Goal: Task Accomplishment & Management: Manage account settings

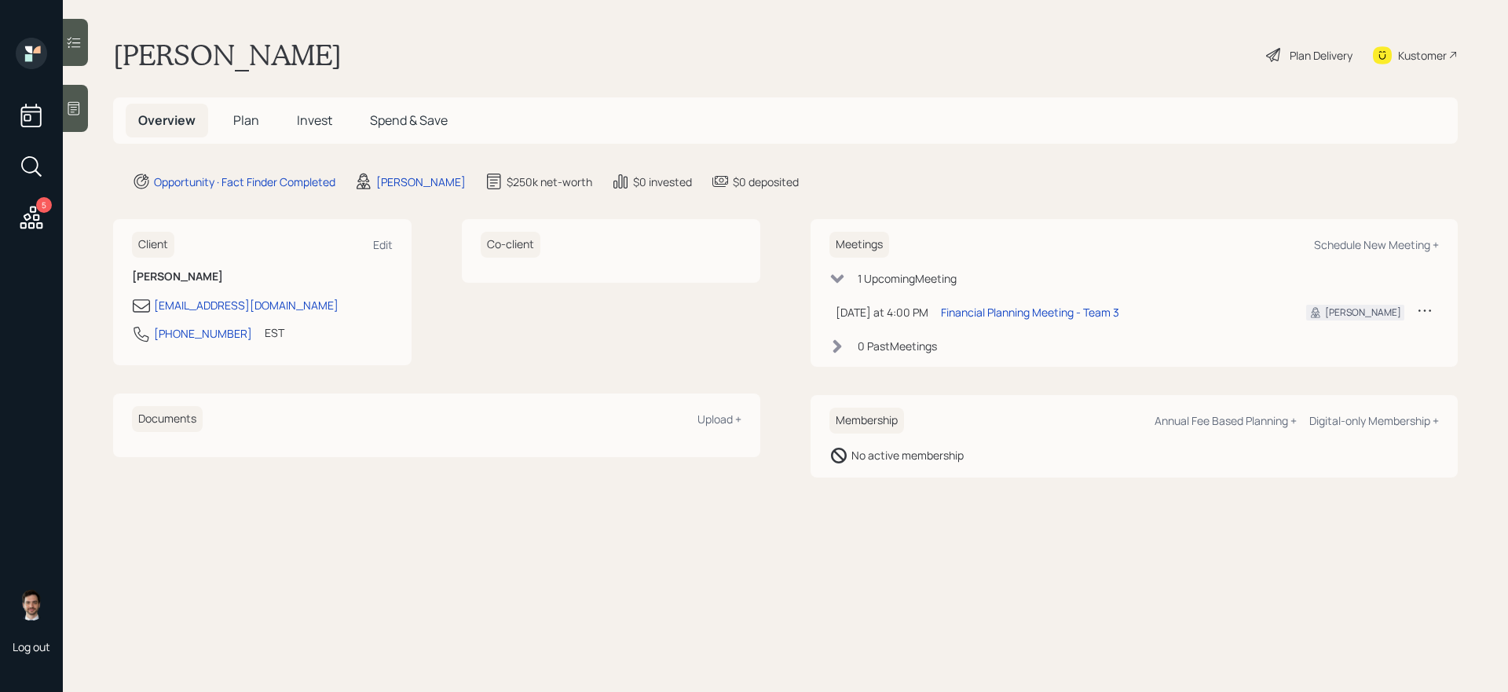
click at [245, 121] on span "Plan" at bounding box center [246, 120] width 26 height 17
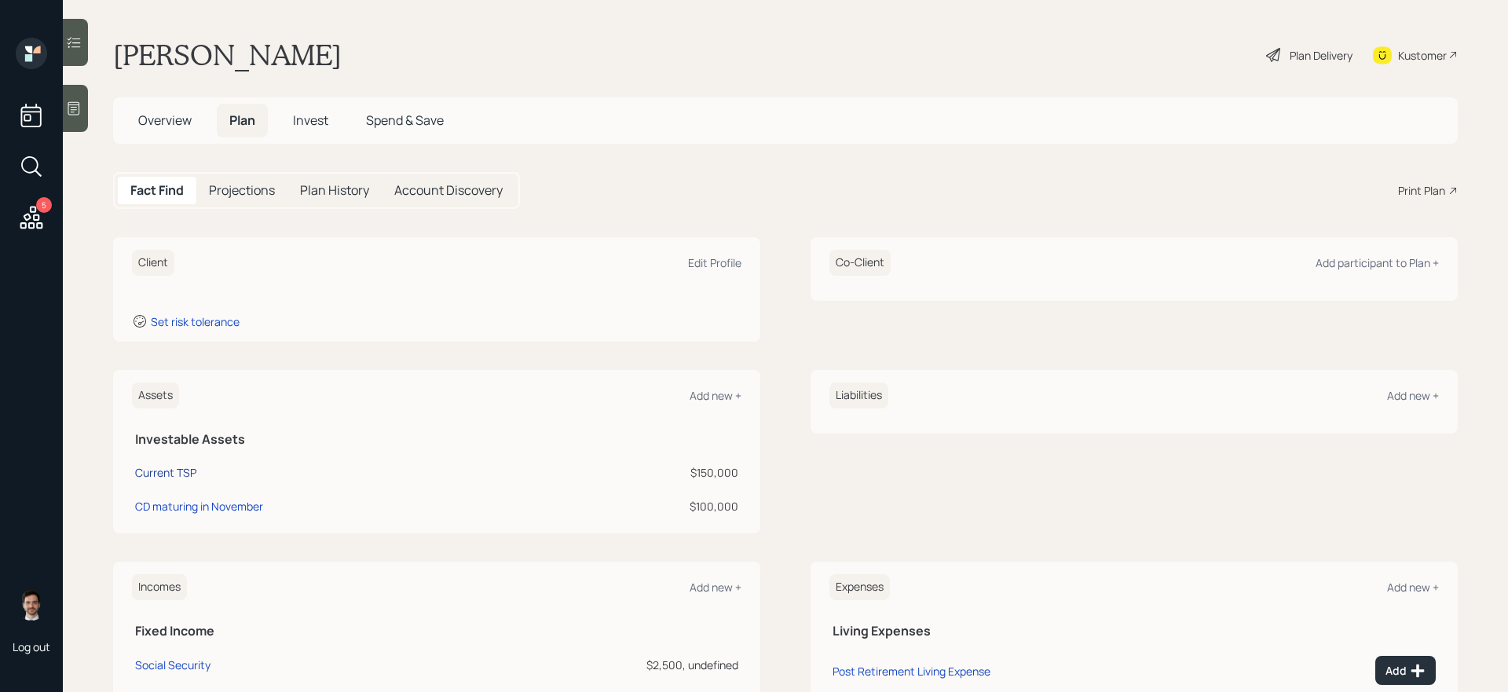
click at [159, 472] on div "Current TSP" at bounding box center [165, 472] width 61 height 16
select select "company_sponsored"
select select "balanced"
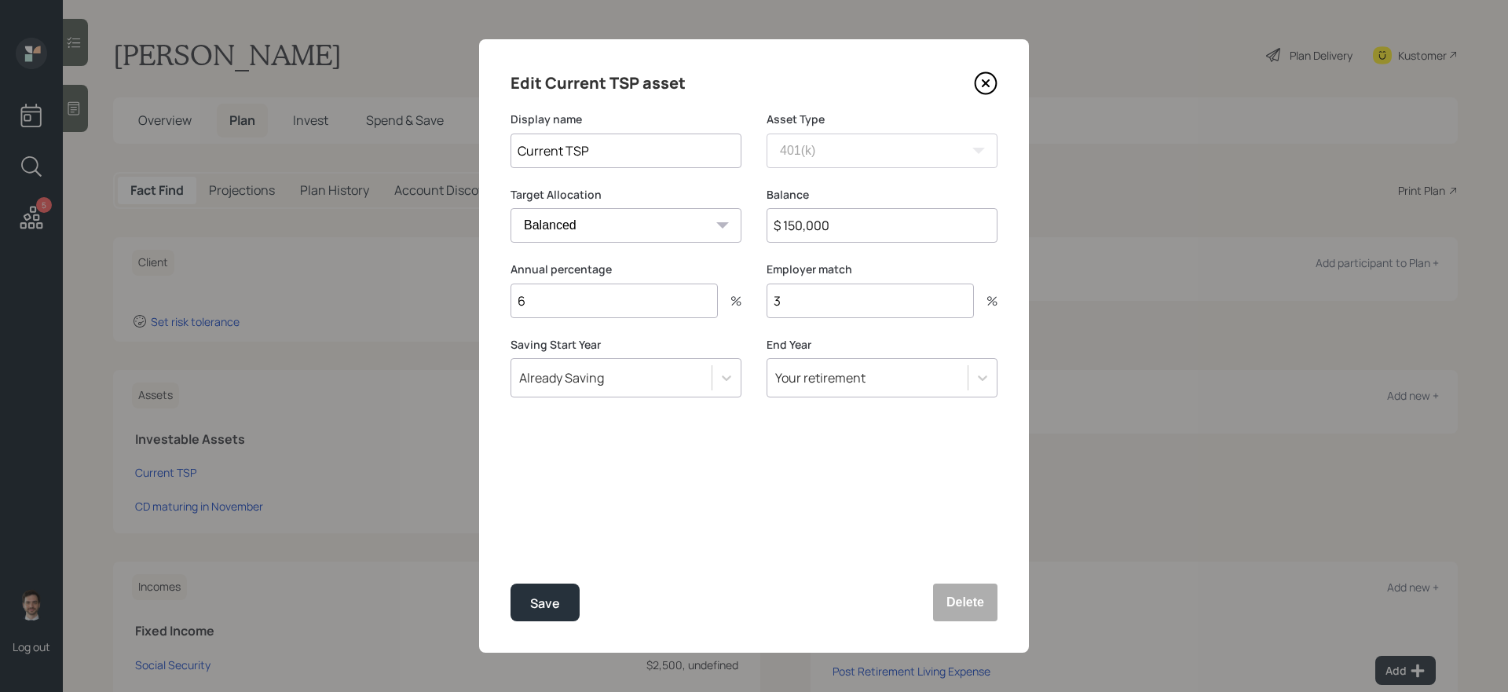
click at [845, 211] on input "$ 150,000" at bounding box center [882, 225] width 231 height 35
type input "$ 154,000"
click at [511, 584] on button "Save" at bounding box center [545, 603] width 69 height 38
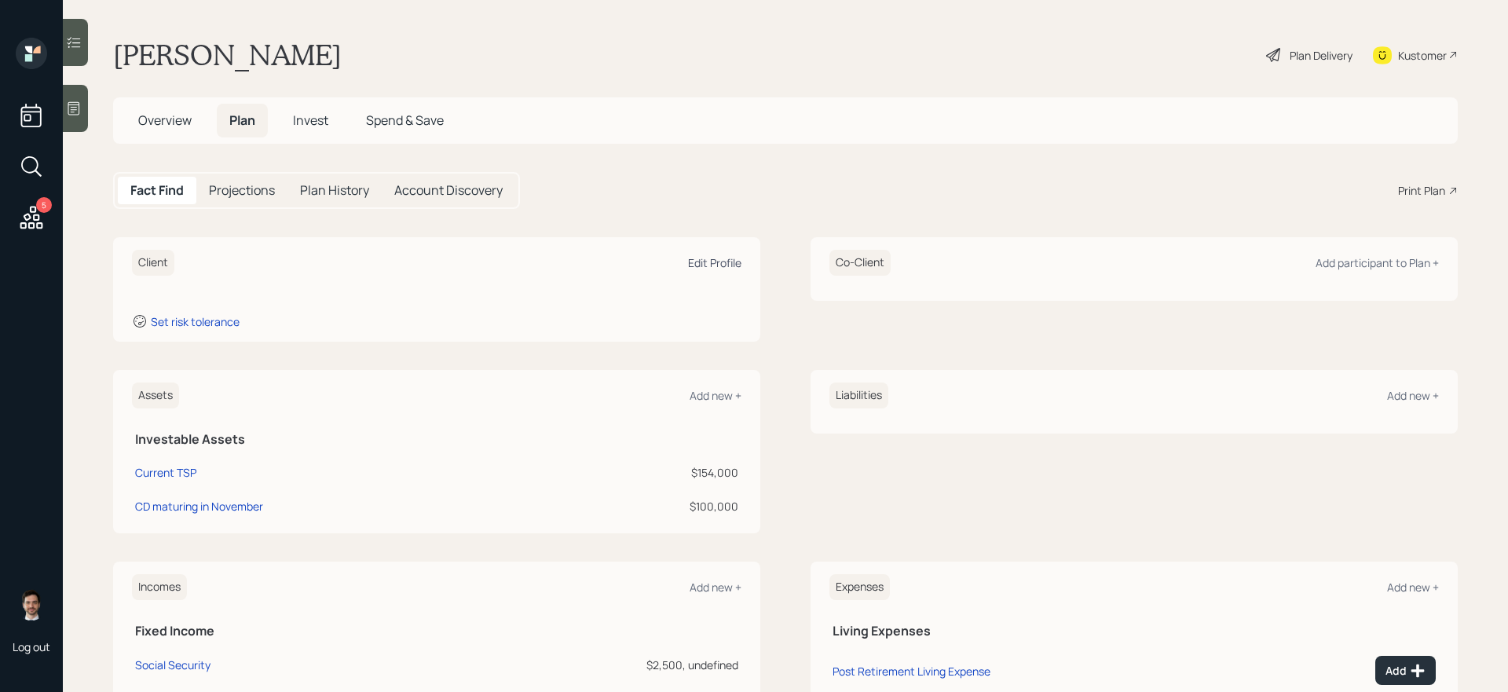
click at [700, 262] on div "Edit Profile" at bounding box center [714, 262] width 53 height 15
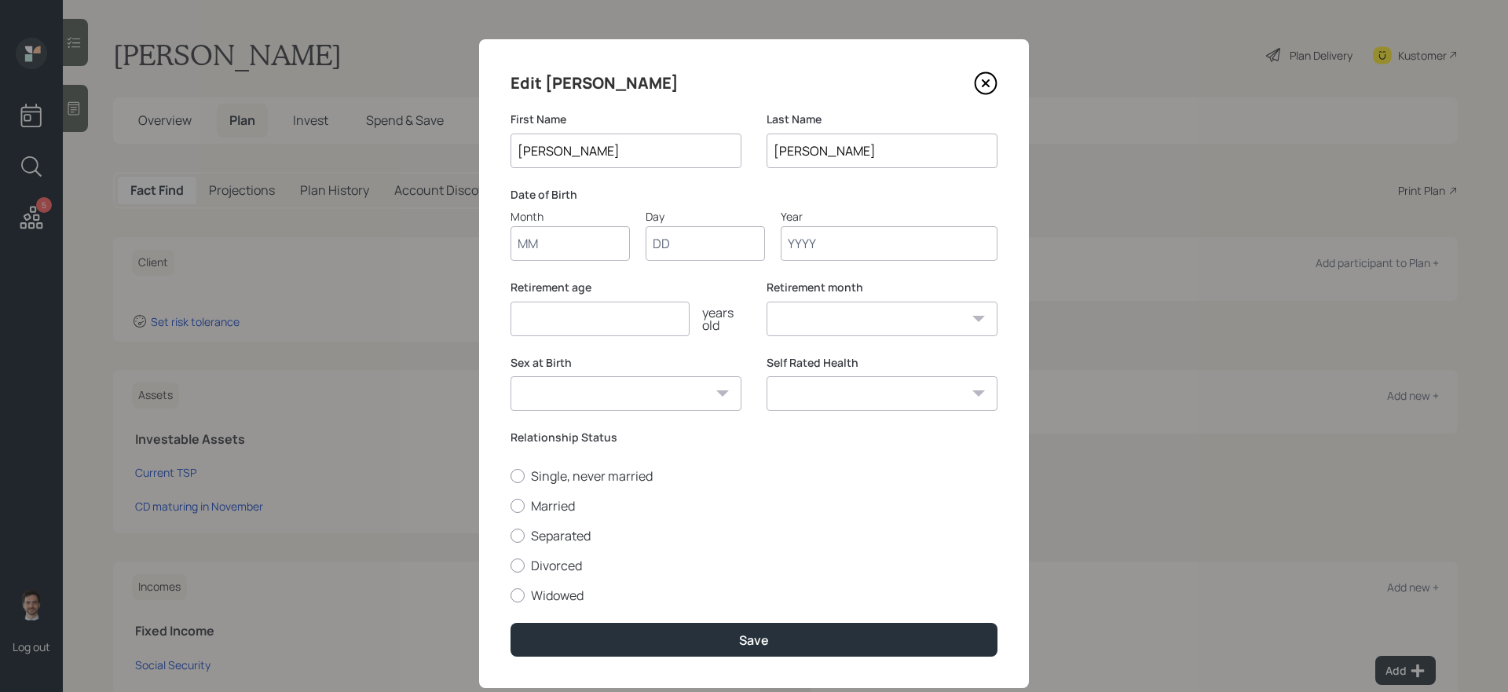
click at [577, 240] on input "Month" at bounding box center [570, 243] width 119 height 35
type input "08"
type input "23"
type input "1947"
select select "8"
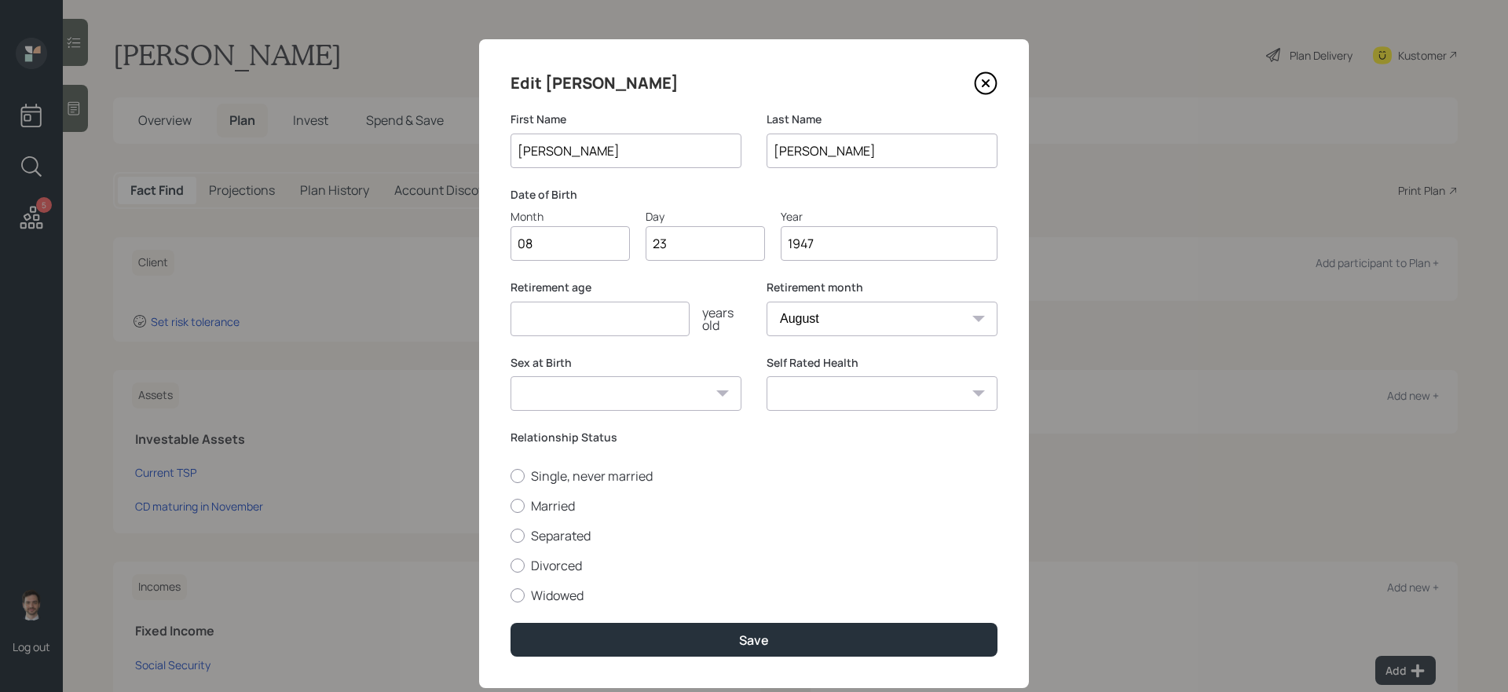
type input "1947"
click at [595, 324] on input "number" at bounding box center [600, 319] width 179 height 35
click at [838, 317] on select "January February March April May June July August September October November De…" at bounding box center [882, 319] width 231 height 35
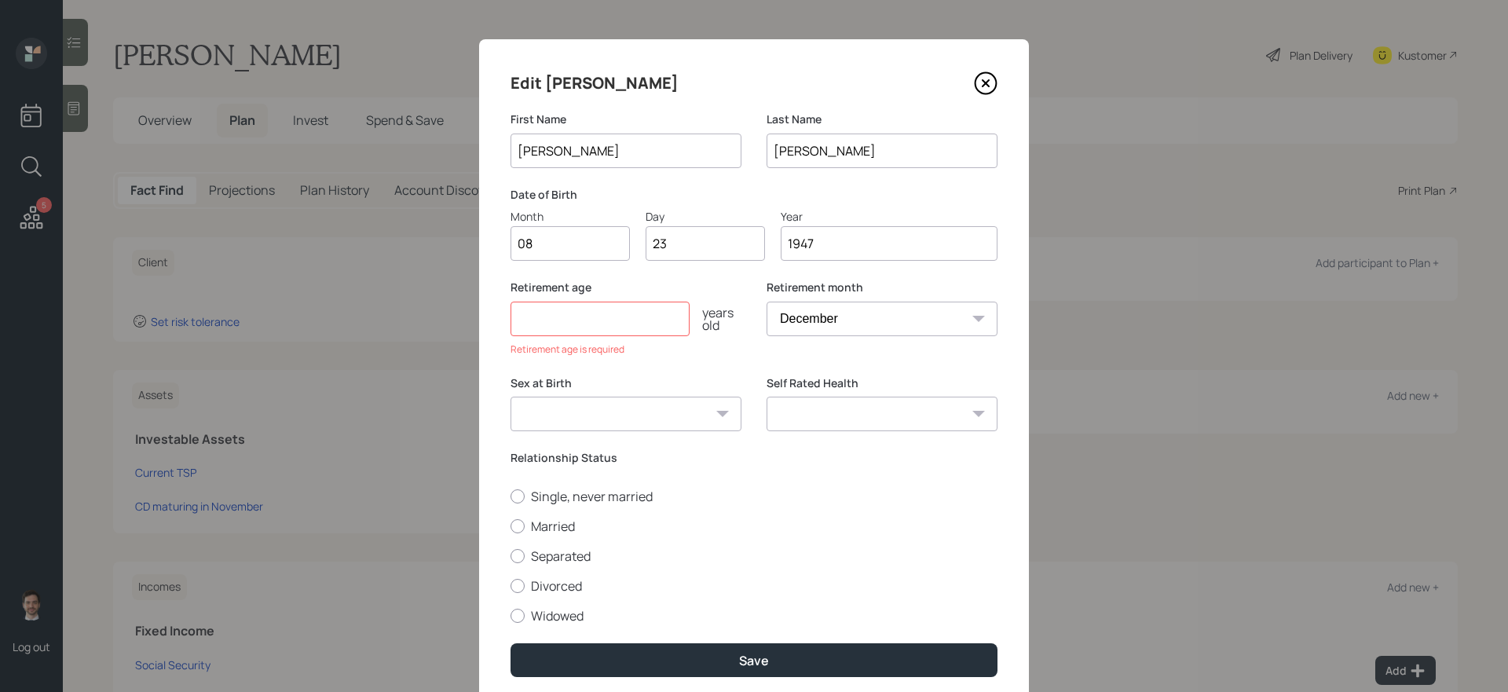
click at [767, 302] on select "January February March April May June July August September October November De…" at bounding box center [882, 319] width 231 height 35
click at [608, 313] on input "number" at bounding box center [600, 319] width 179 height 35
click at [843, 317] on select "January February March April May June July August September October November De…" at bounding box center [882, 319] width 231 height 35
select select "1"
click at [767, 302] on select "January February March April May June July August September October November De…" at bounding box center [882, 319] width 231 height 35
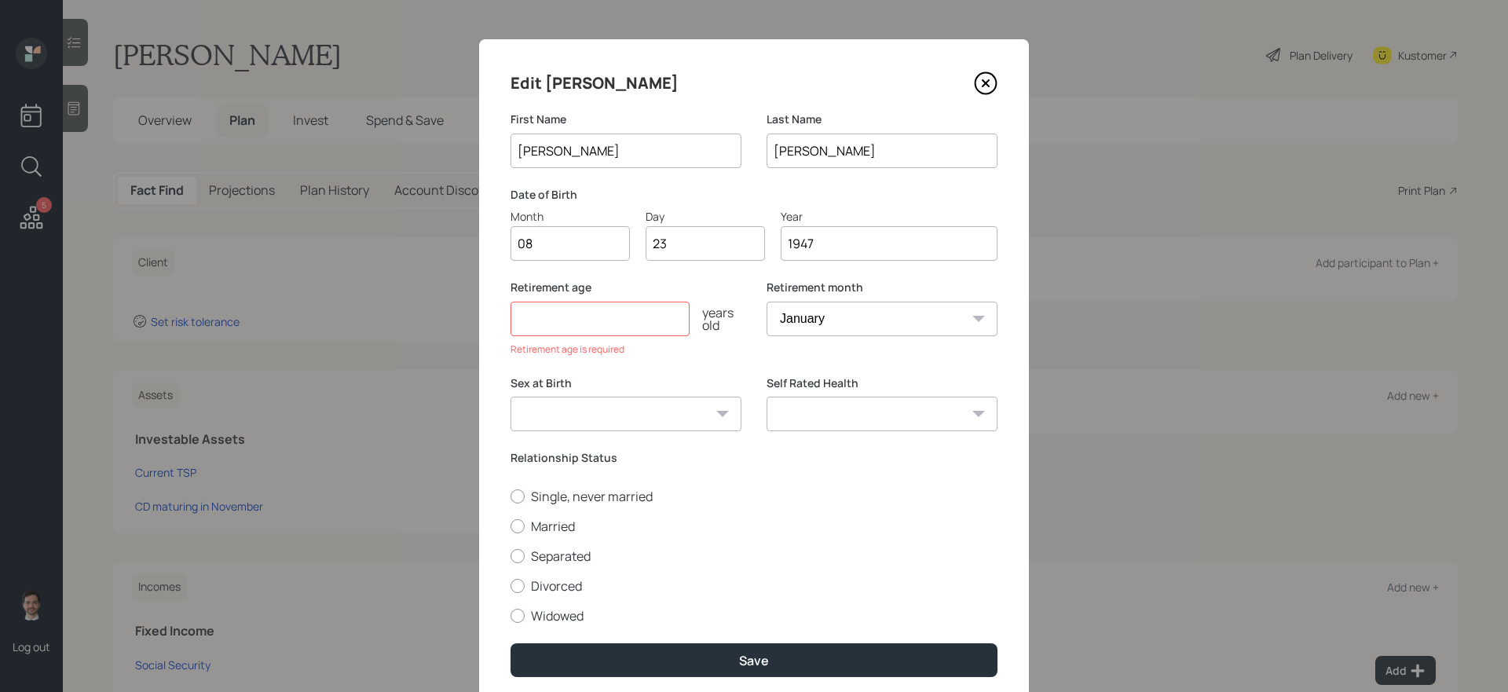
click at [636, 320] on input "number" at bounding box center [600, 319] width 179 height 35
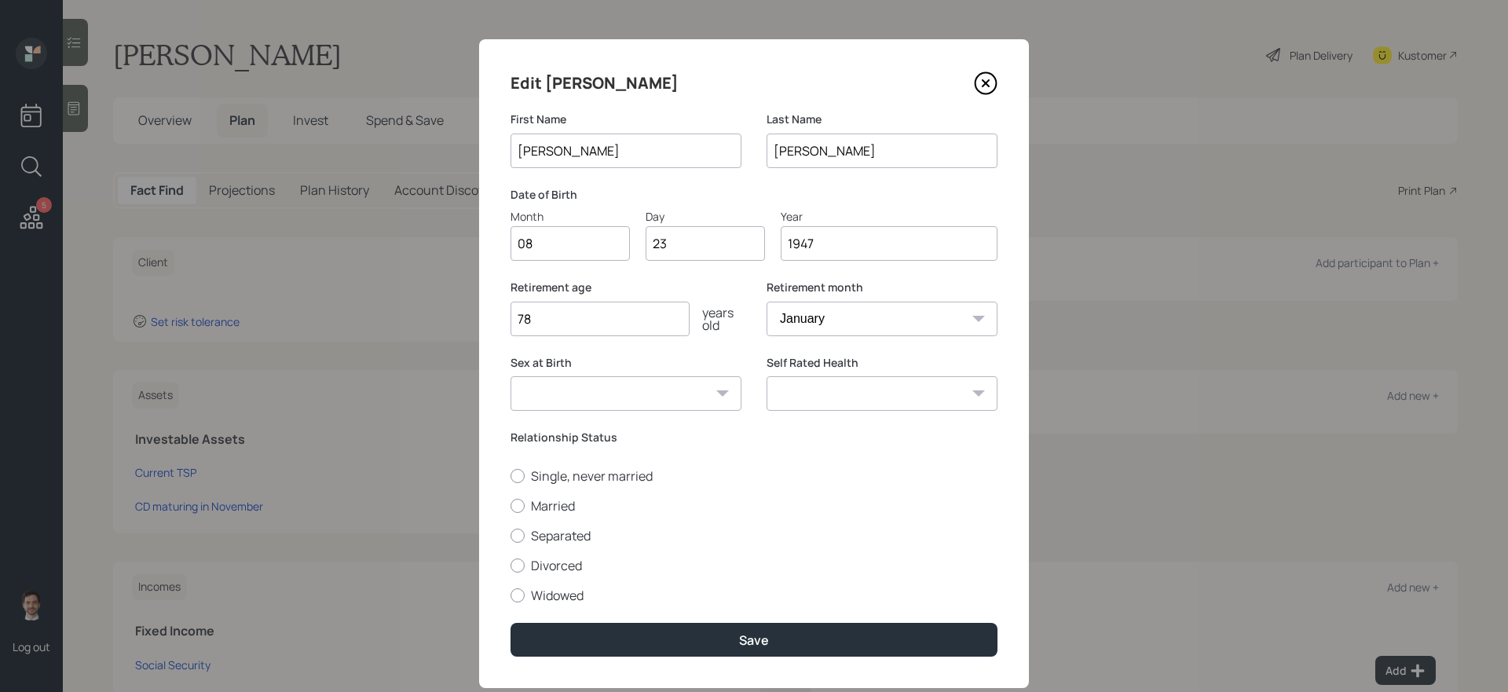
type input "78"
click at [707, 359] on label "Sex at Birth" at bounding box center [626, 363] width 231 height 16
click at [618, 474] on label "Single, never married" at bounding box center [754, 475] width 487 height 17
click at [511, 475] on input "Single, never married" at bounding box center [510, 475] width 1 height 1
radio input "true"
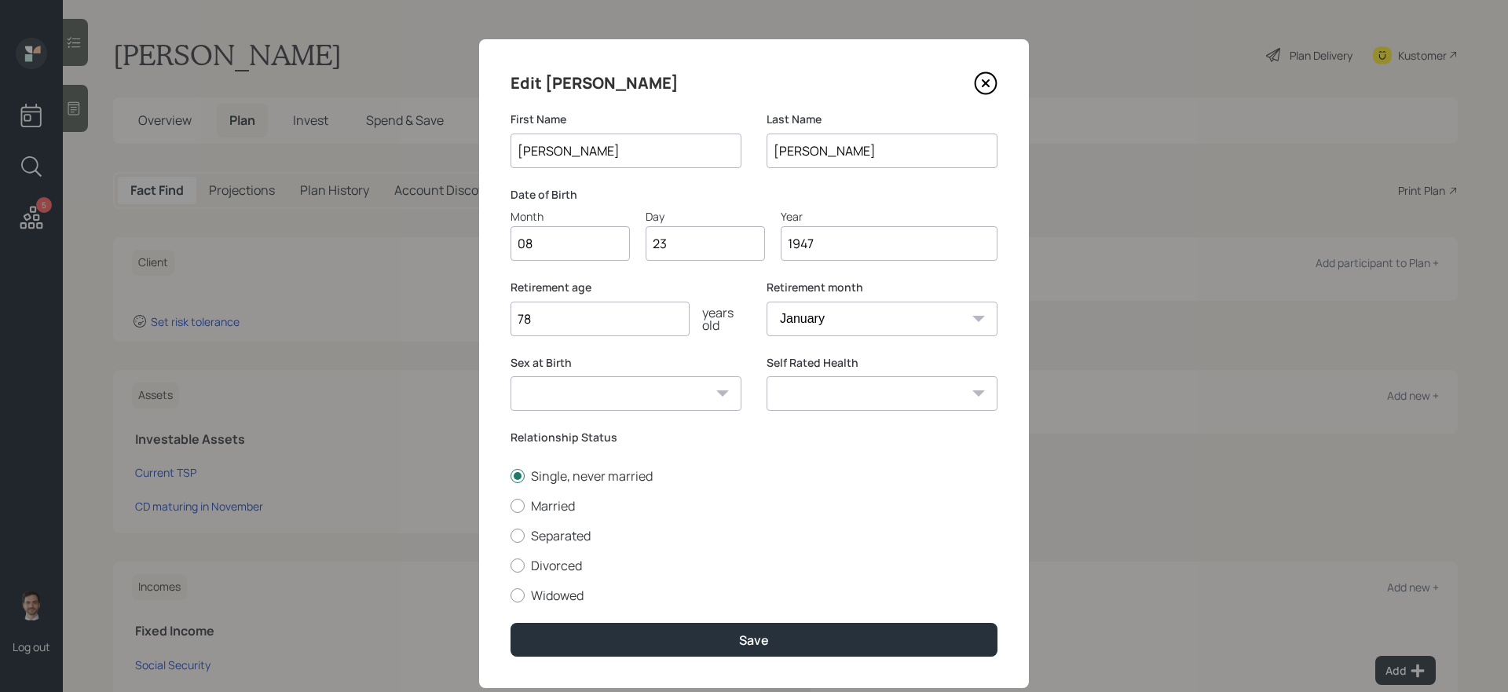
click at [830, 403] on select "Excellent Very Good Good Fair Poor" at bounding box center [882, 393] width 231 height 35
select select "very_good"
click at [767, 376] on select "Excellent Very Good Good Fair Poor" at bounding box center [882, 393] width 231 height 35
click at [710, 404] on select "[DEMOGRAPHIC_DATA] [DEMOGRAPHIC_DATA] Other / Prefer not to say" at bounding box center [626, 393] width 231 height 35
click at [511, 376] on select "[DEMOGRAPHIC_DATA] [DEMOGRAPHIC_DATA] Other / Prefer not to say" at bounding box center [626, 393] width 231 height 35
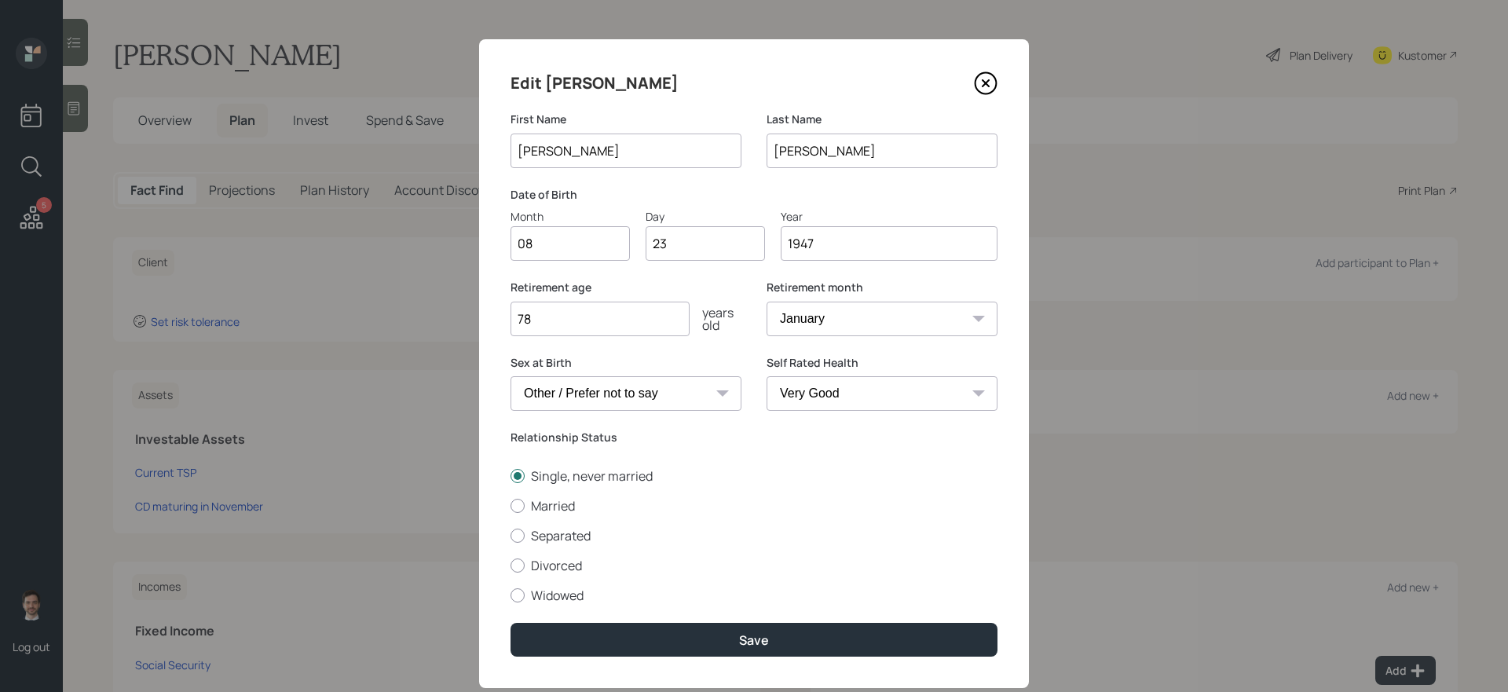
click at [666, 390] on select "[DEMOGRAPHIC_DATA] [DEMOGRAPHIC_DATA] Other / Prefer not to say" at bounding box center [626, 393] width 231 height 35
select select "[DEMOGRAPHIC_DATA]"
click at [511, 376] on select "[DEMOGRAPHIC_DATA] [DEMOGRAPHIC_DATA] Other / Prefer not to say" at bounding box center [626, 393] width 231 height 35
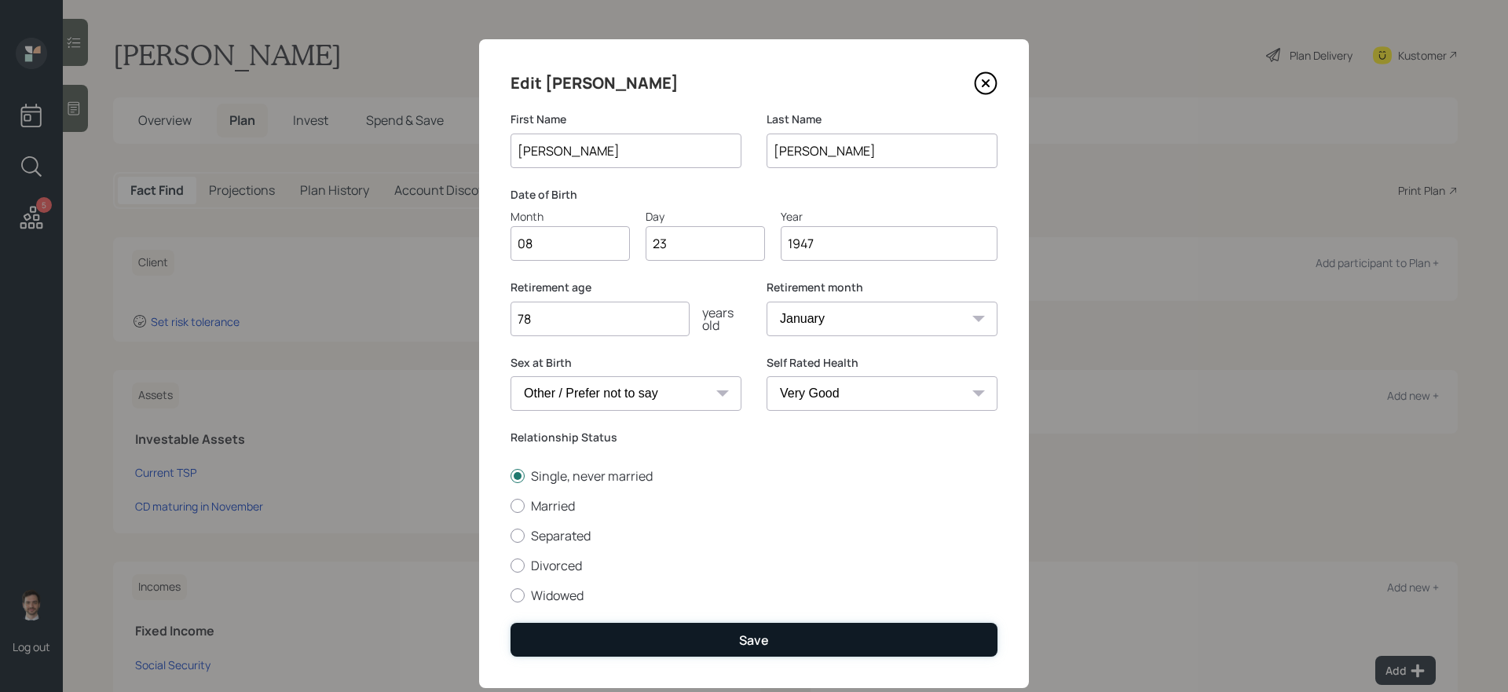
click at [706, 652] on button "Save" at bounding box center [754, 640] width 487 height 34
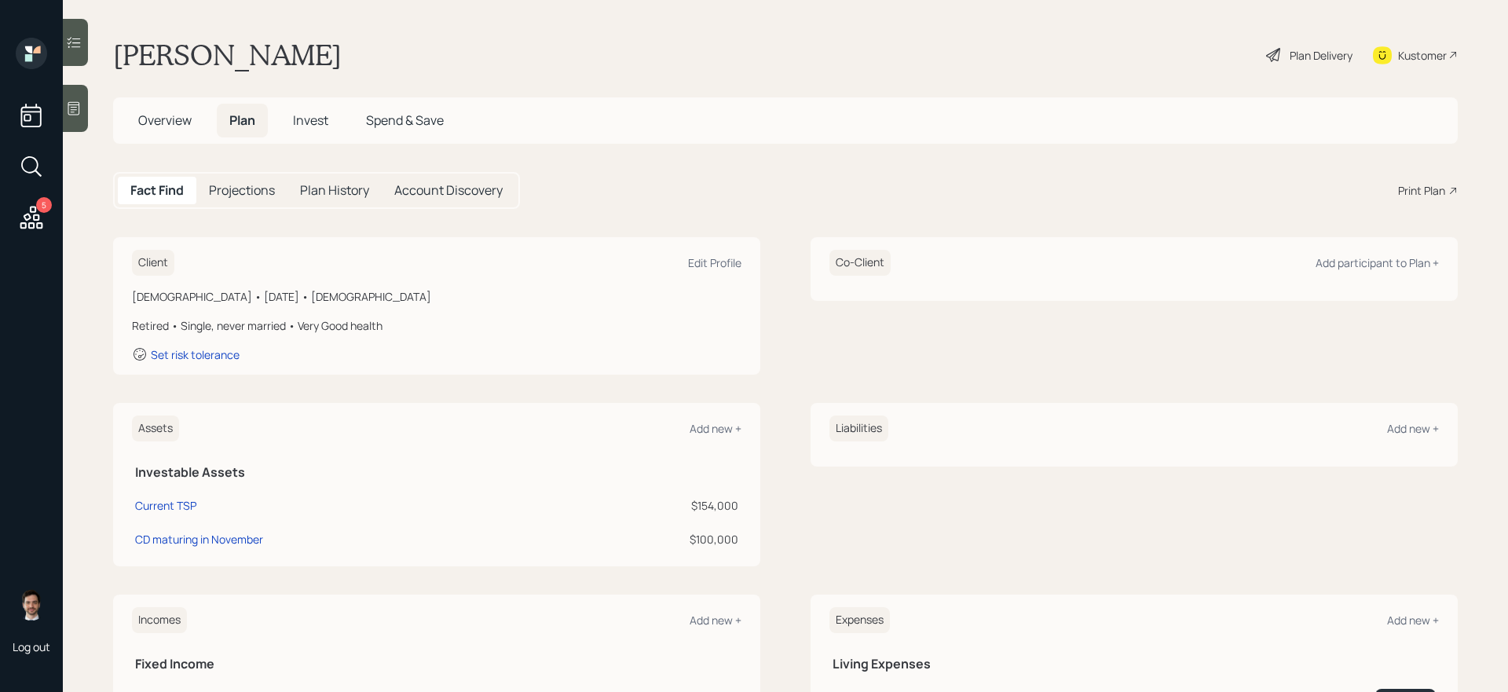
click at [1298, 53] on div "Plan Delivery" at bounding box center [1321, 55] width 63 height 16
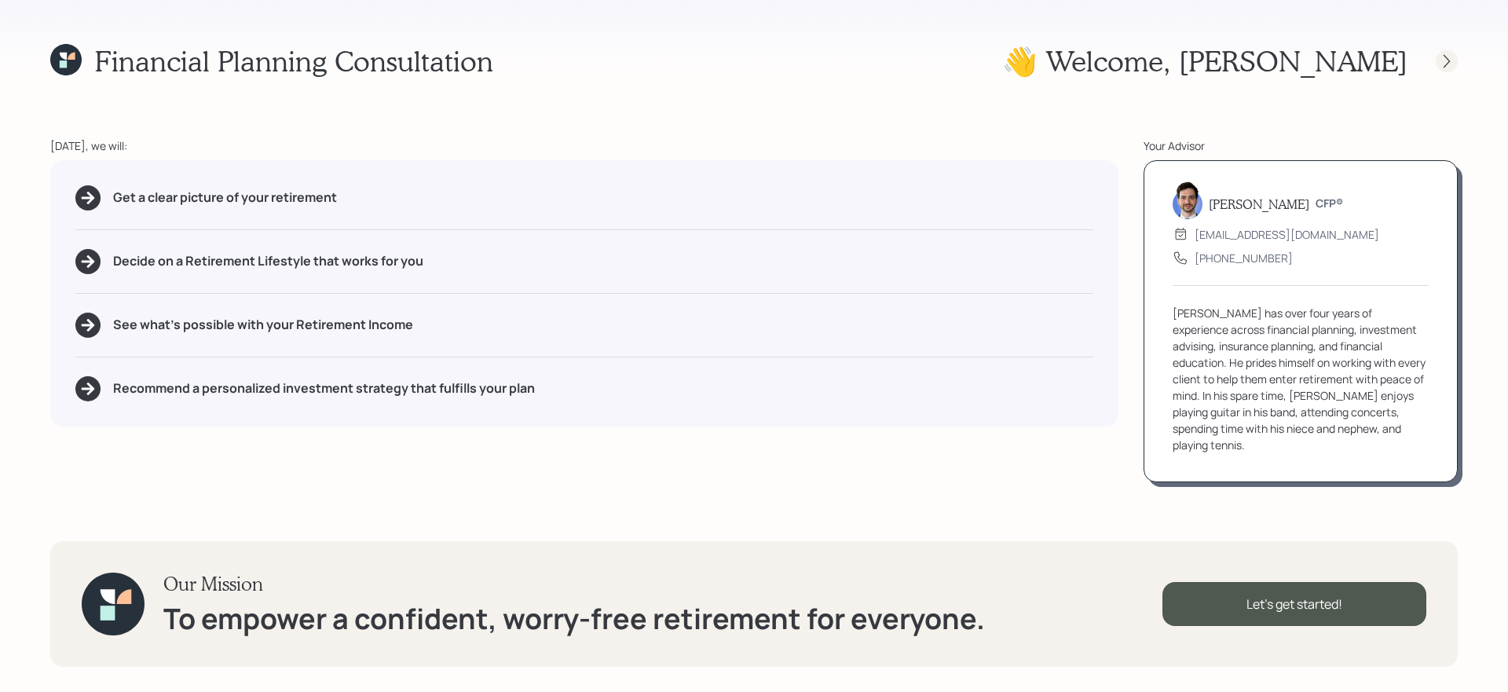
click at [1452, 59] on icon at bounding box center [1447, 61] width 16 height 16
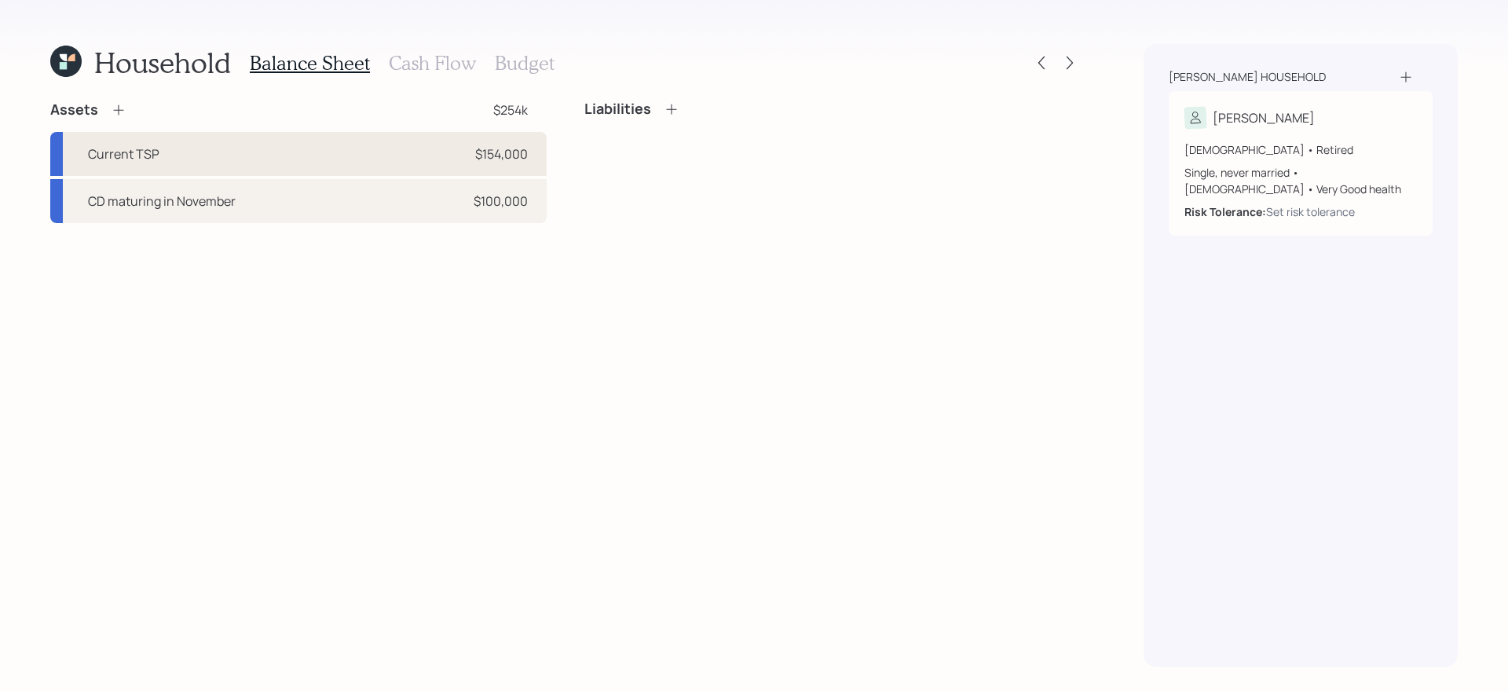
click at [416, 158] on div "Current TSP $154,000" at bounding box center [298, 154] width 496 height 44
select select "company_sponsored"
select select "balanced"
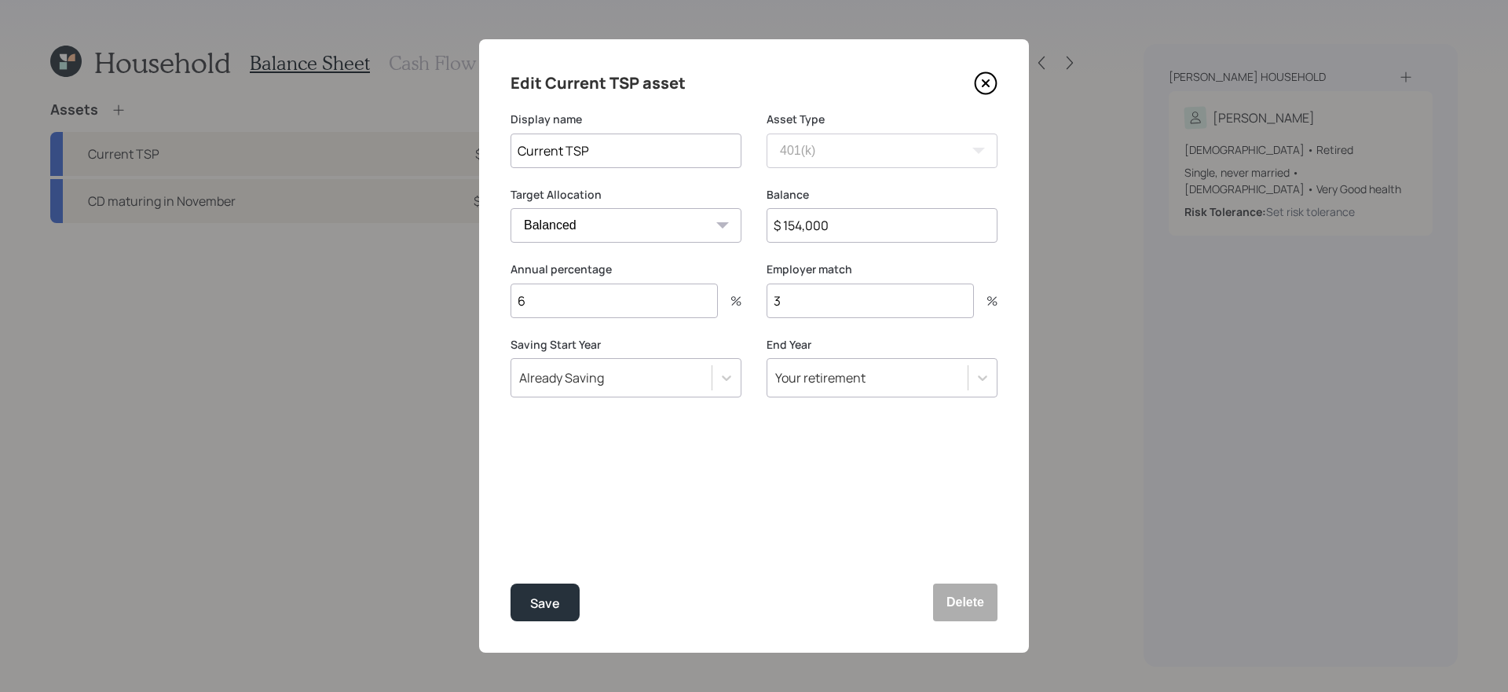
click at [839, 298] on input "3" at bounding box center [870, 301] width 207 height 35
type input "20"
click at [979, 82] on icon at bounding box center [986, 83] width 24 height 24
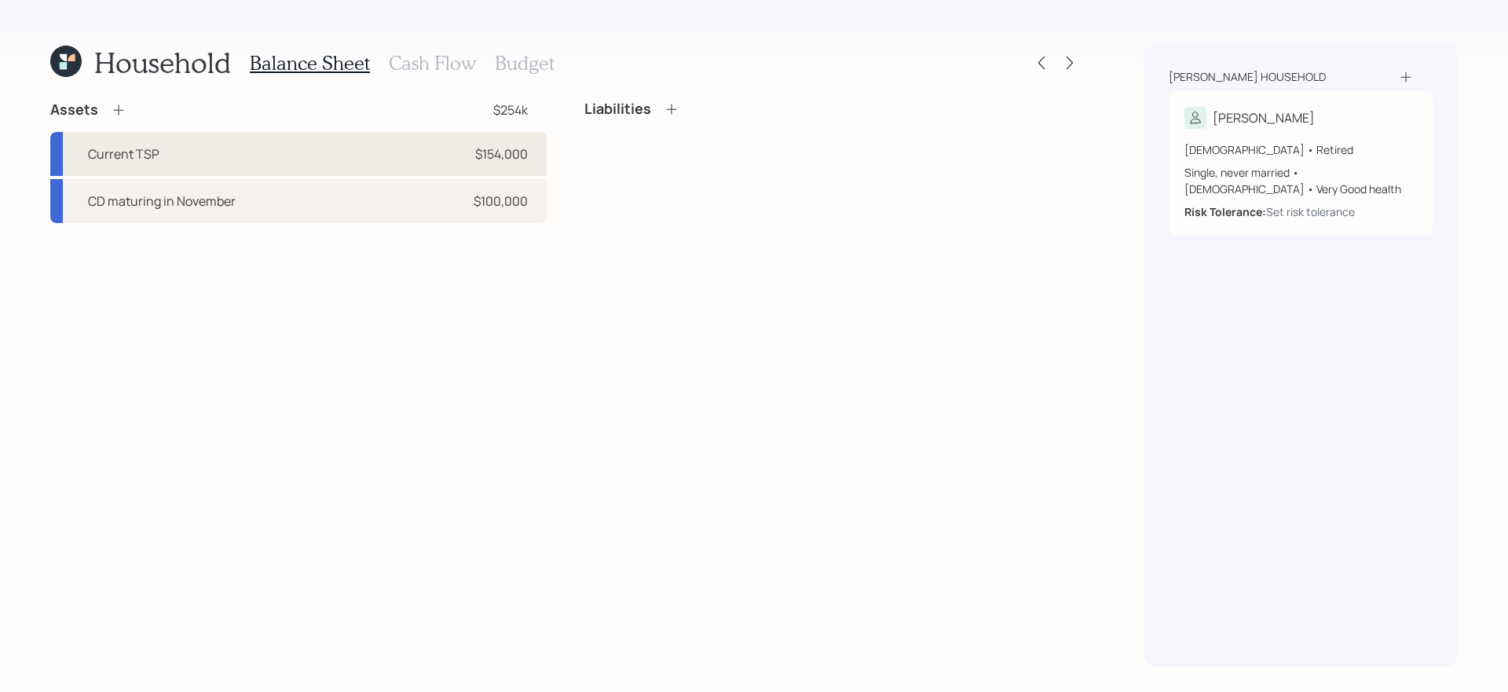
click at [399, 162] on div "Current TSP $154,000" at bounding box center [298, 154] width 496 height 44
select select "company_sponsored"
select select "balanced"
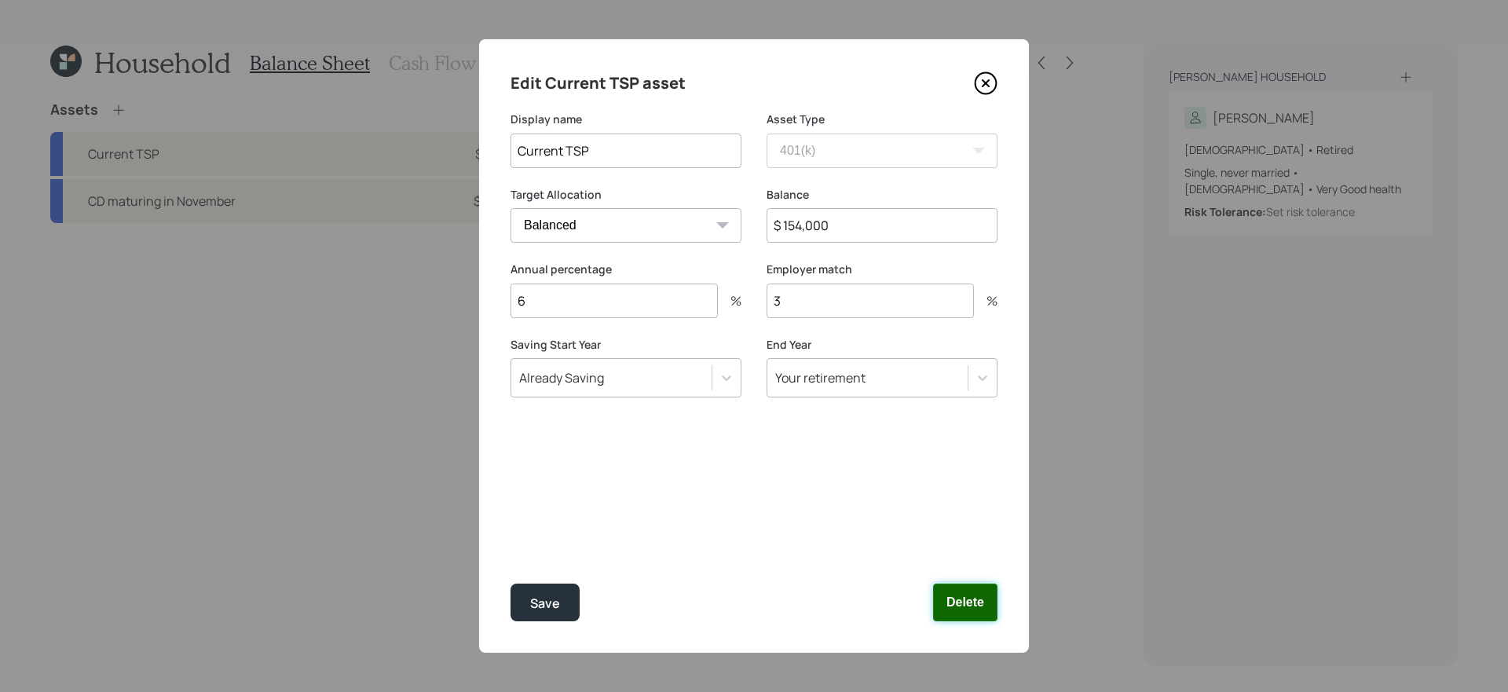
click at [949, 603] on button "Delete" at bounding box center [965, 603] width 64 height 38
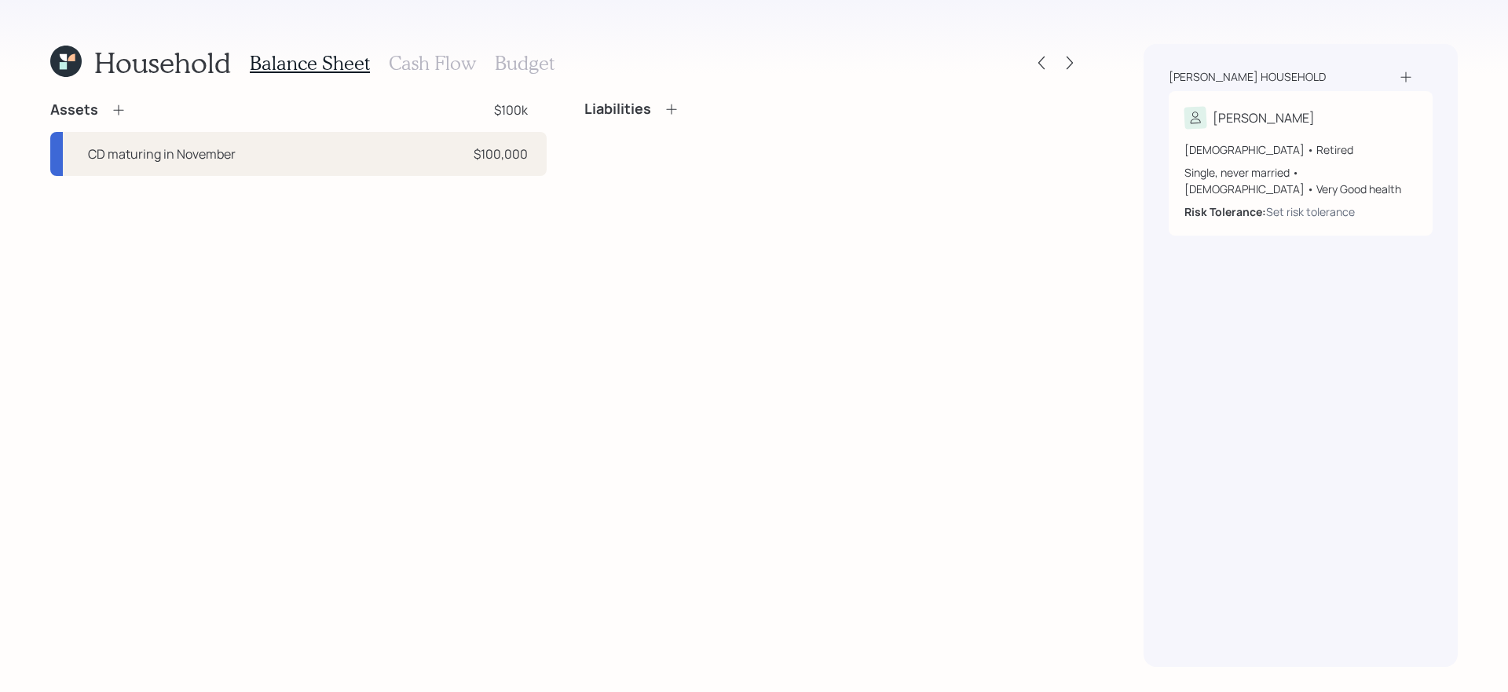
click at [122, 103] on icon at bounding box center [119, 110] width 16 height 16
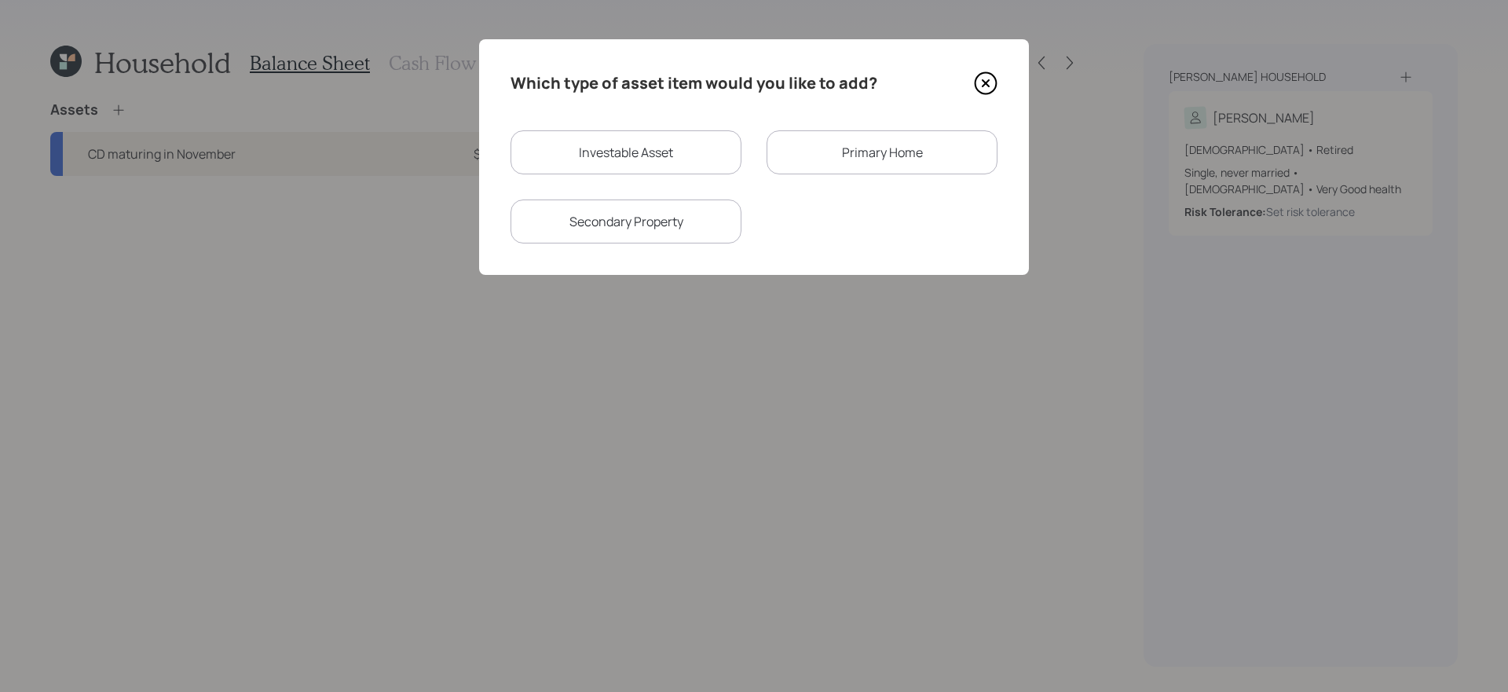
click at [687, 157] on div "Investable Asset" at bounding box center [626, 152] width 231 height 44
select select "taxable"
select select "balanced"
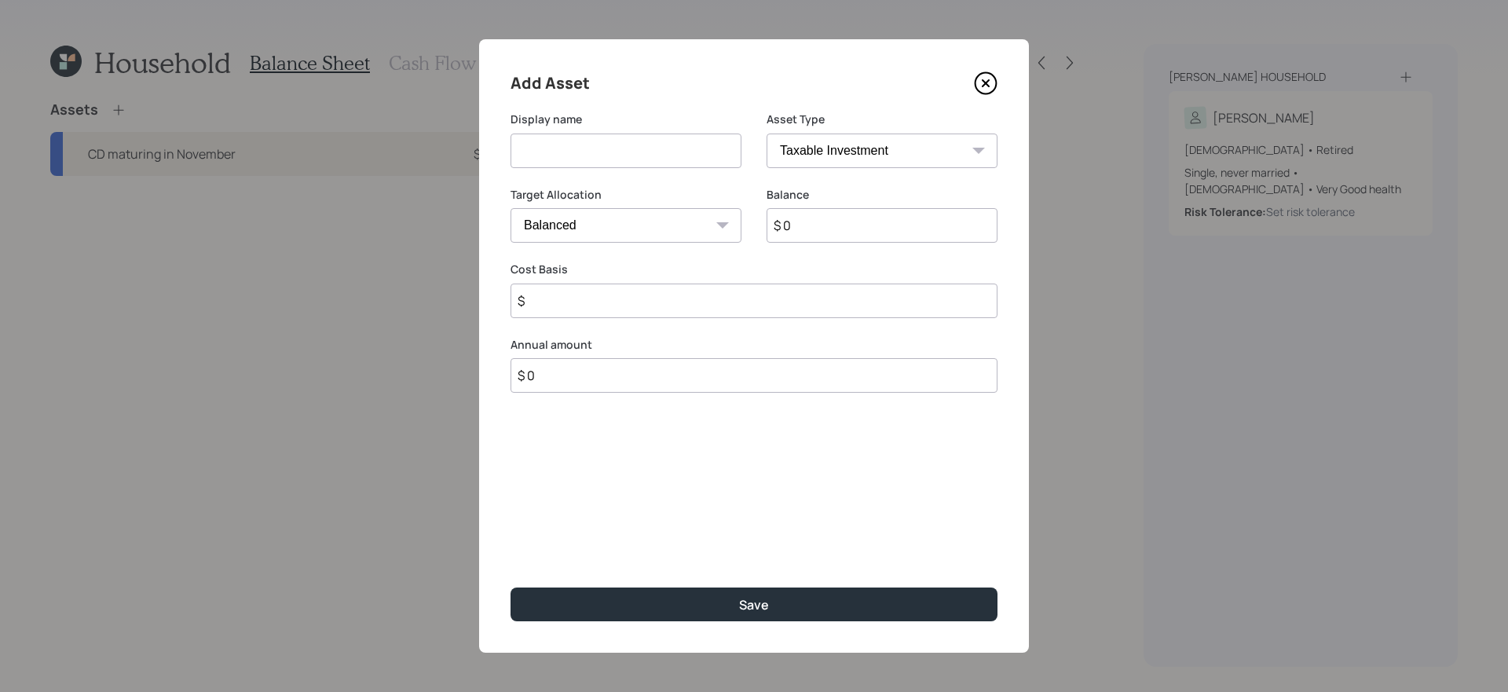
click at [647, 159] on input at bounding box center [626, 151] width 231 height 35
type input "Traditional TSP"
click at [881, 151] on select "SEP [PERSON_NAME] IRA 401(k) [PERSON_NAME] 401(k) 403(b) [PERSON_NAME] 403(b) 4…" at bounding box center [882, 151] width 231 height 35
select select "company_sponsored"
click at [767, 134] on select "SEP [PERSON_NAME] IRA 401(k) [PERSON_NAME] 401(k) 403(b) [PERSON_NAME] 403(b) 4…" at bounding box center [882, 151] width 231 height 35
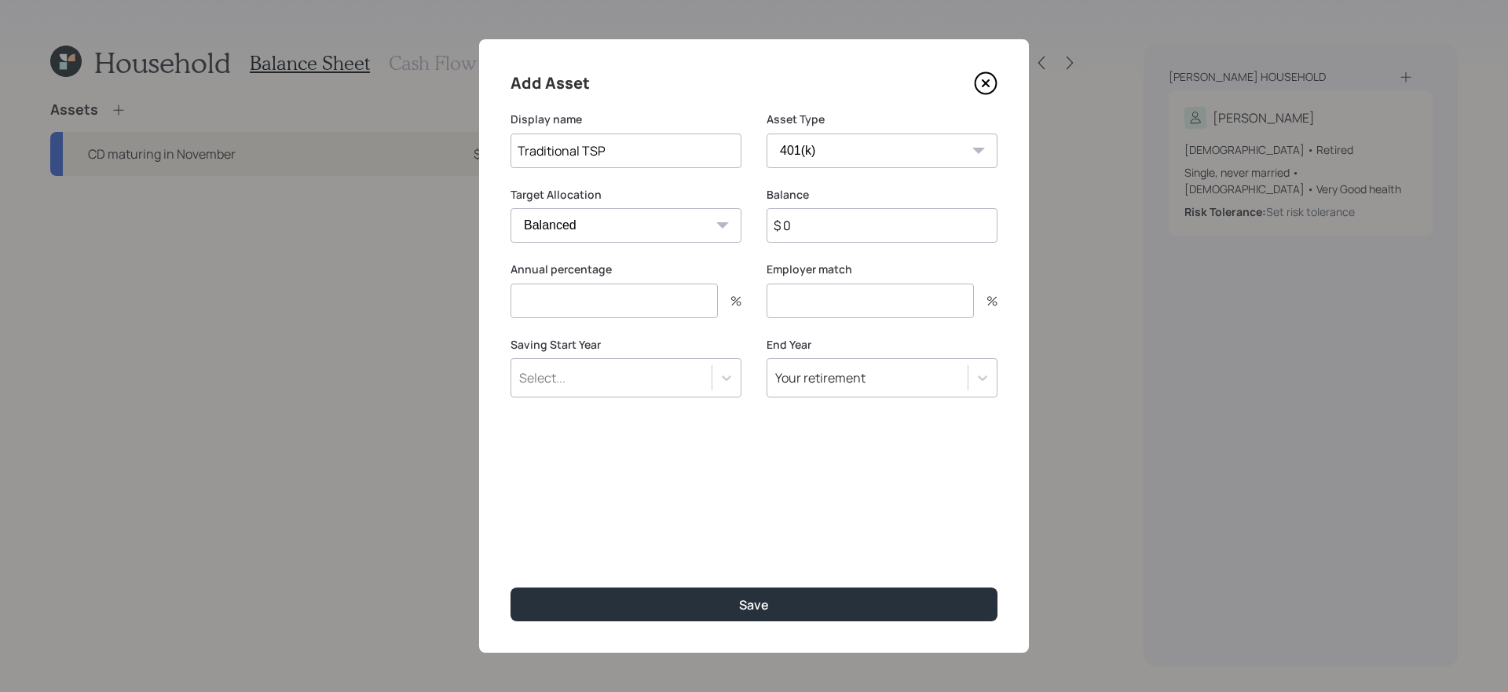
click at [862, 216] on input "$ 0" at bounding box center [882, 225] width 231 height 35
type input "$ 123,000"
click at [511, 588] on button "Save" at bounding box center [754, 605] width 487 height 34
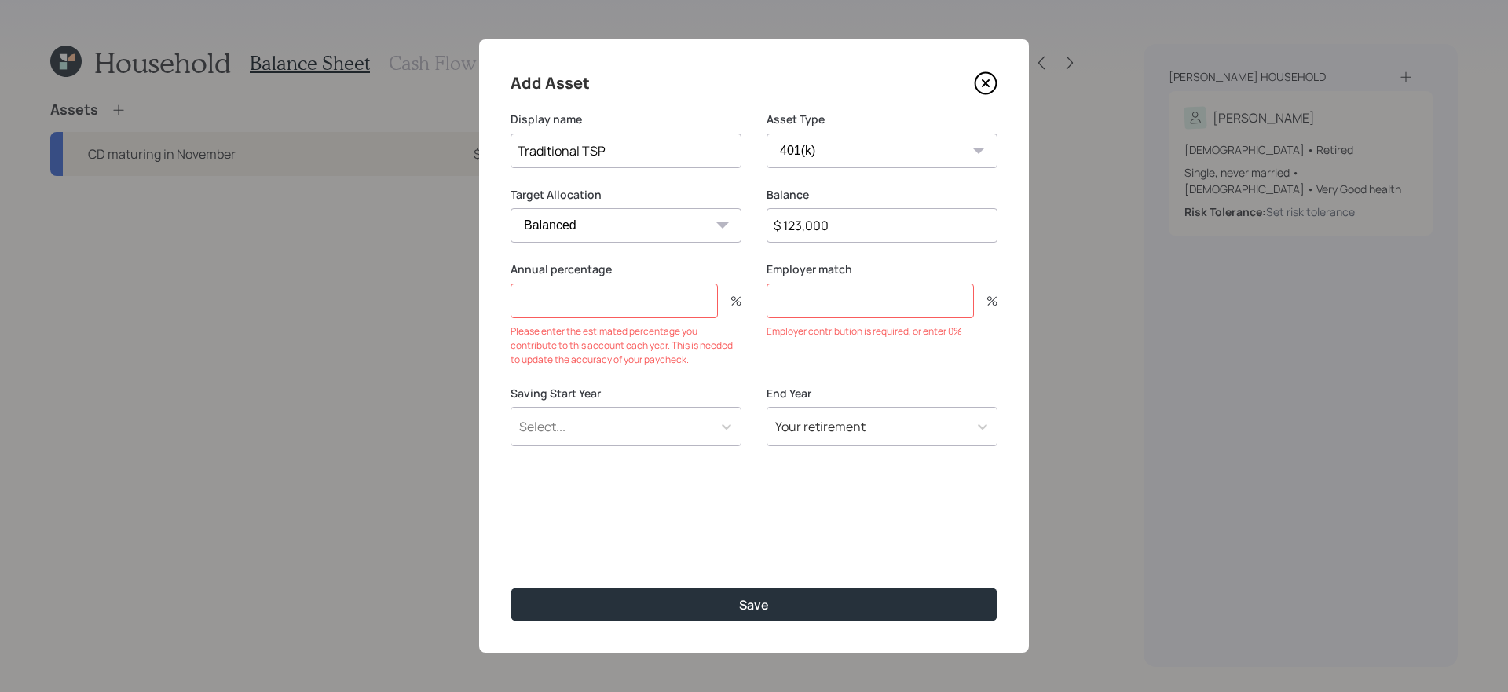
click at [601, 308] on input "number" at bounding box center [614, 301] width 207 height 35
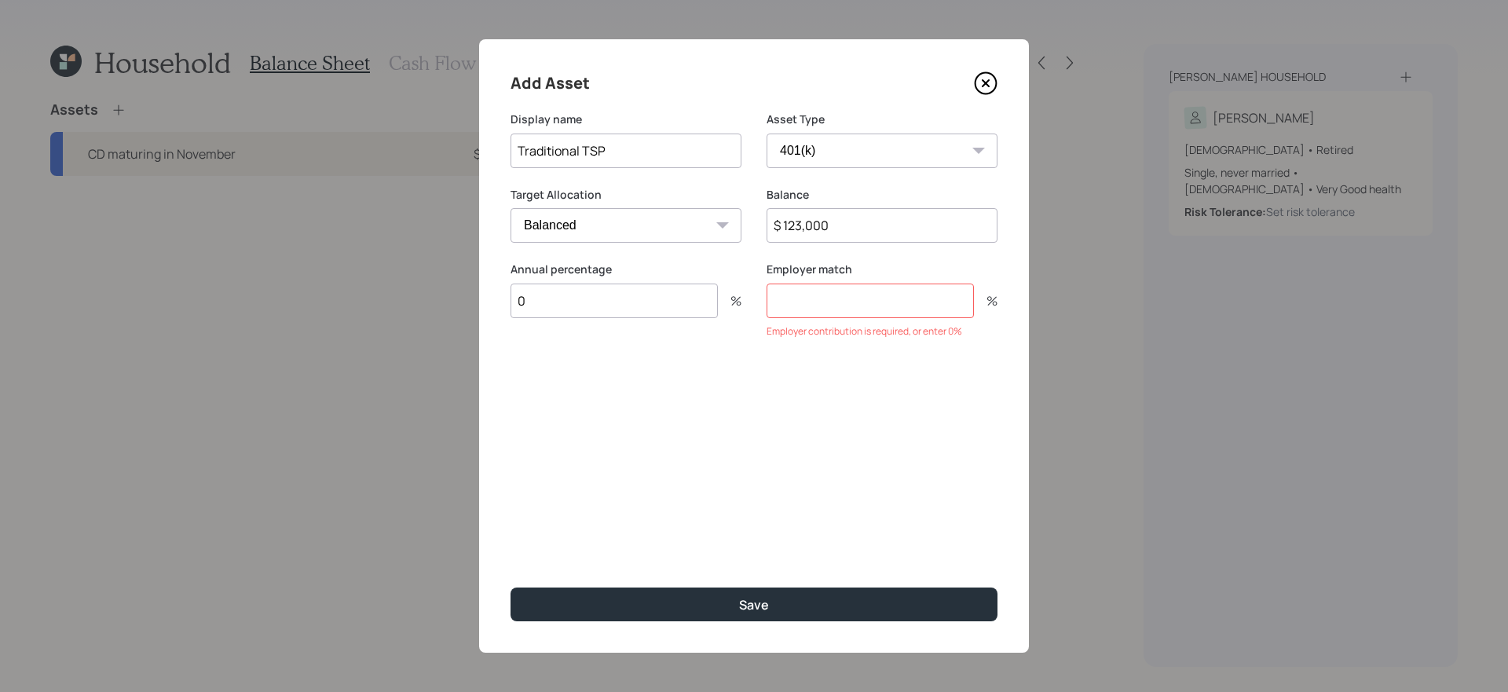
type input "0"
click at [511, 588] on button "Save" at bounding box center [754, 605] width 487 height 34
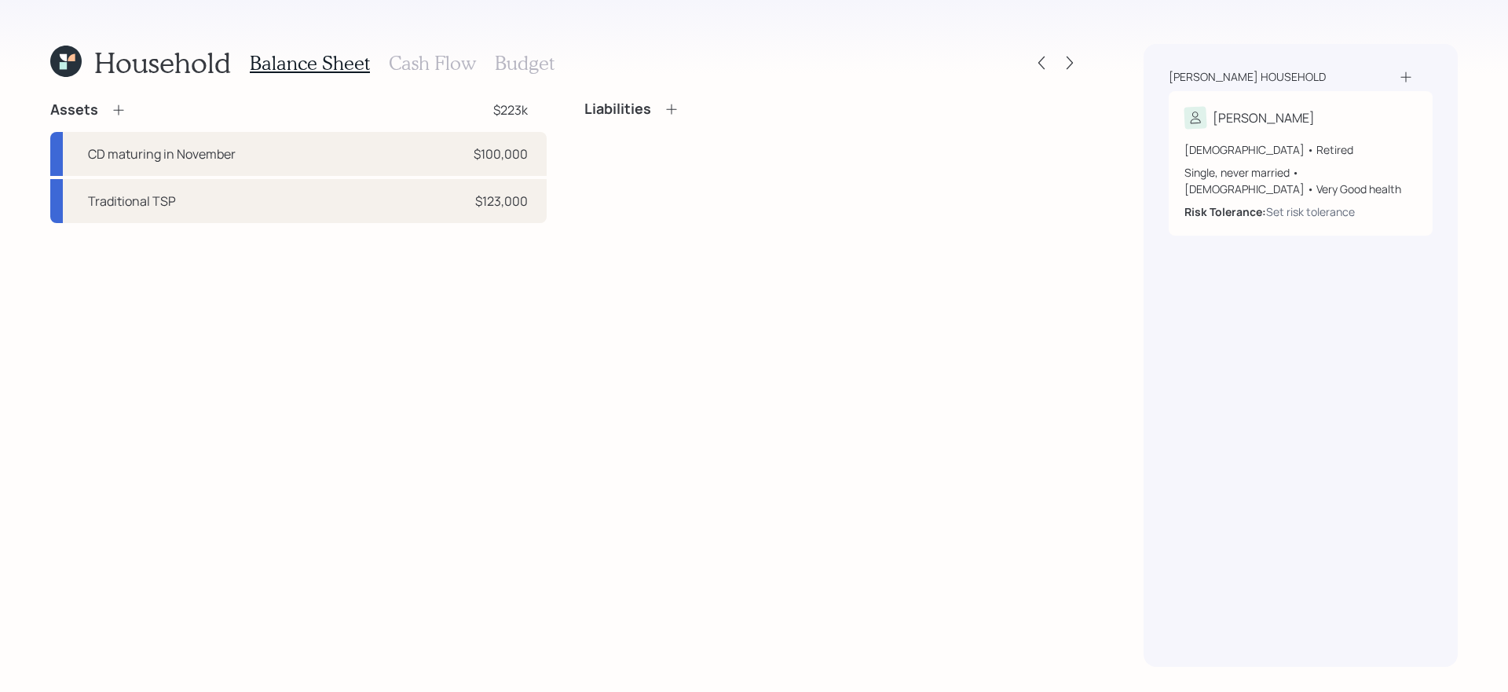
click at [117, 109] on icon at bounding box center [119, 110] width 16 height 16
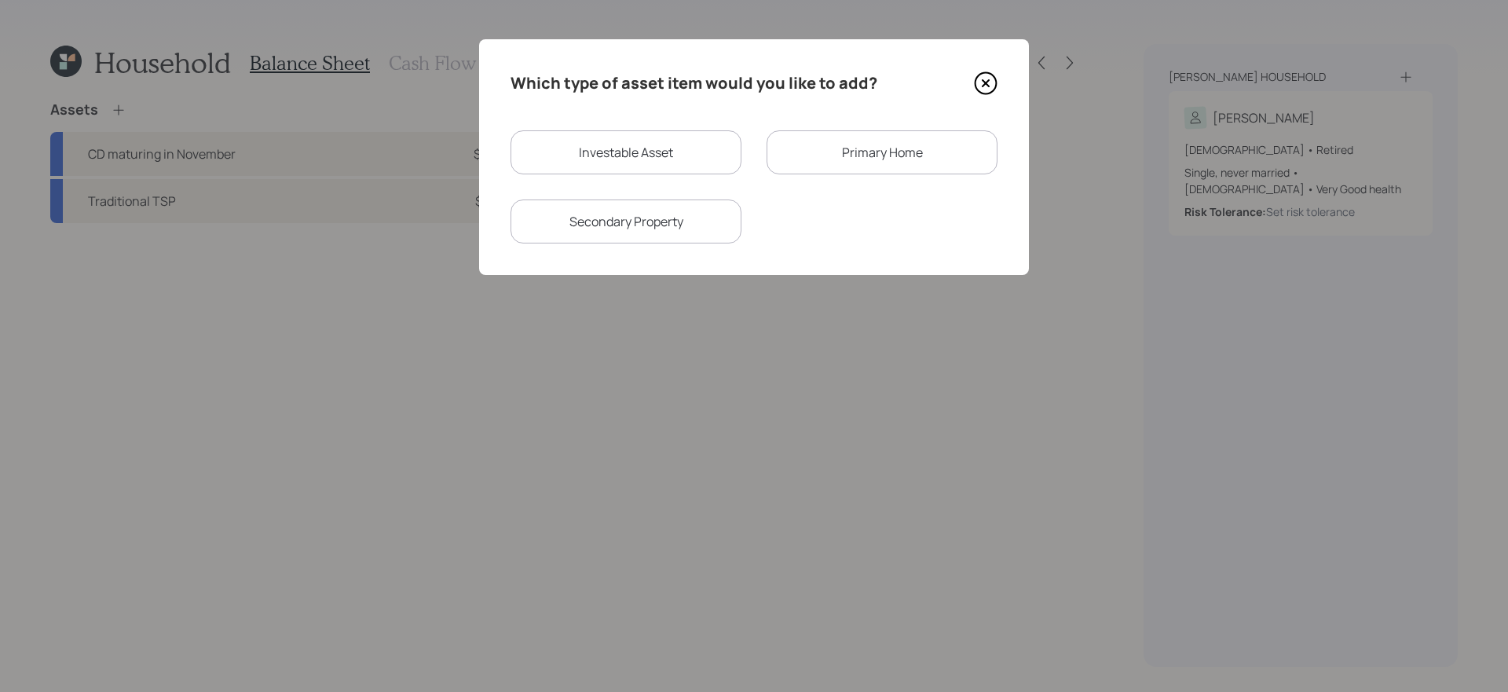
click at [698, 155] on div "Investable Asset" at bounding box center [626, 152] width 231 height 44
select select "taxable"
select select "balanced"
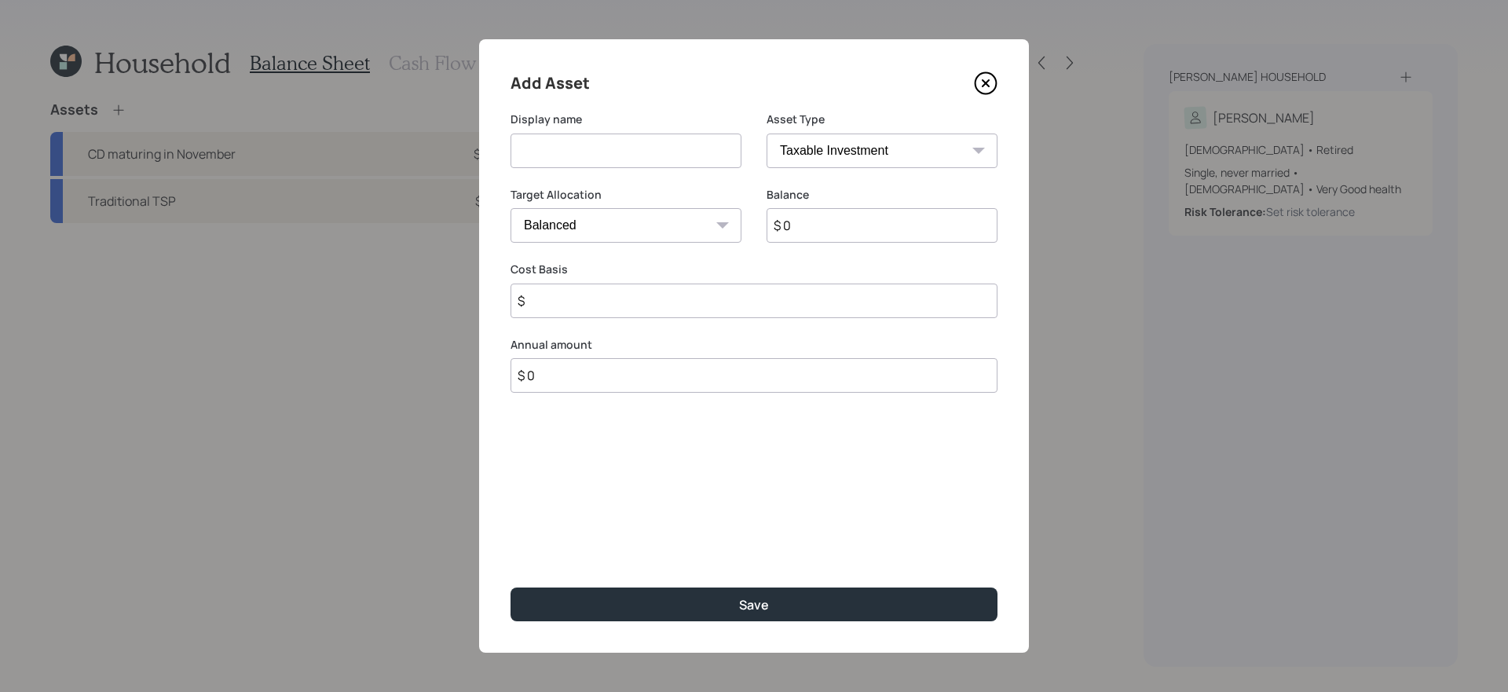
click at [656, 153] on input at bounding box center [626, 151] width 231 height 35
type input "[PERSON_NAME] TSP"
select select "roth_ira"
type input "$"
click at [983, 74] on icon at bounding box center [986, 83] width 24 height 24
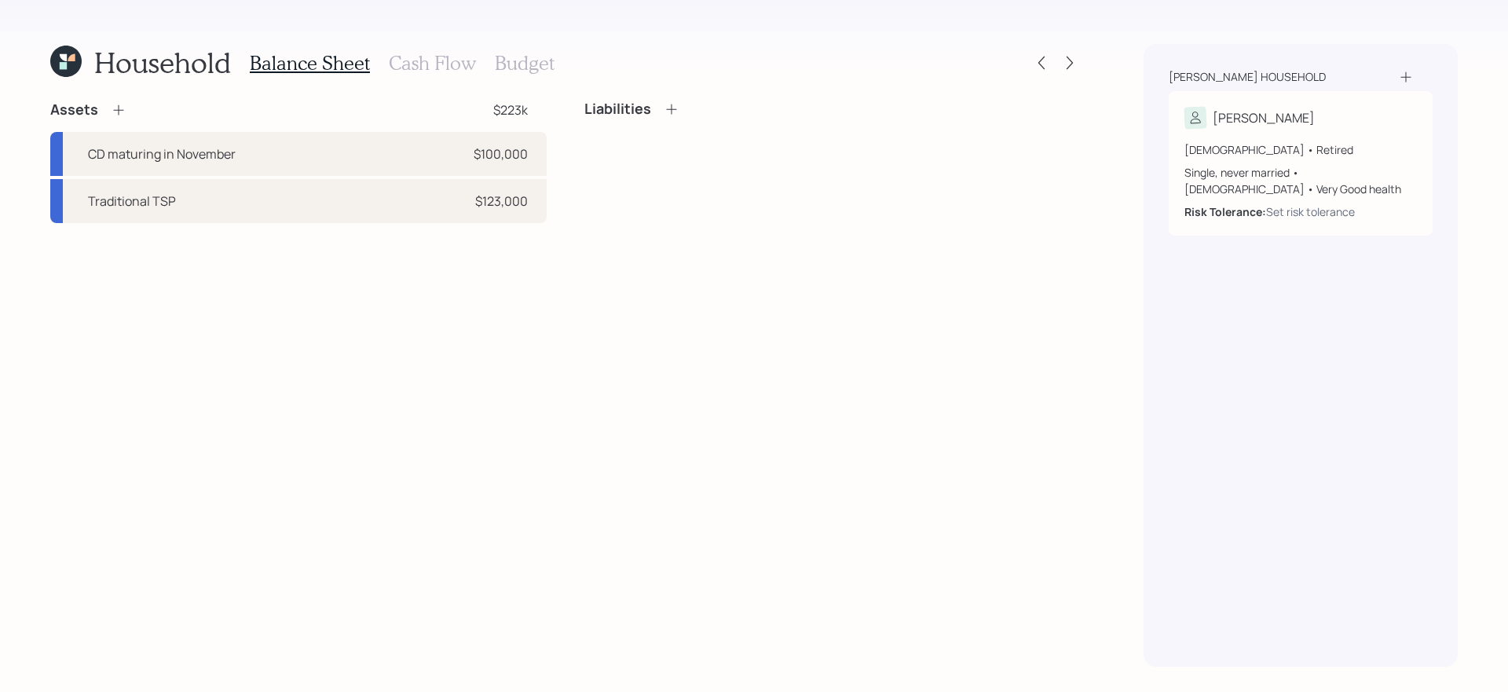
click at [112, 112] on icon at bounding box center [119, 110] width 16 height 16
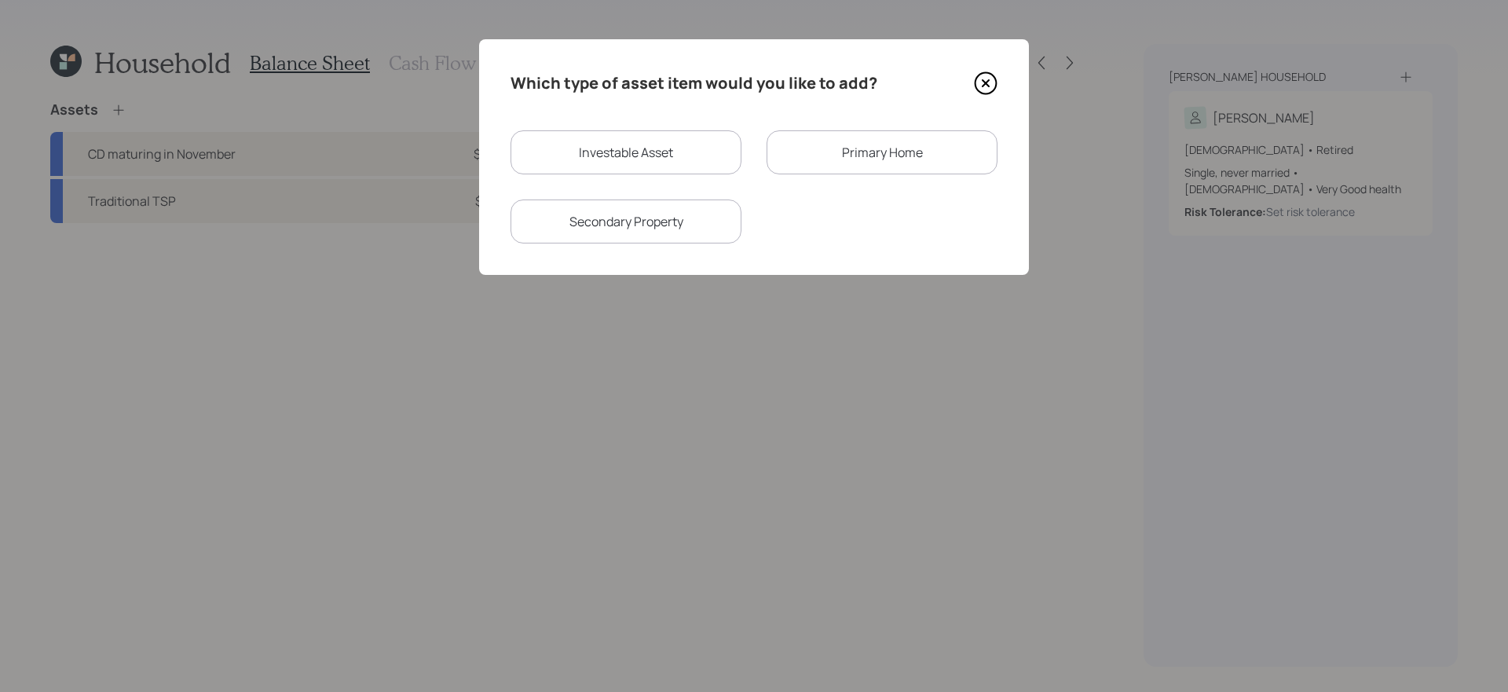
click at [731, 161] on div "Investable Asset" at bounding box center [626, 152] width 231 height 44
select select "taxable"
select select "balanced"
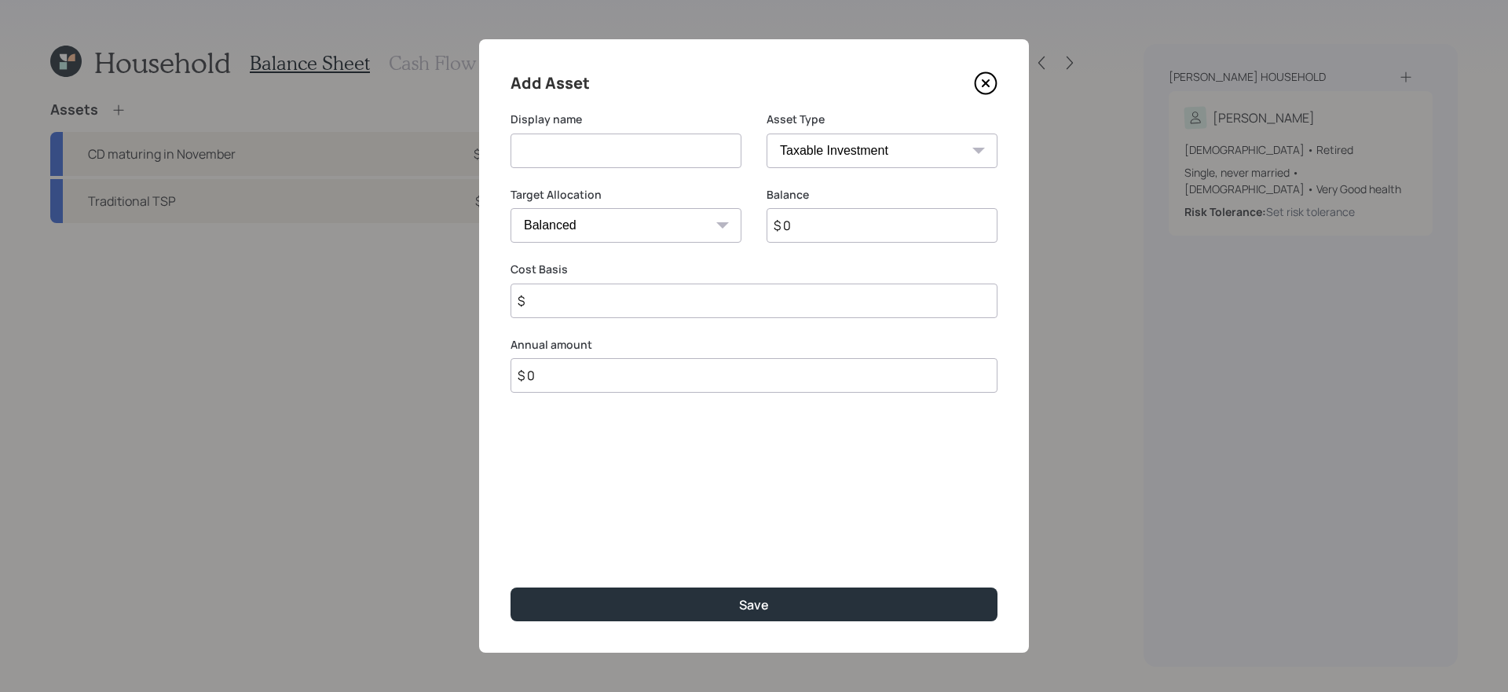
click at [688, 158] on input at bounding box center [626, 151] width 231 height 35
type input "[PERSON_NAME] TSP"
click at [866, 145] on select "SEP [PERSON_NAME] IRA 401(k) [PERSON_NAME] 401(k) 403(b) [PERSON_NAME] 403(b) 4…" at bounding box center [882, 151] width 231 height 35
select select "roth_401k"
click at [767, 134] on select "SEP [PERSON_NAME] IRA 401(k) [PERSON_NAME] 401(k) 403(b) [PERSON_NAME] 403(b) 4…" at bounding box center [882, 151] width 231 height 35
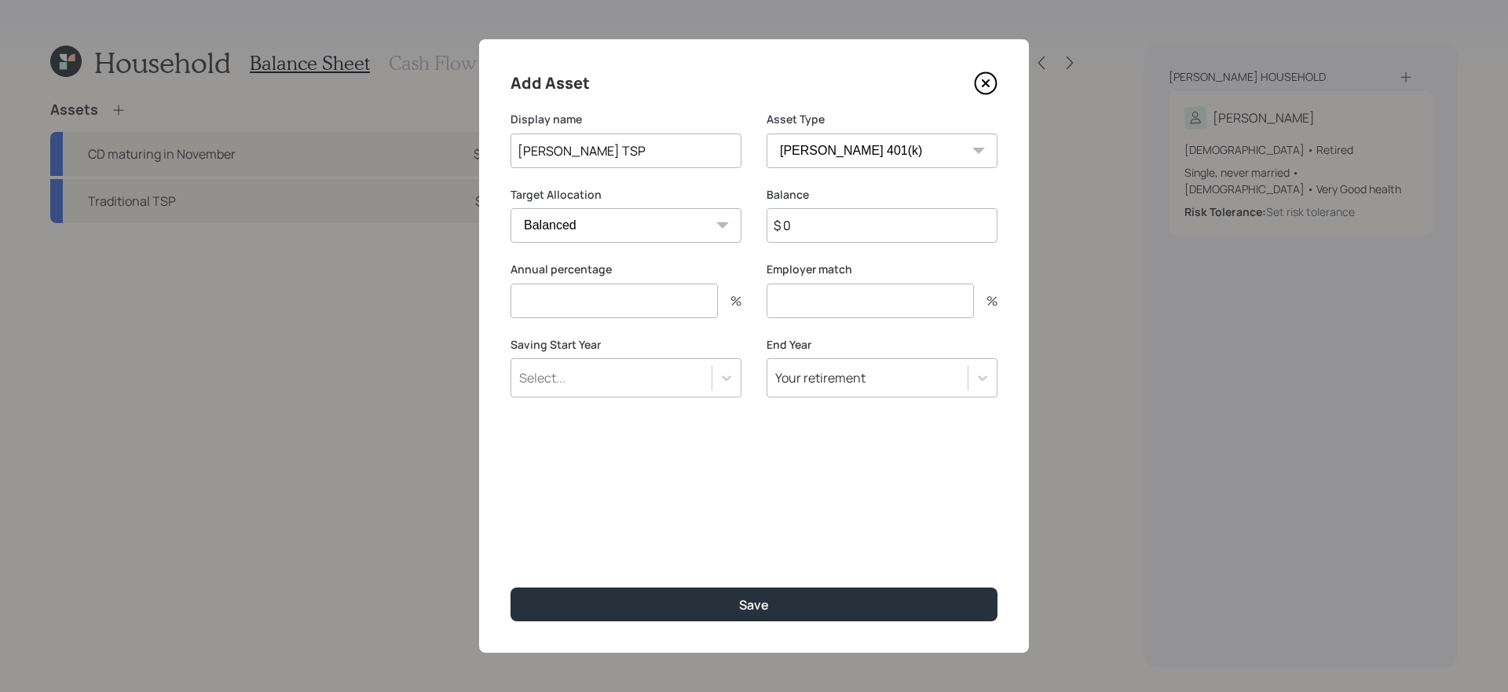
click at [833, 229] on input "$ 0" at bounding box center [882, 225] width 231 height 35
type input "$ 123,000"
type input "0"
type input "20"
click at [665, 382] on div "Select..." at bounding box center [611, 377] width 200 height 27
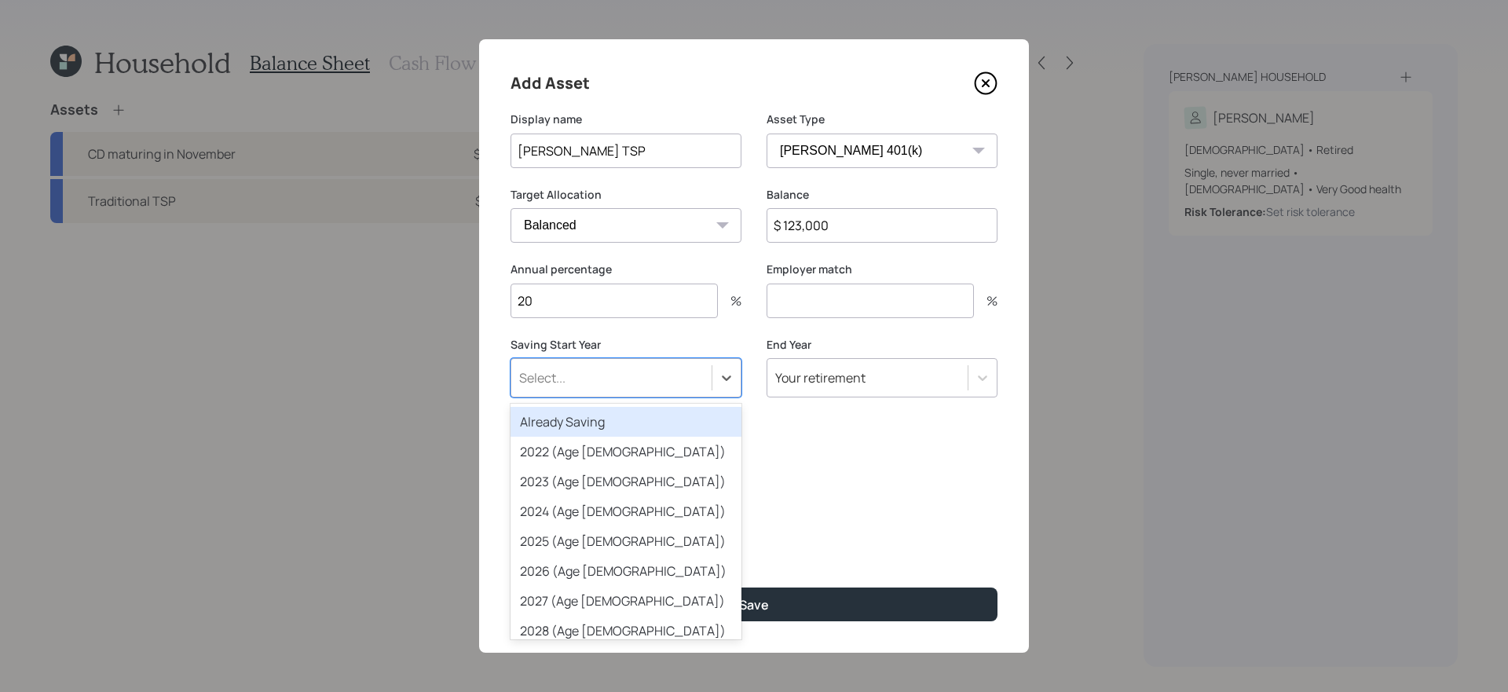
click at [549, 424] on div "Already Saving" at bounding box center [626, 422] width 231 height 30
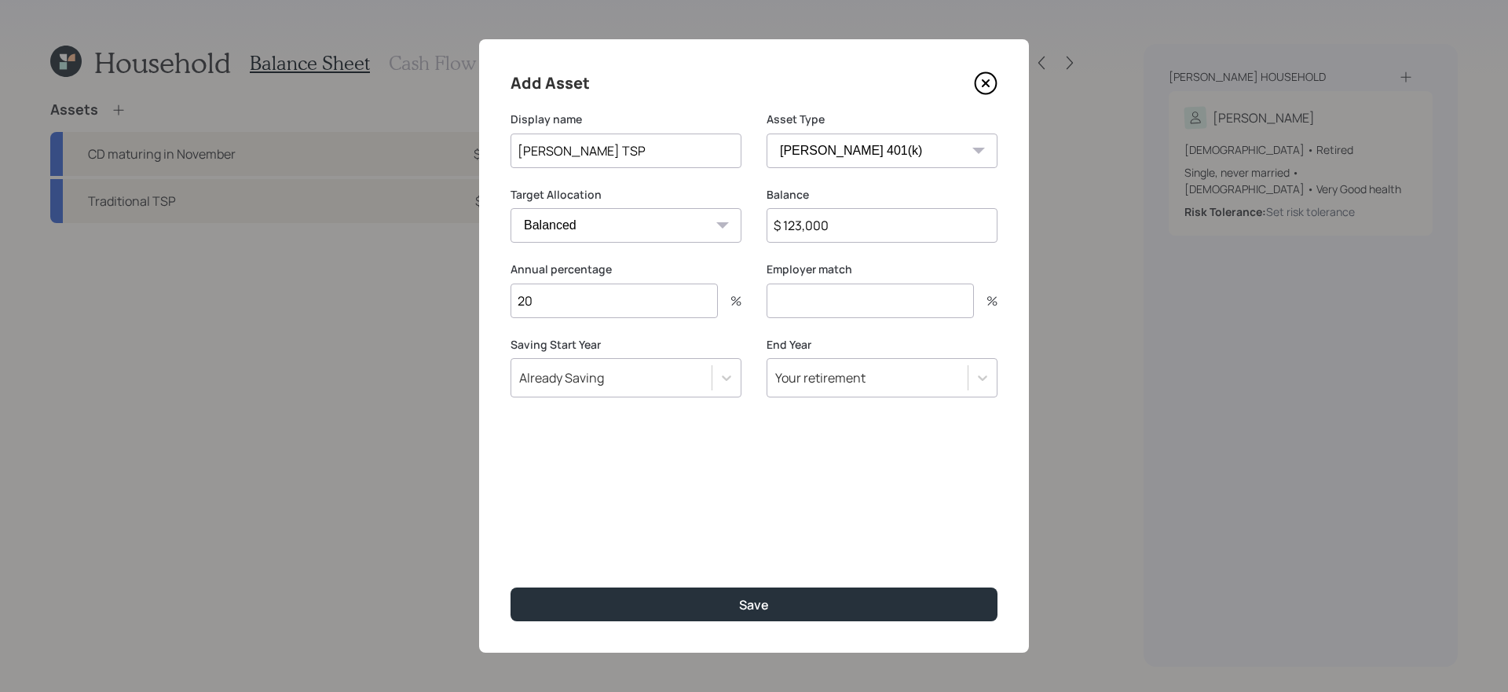
click at [814, 295] on input "number" at bounding box center [870, 301] width 207 height 35
type input "0"
click at [511, 588] on button "Save" at bounding box center [754, 605] width 487 height 34
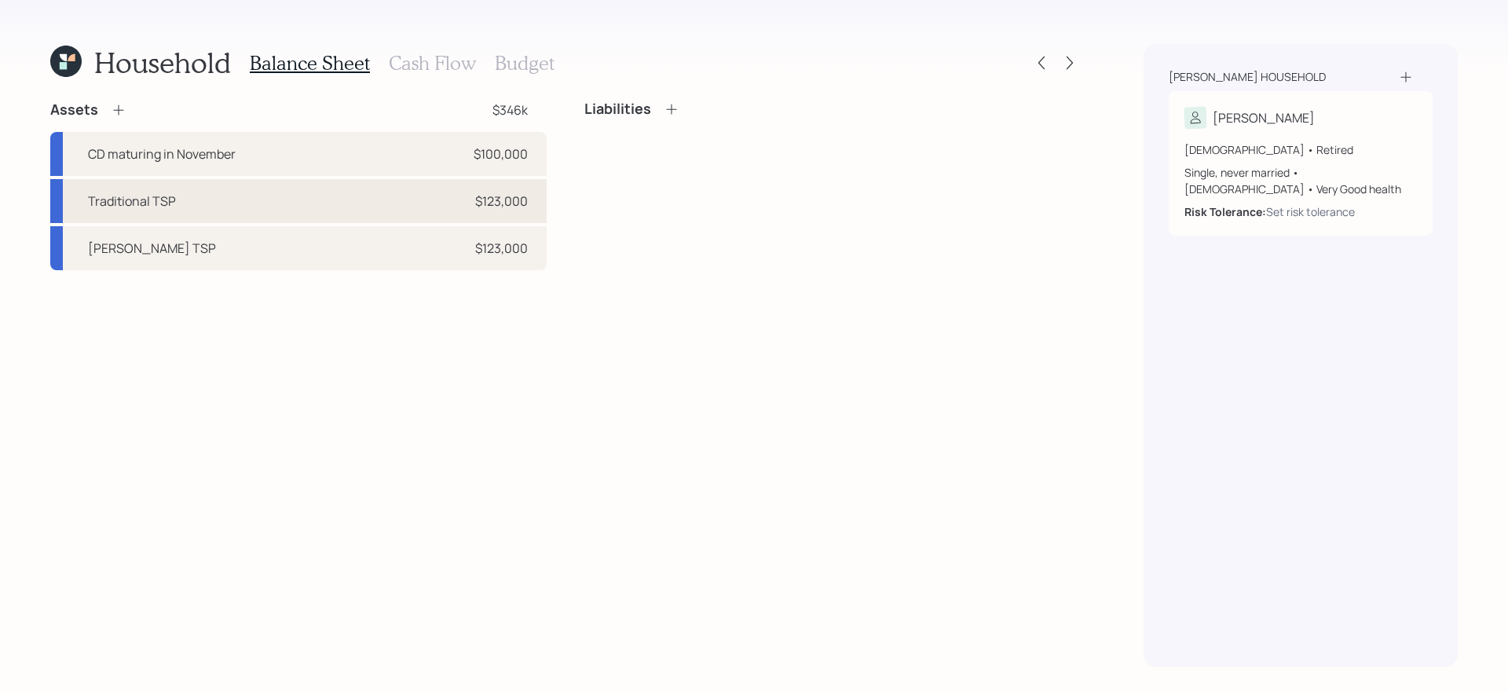
click at [308, 189] on div "Traditional TSP $123,000" at bounding box center [298, 201] width 496 height 44
select select "company_sponsored"
select select "balanced"
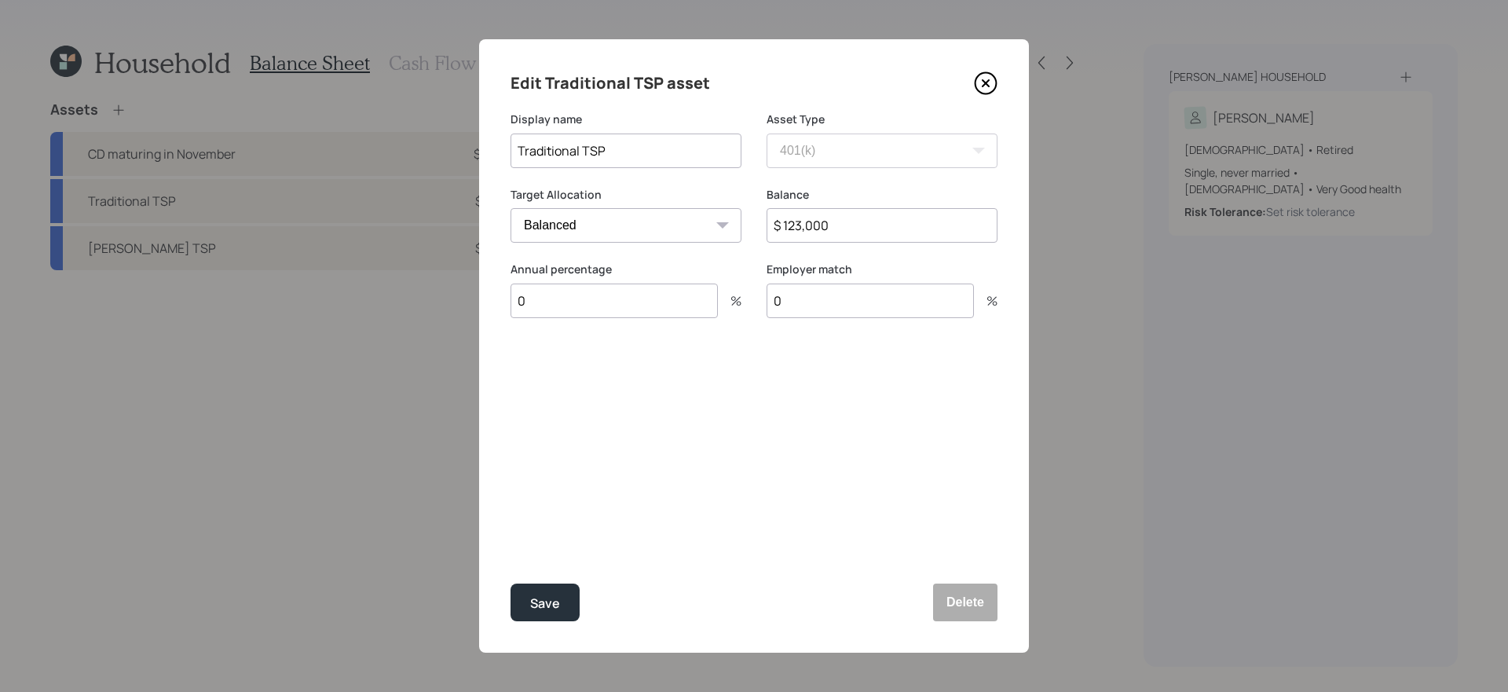
click at [621, 293] on input "0" at bounding box center [614, 301] width 207 height 35
type input "5"
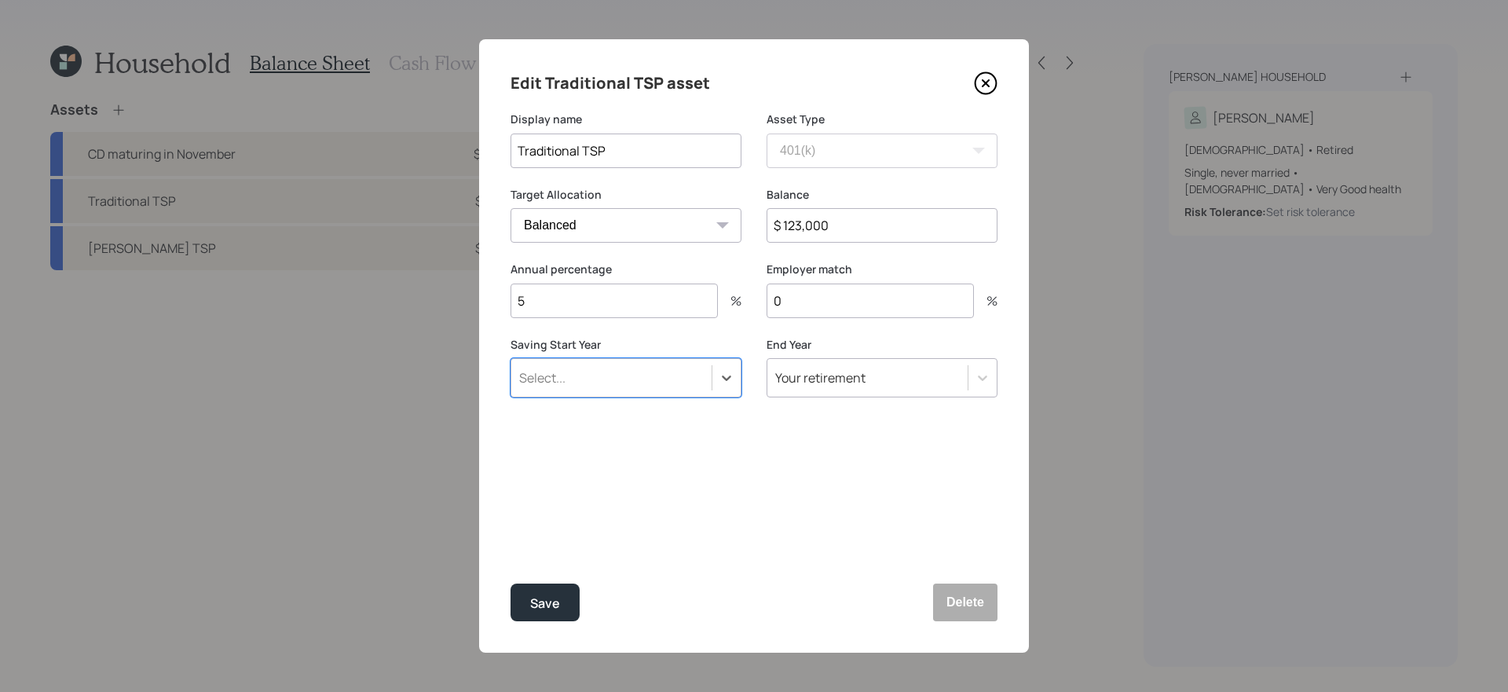
type input "a"
click at [511, 584] on button "Save" at bounding box center [545, 603] width 69 height 38
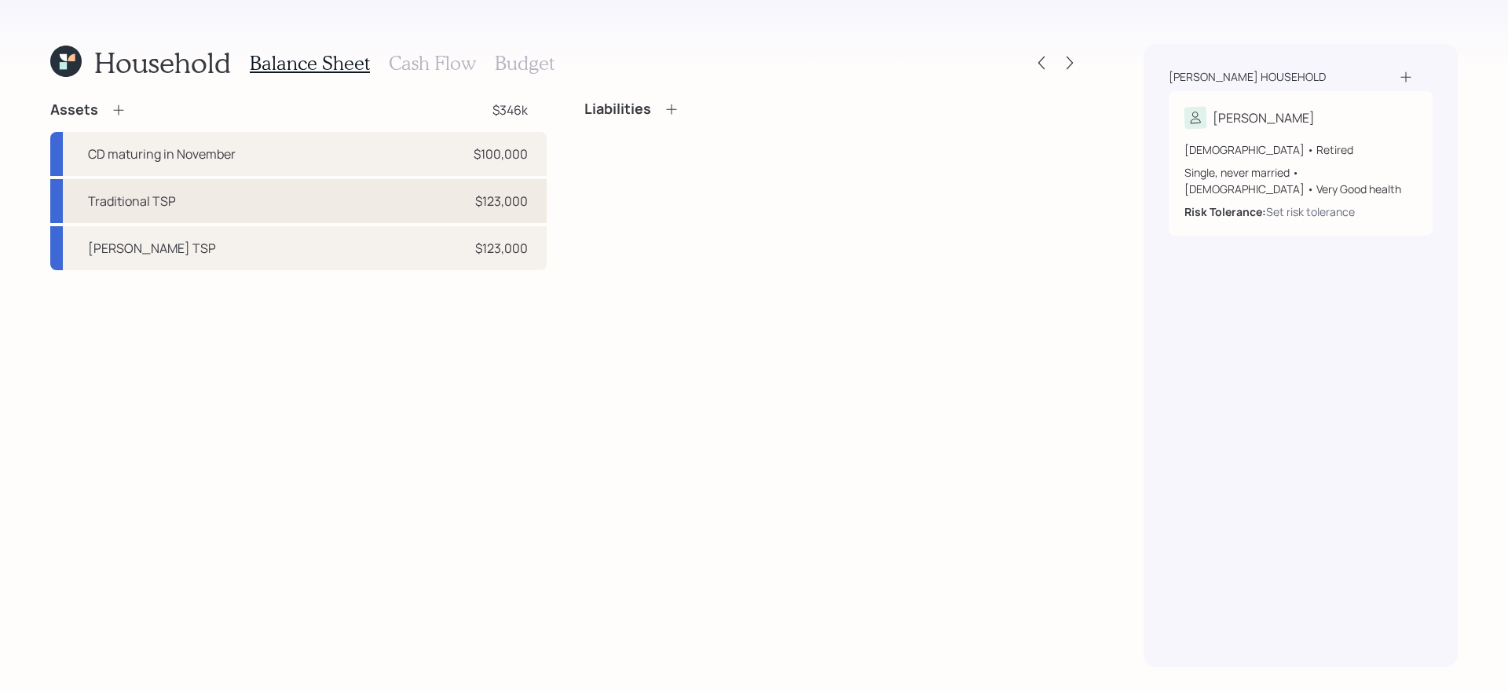
click at [375, 203] on div "Traditional TSP $123,000" at bounding box center [298, 201] width 496 height 44
select select "company_sponsored"
select select "balanced"
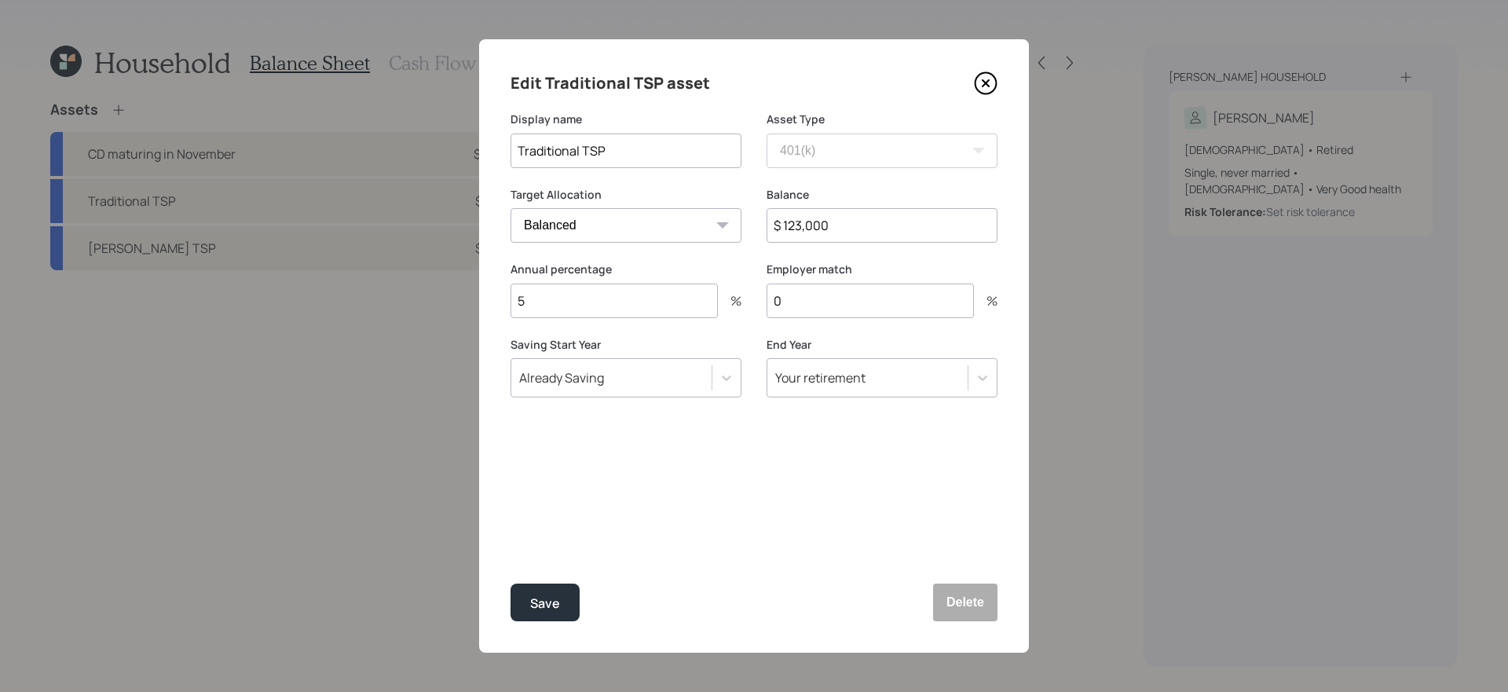
click at [874, 223] on input "$ 123,000" at bounding box center [882, 225] width 231 height 35
type input "$ 31,000"
click at [511, 584] on button "Save" at bounding box center [545, 603] width 69 height 38
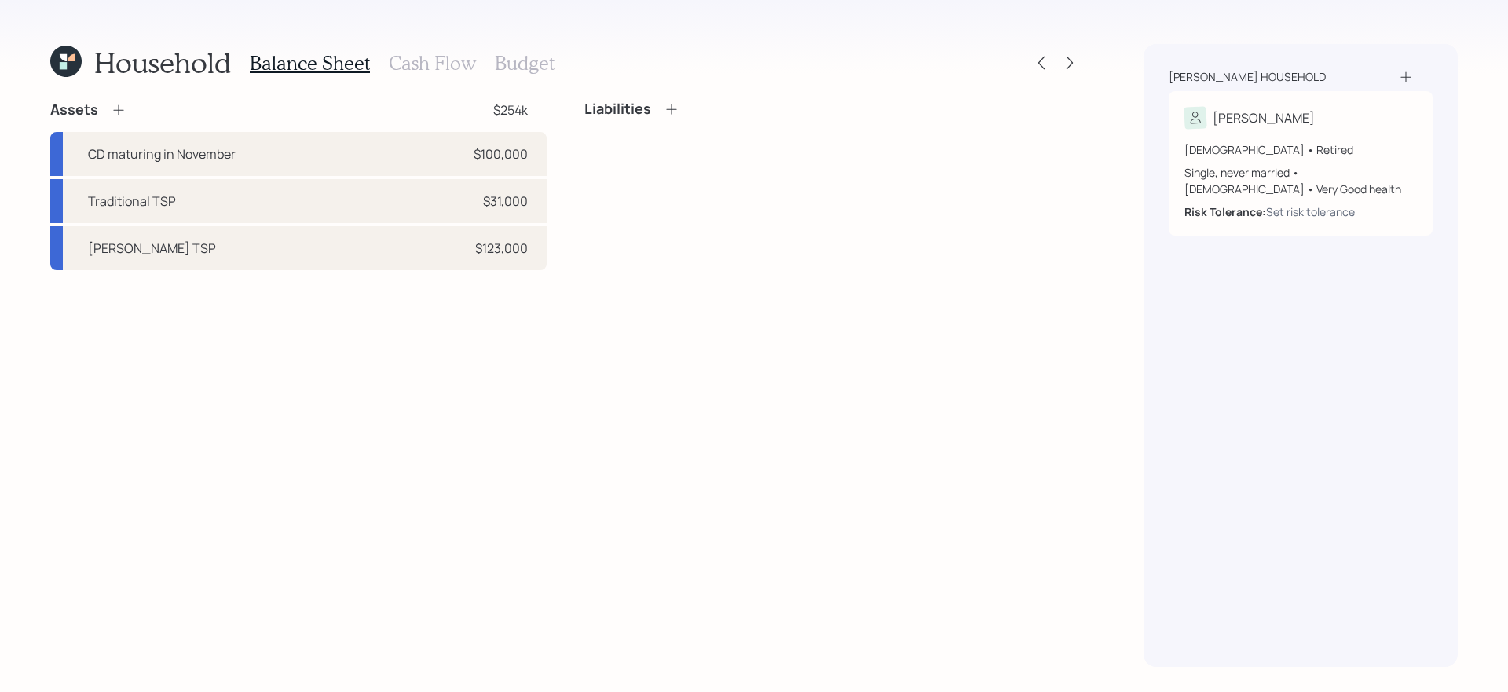
click at [119, 109] on icon at bounding box center [119, 110] width 16 height 16
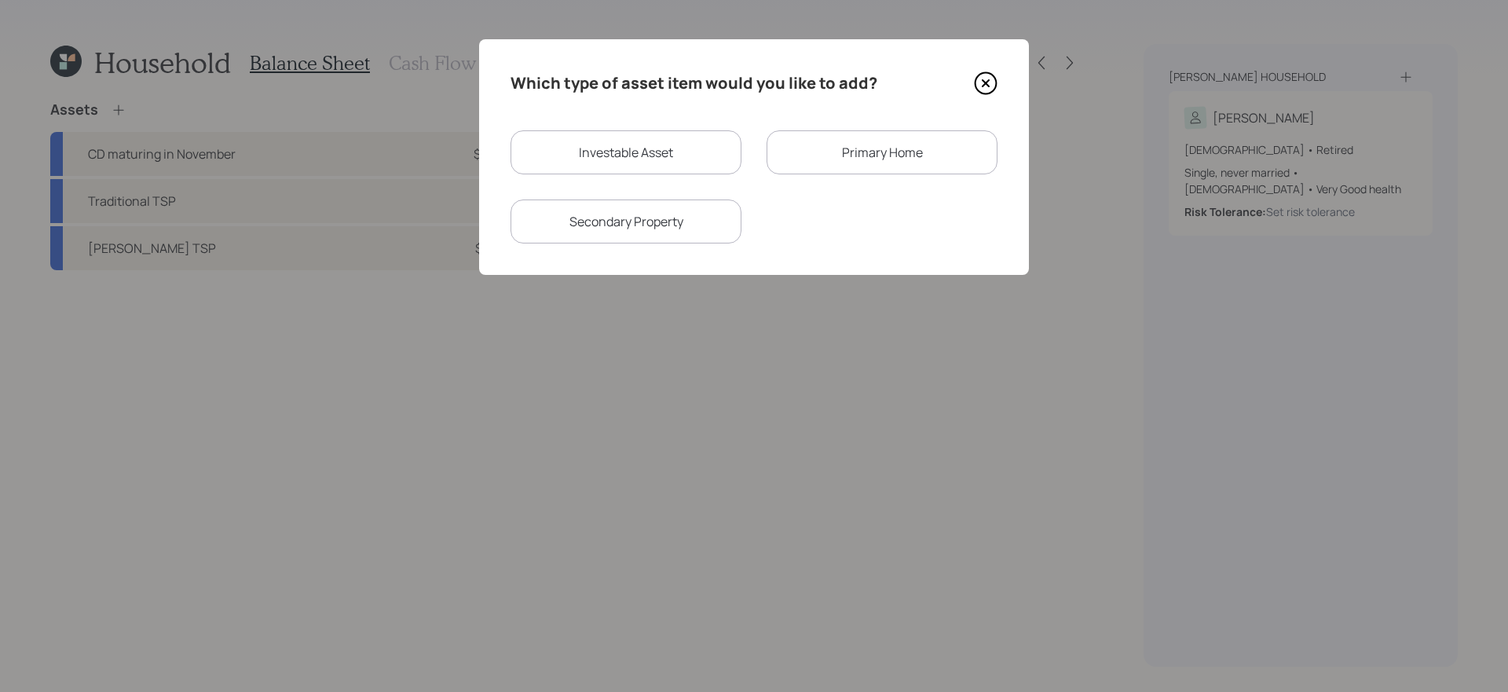
click at [586, 142] on div "Investable Asset" at bounding box center [626, 152] width 231 height 44
select select "taxable"
select select "balanced"
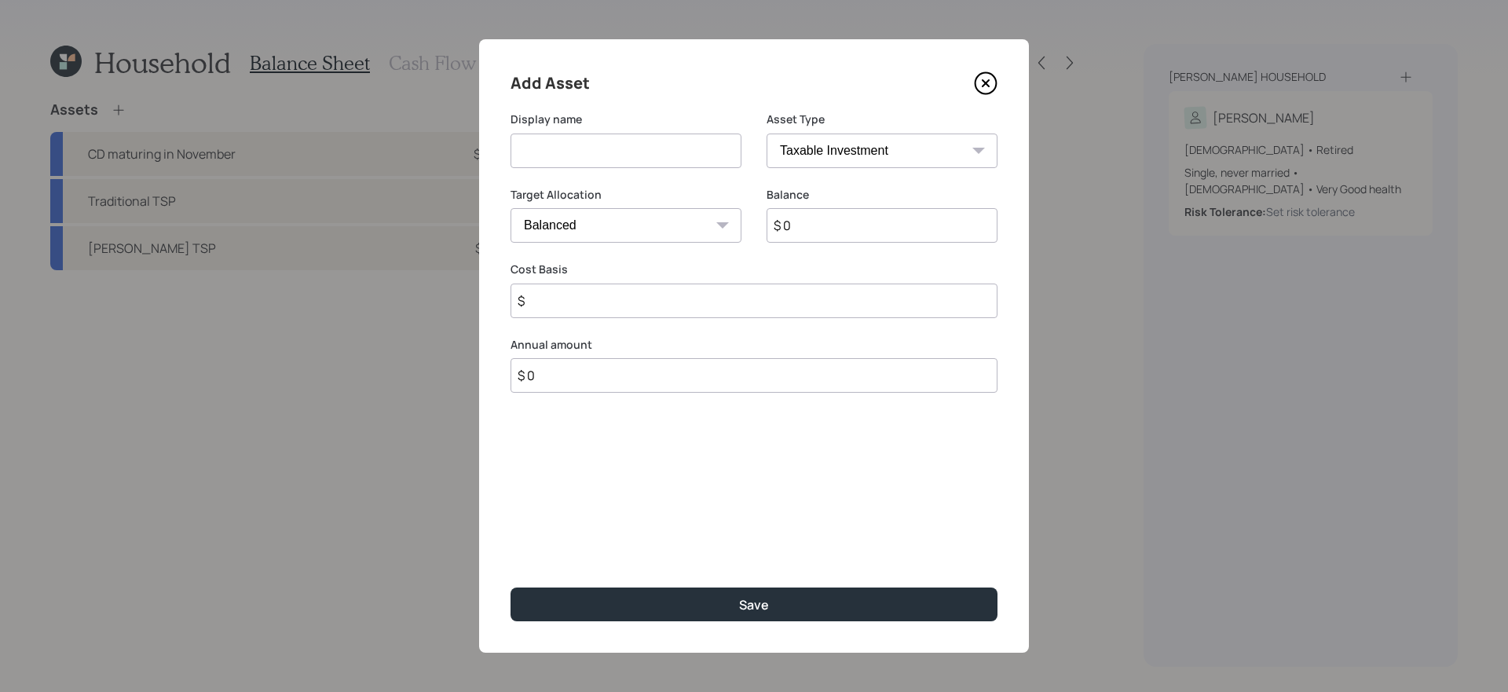
click at [576, 155] on input at bounding box center [626, 151] width 231 height 35
type input "Checking and Savings"
select select "emergency_fund"
type input "$ 8,000"
click at [511, 588] on button "Save" at bounding box center [754, 605] width 487 height 34
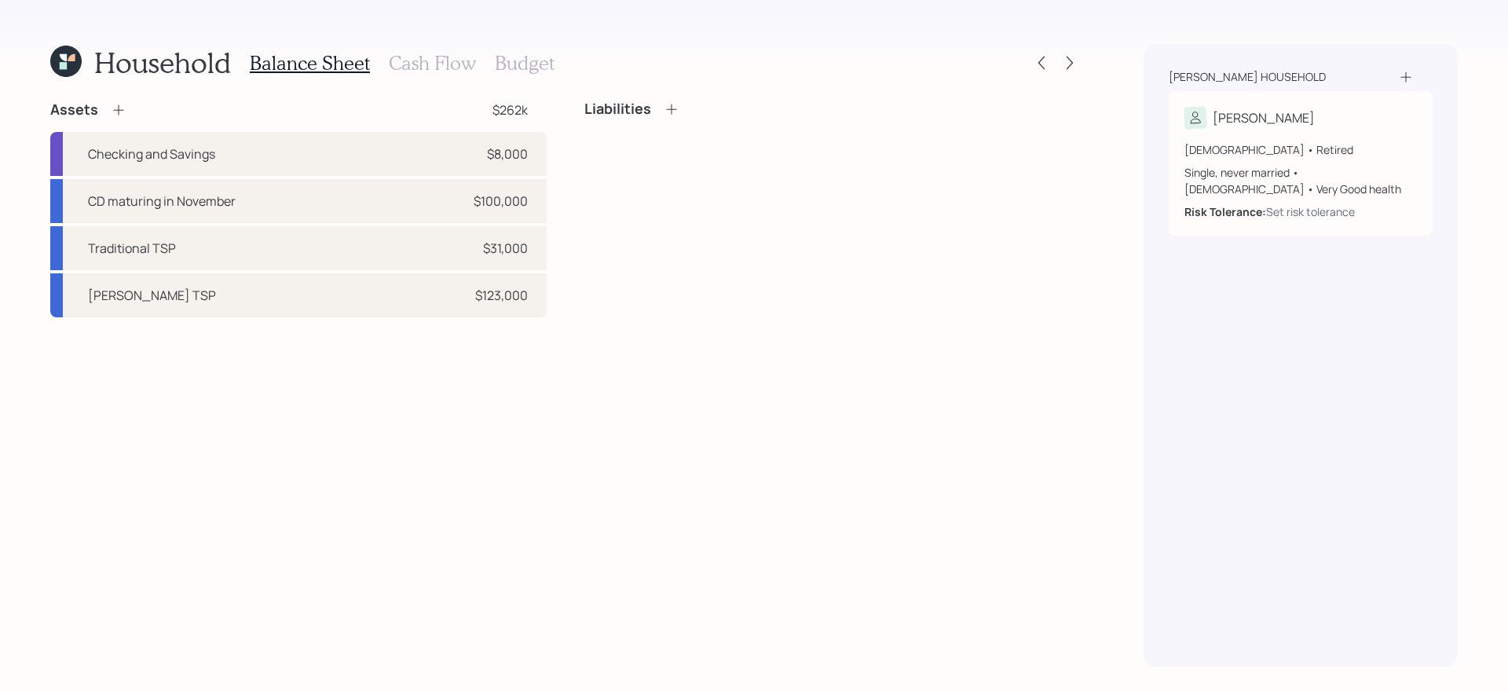
click at [121, 109] on icon at bounding box center [118, 110] width 10 height 10
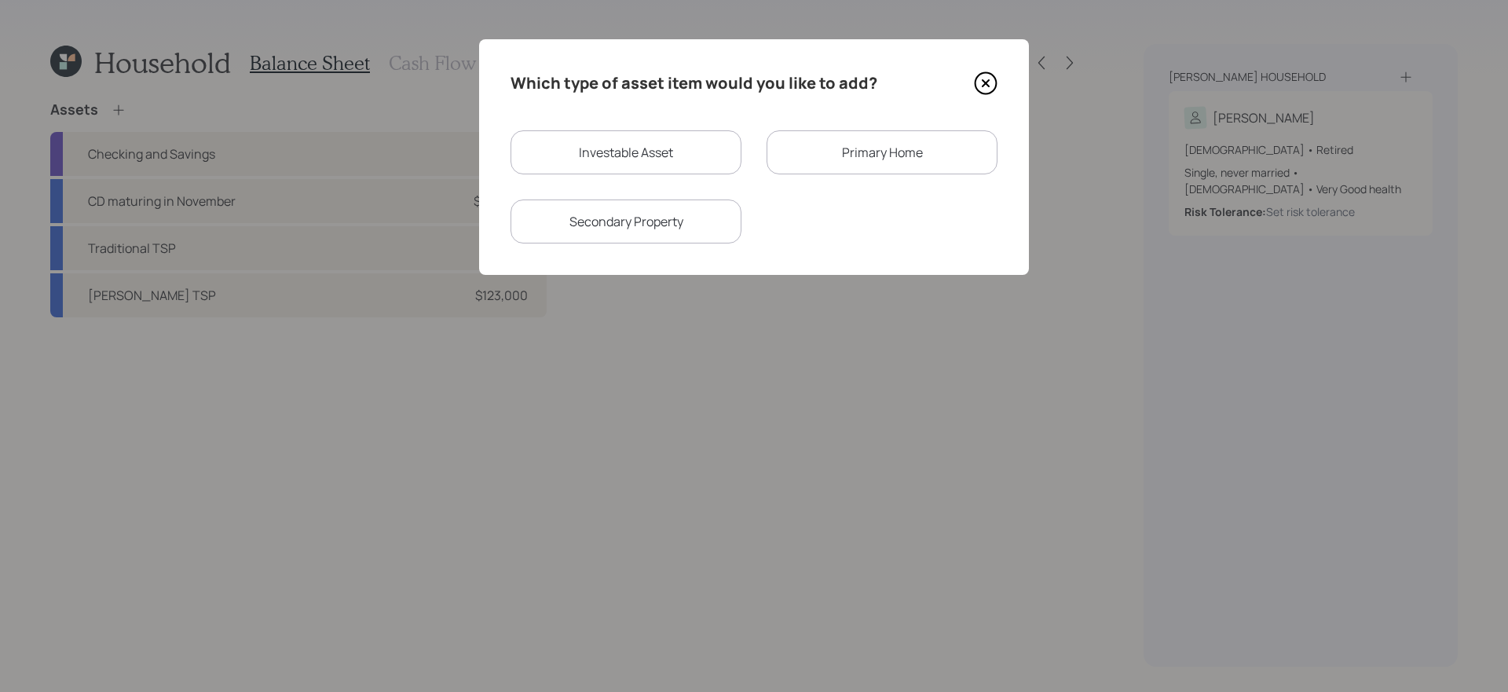
click at [868, 135] on div "Primary Home" at bounding box center [882, 152] width 231 height 44
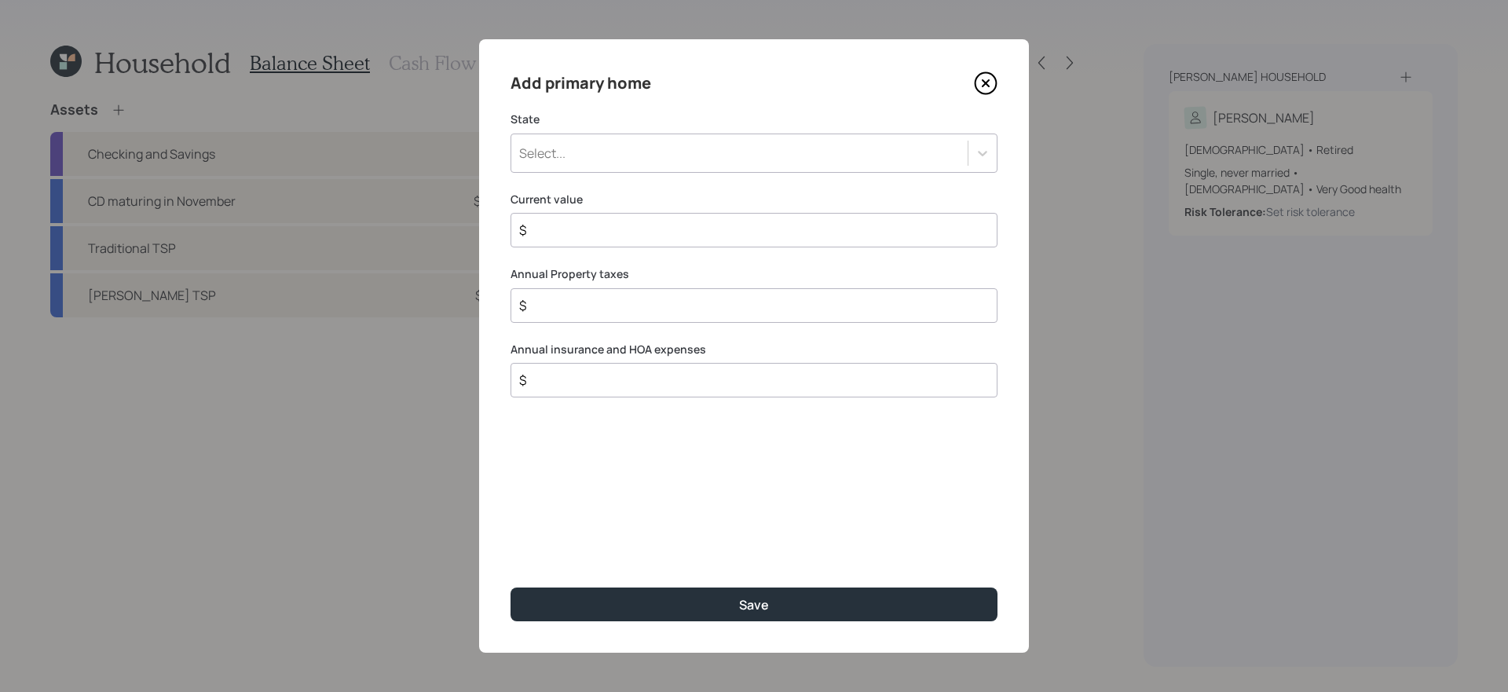
click at [645, 147] on div "Select..." at bounding box center [739, 153] width 456 height 27
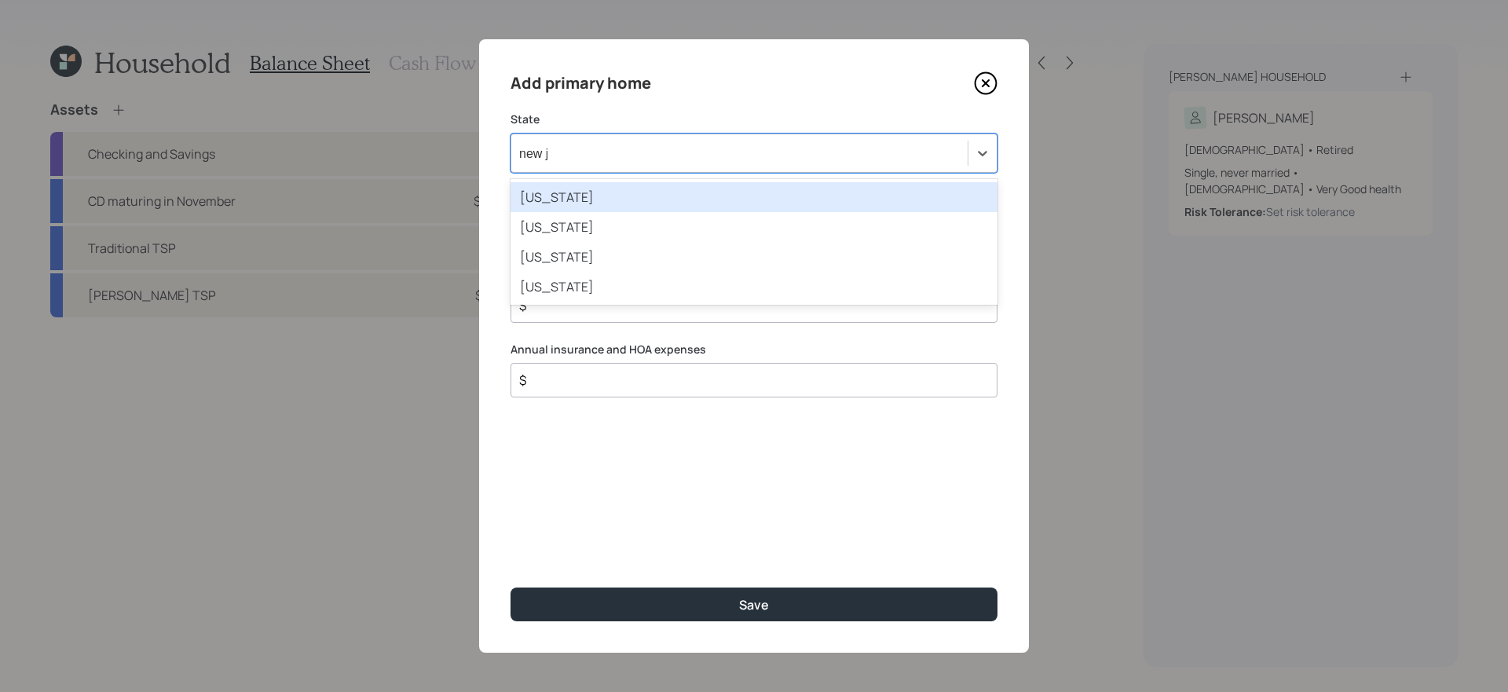
type input "new jer"
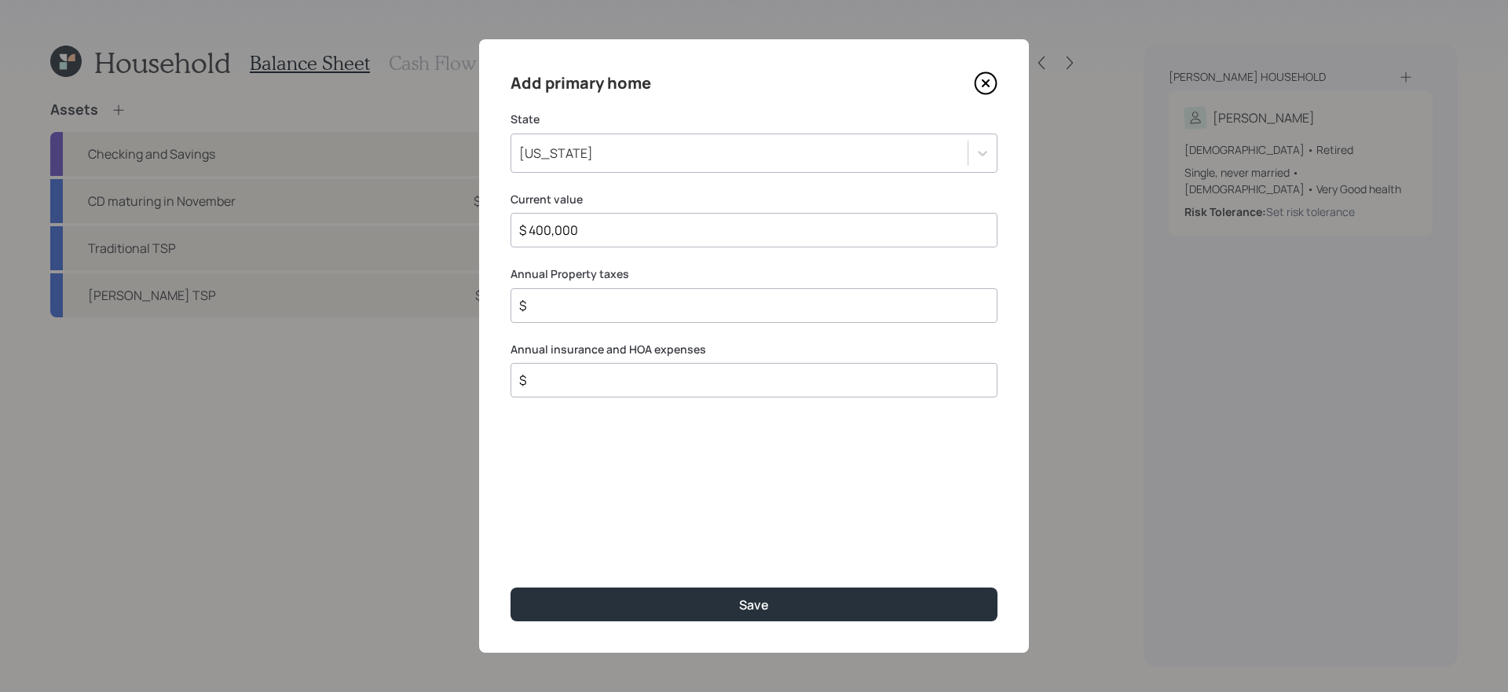
type input "$ 400,000"
click at [572, 383] on input "$" at bounding box center [748, 380] width 460 height 19
type input "$ 4,500"
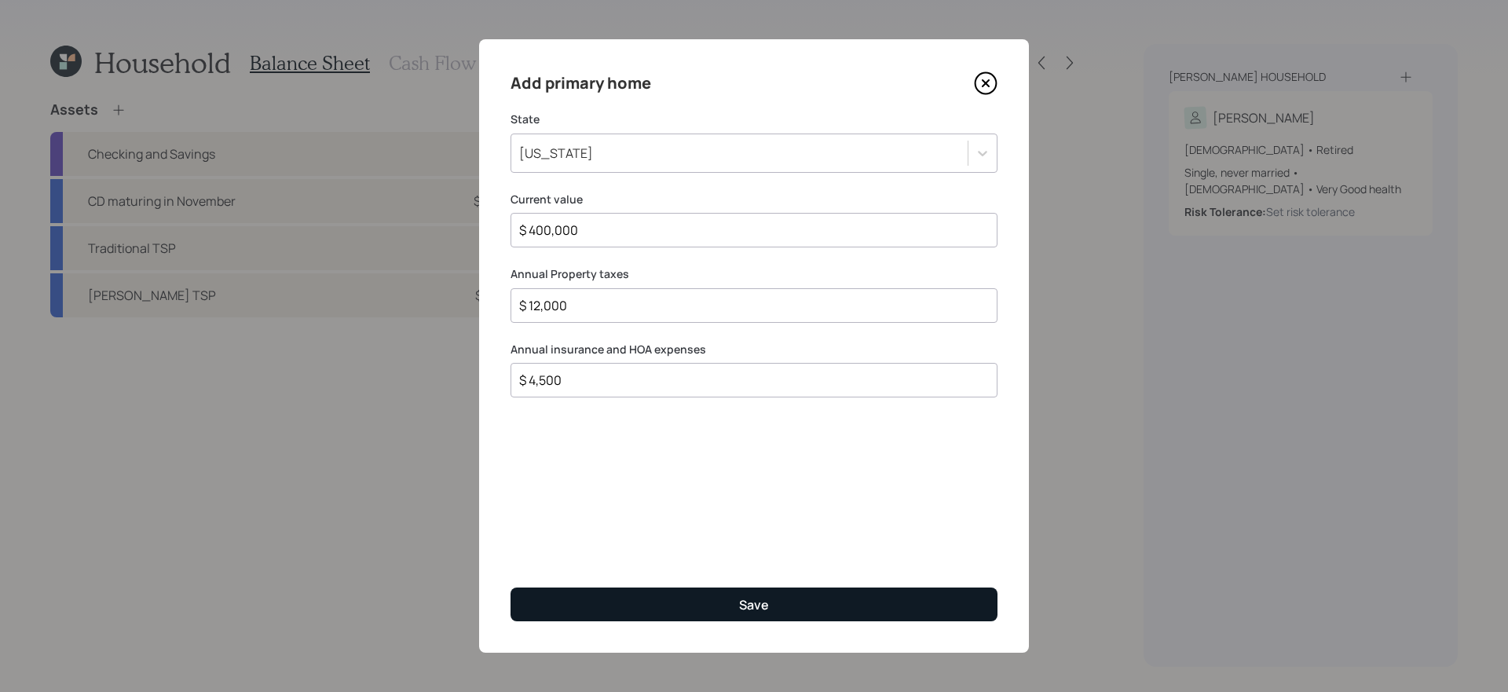
type input "$ 12,000"
click at [660, 604] on button "Save" at bounding box center [754, 605] width 487 height 34
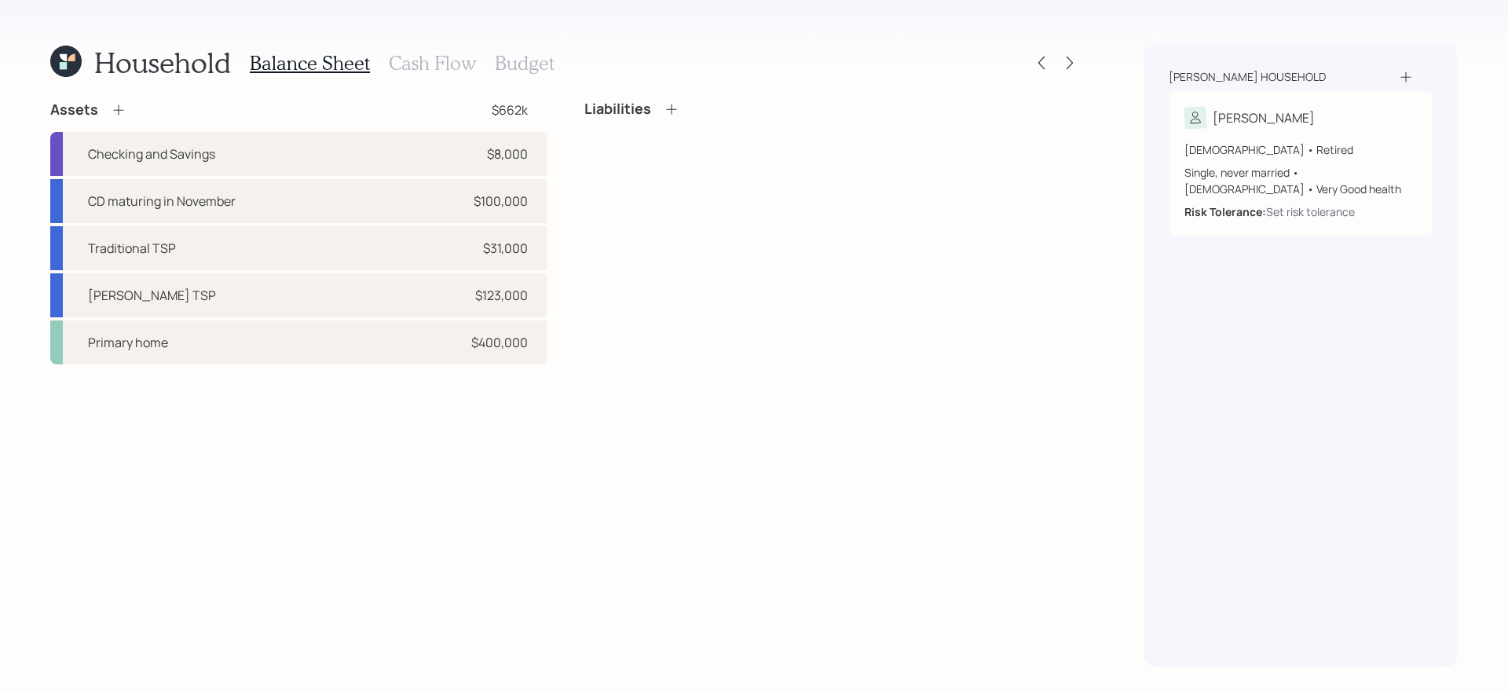
click at [674, 101] on icon at bounding box center [672, 109] width 16 height 16
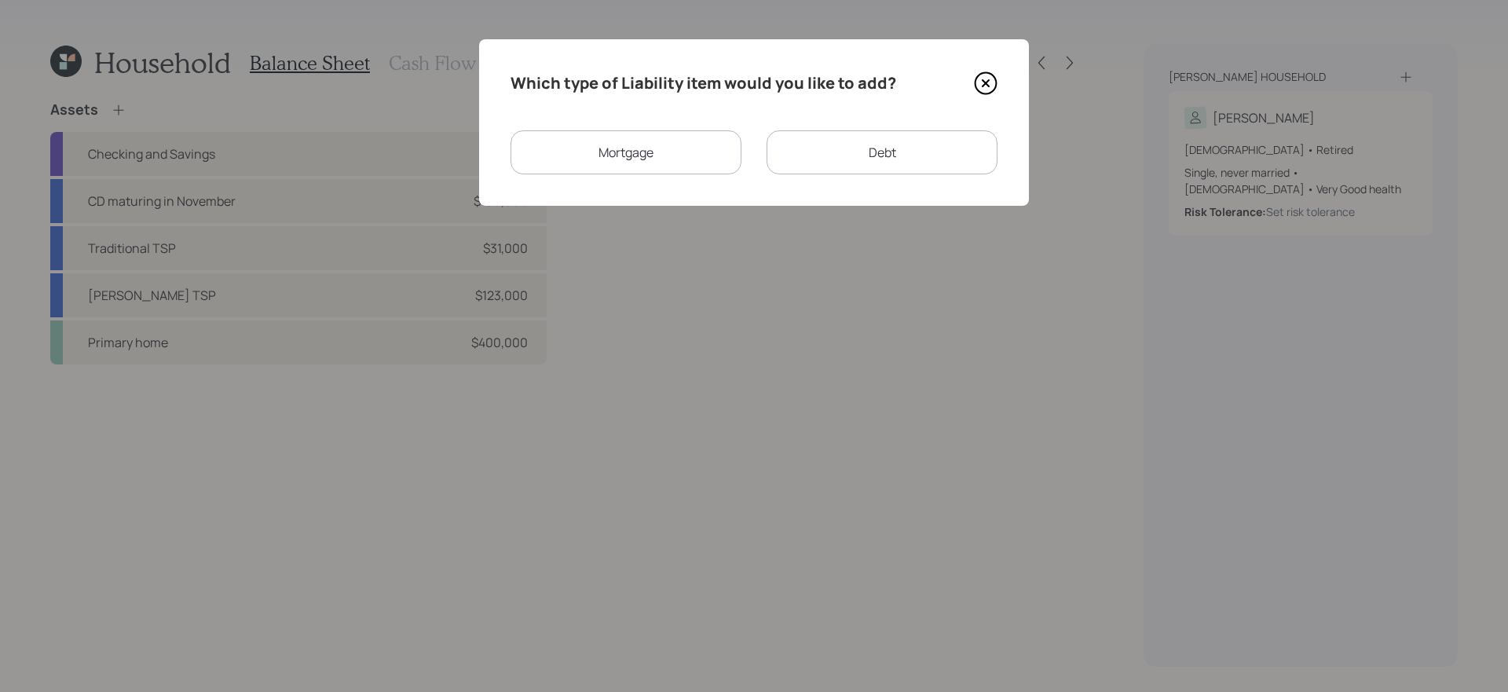
click at [672, 149] on div "Mortgage" at bounding box center [626, 152] width 231 height 44
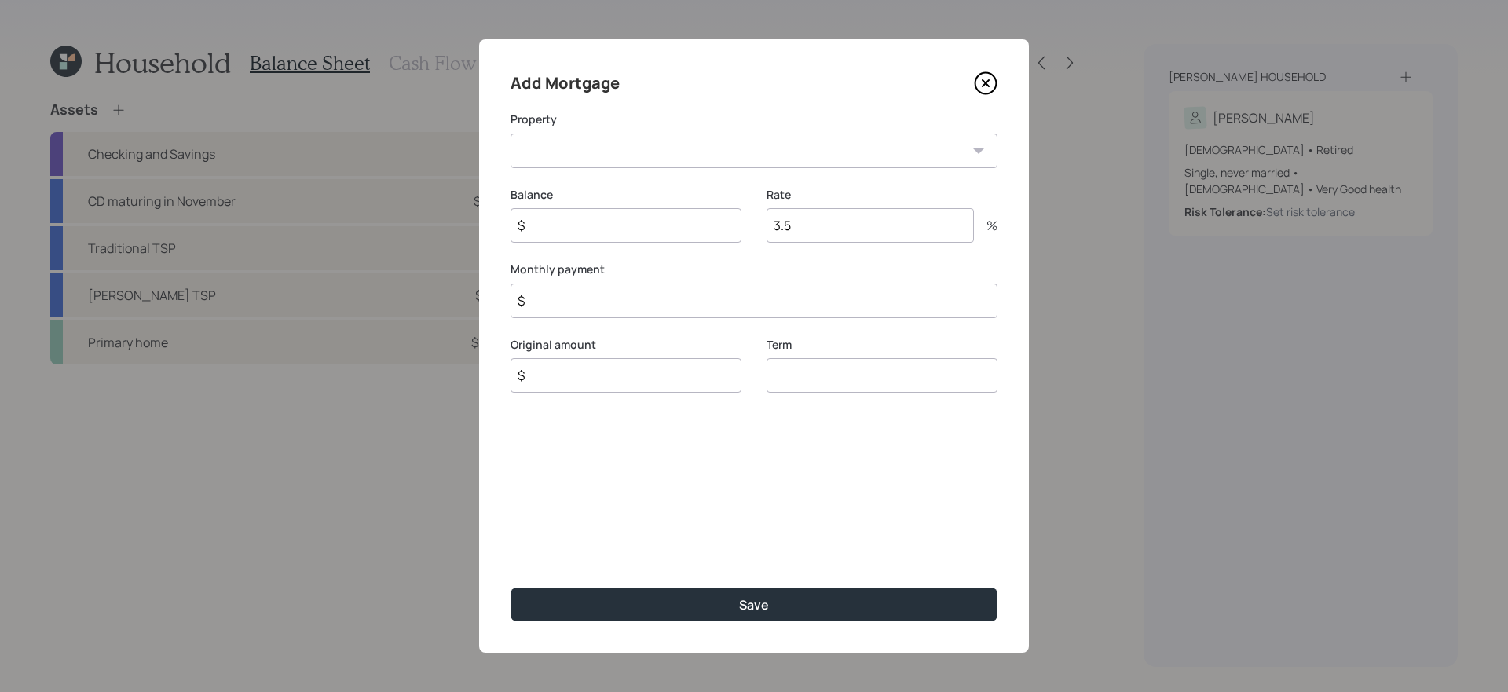
click at [655, 149] on select "NJ Primary home" at bounding box center [754, 151] width 487 height 35
select select "68337a4c-7ea6-4f6f-a6e0-585abfed531d"
click at [511, 134] on select "NJ Primary home" at bounding box center [754, 151] width 487 height 35
click at [613, 219] on input "$" at bounding box center [626, 225] width 231 height 35
type input "$ 100,000"
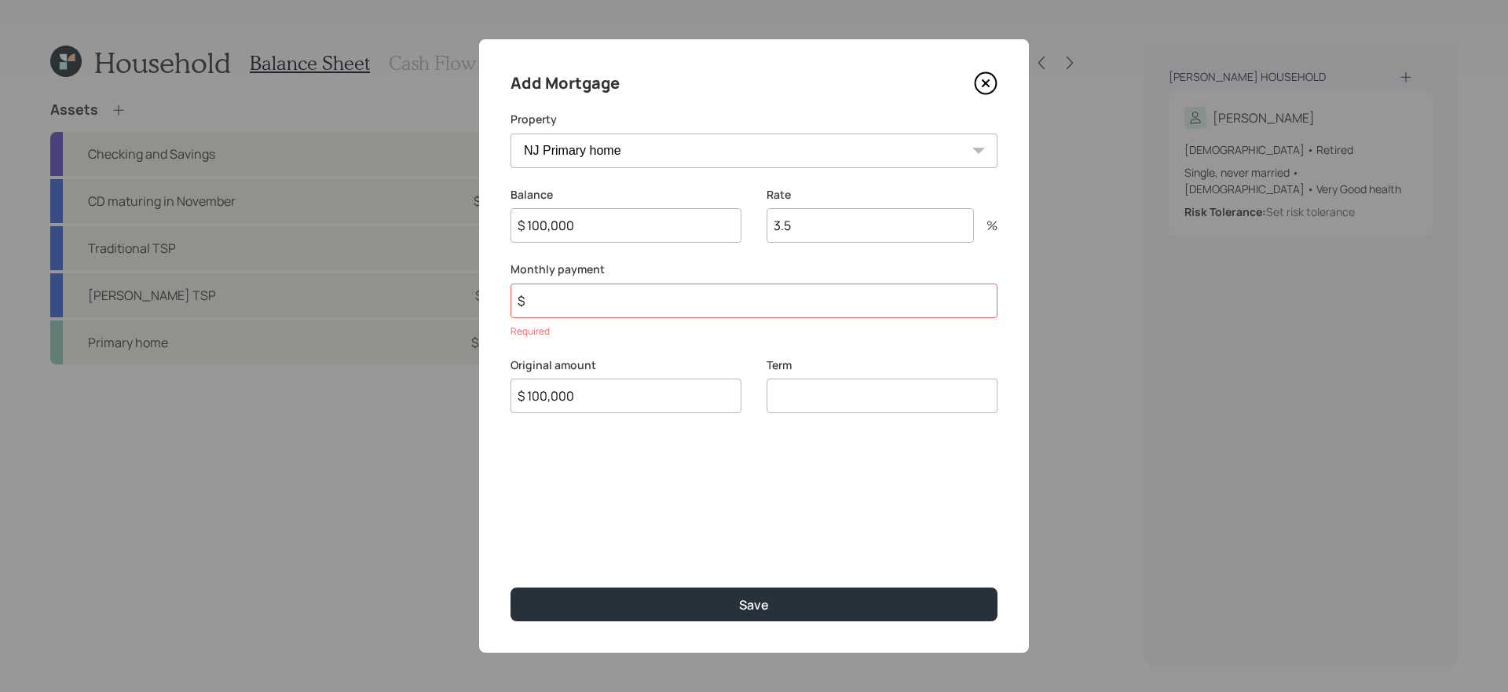
type input "$ 100,000"
type input "$ 2,080"
click at [812, 379] on input "number" at bounding box center [882, 375] width 231 height 35
type input "30"
click at [882, 224] on input "3.5" at bounding box center [870, 225] width 207 height 35
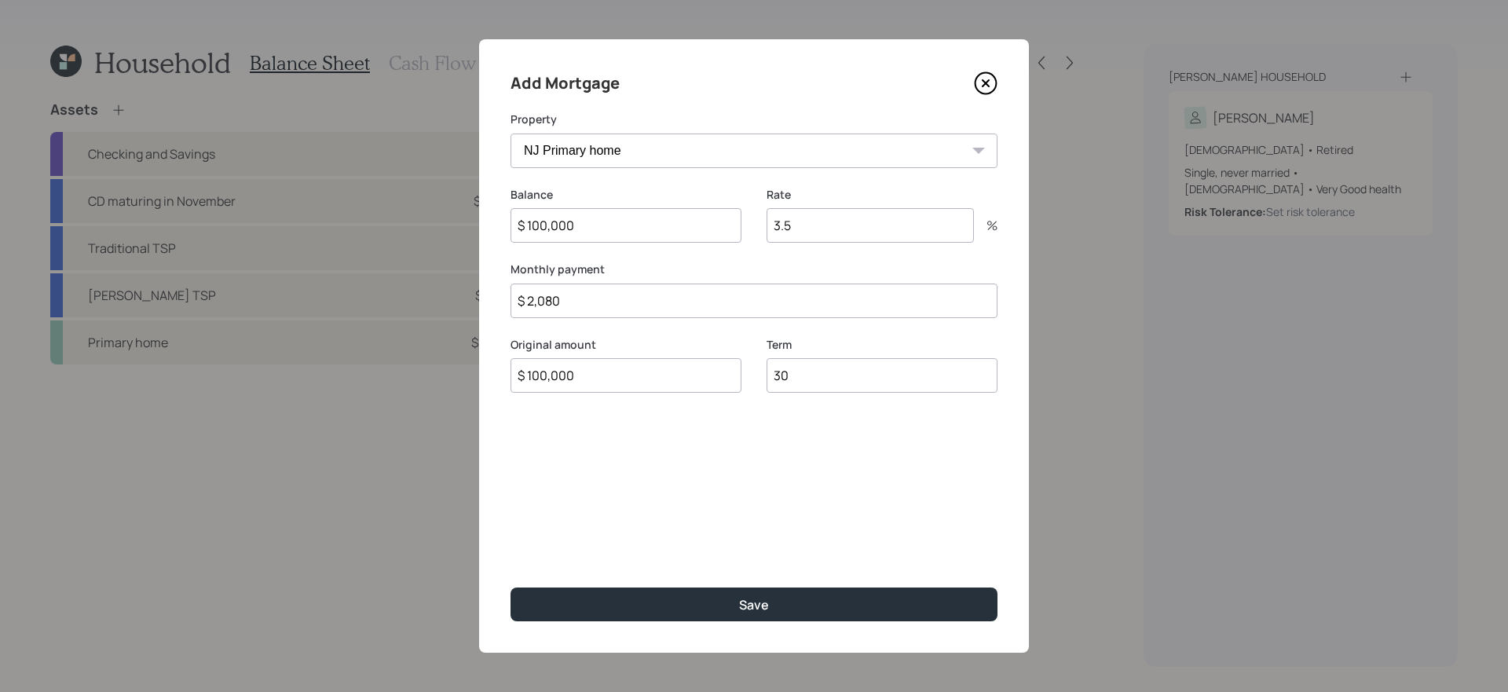
click at [882, 224] on input "3.5" at bounding box center [870, 225] width 207 height 35
click at [511, 588] on button "Save" at bounding box center [754, 605] width 487 height 34
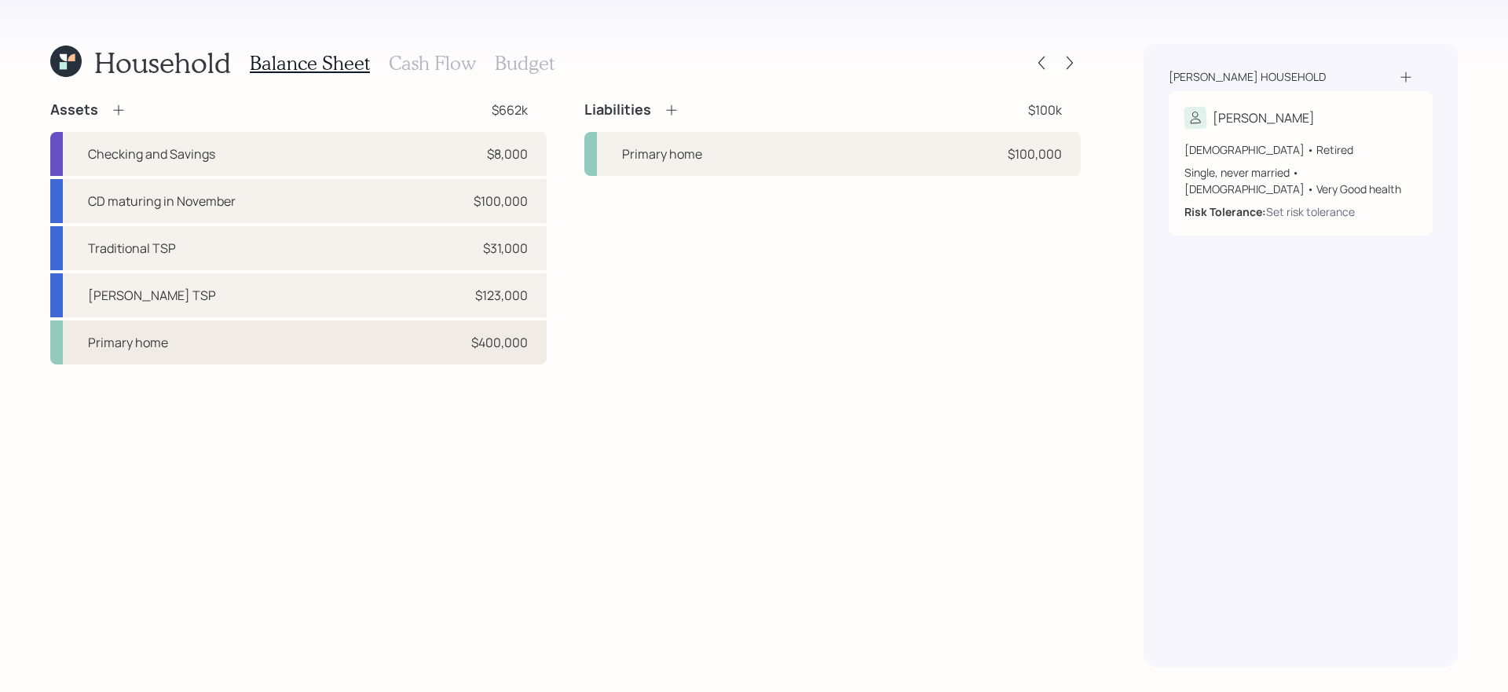
click at [358, 335] on div "Primary home $400,000" at bounding box center [298, 342] width 496 height 44
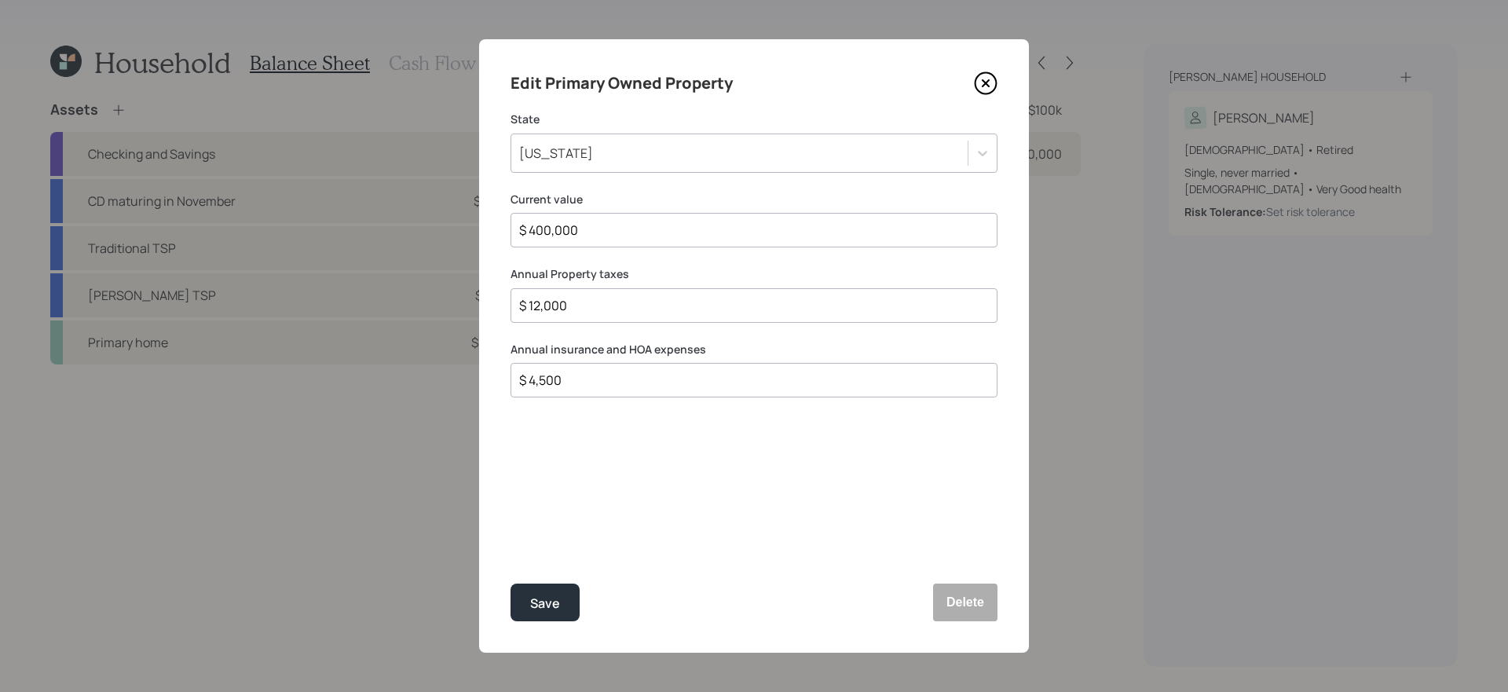
click at [988, 79] on icon at bounding box center [986, 83] width 24 height 24
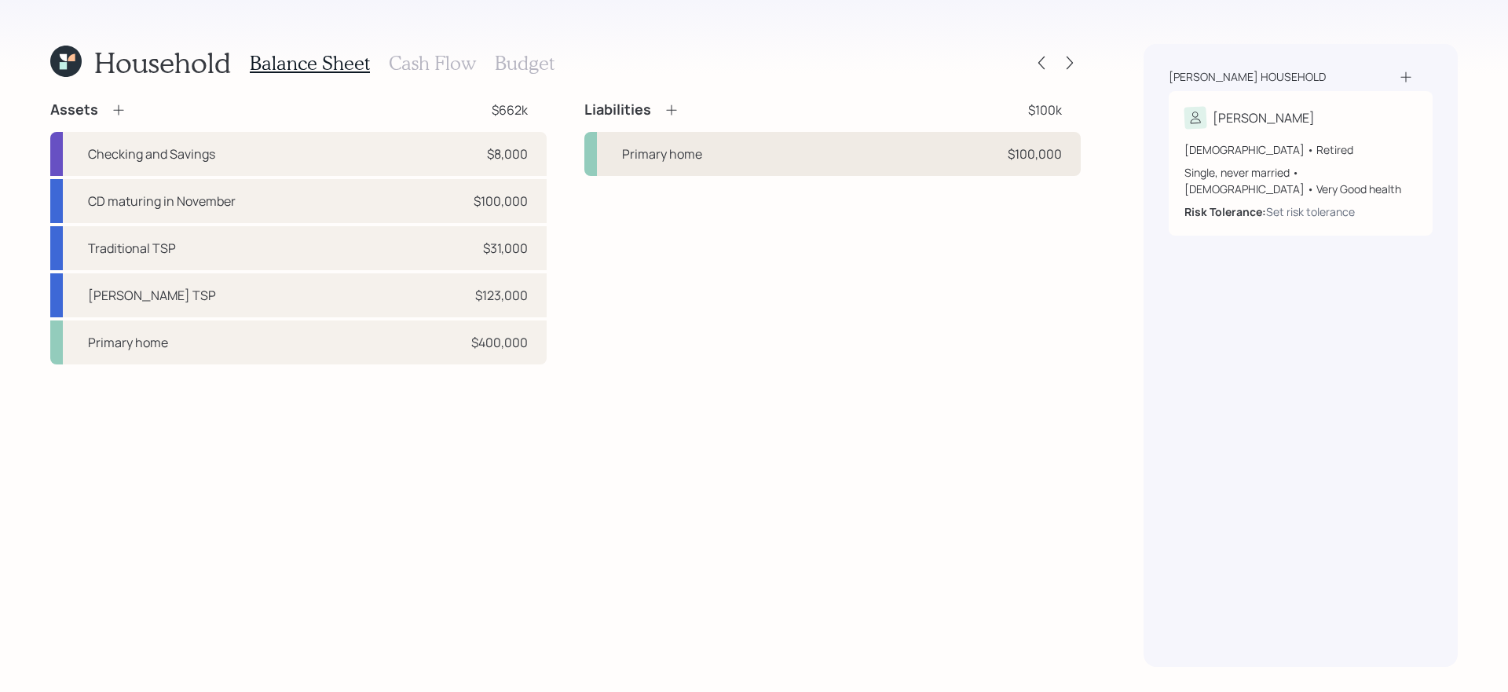
click at [793, 165] on div "Primary home $100,000" at bounding box center [832, 154] width 496 height 44
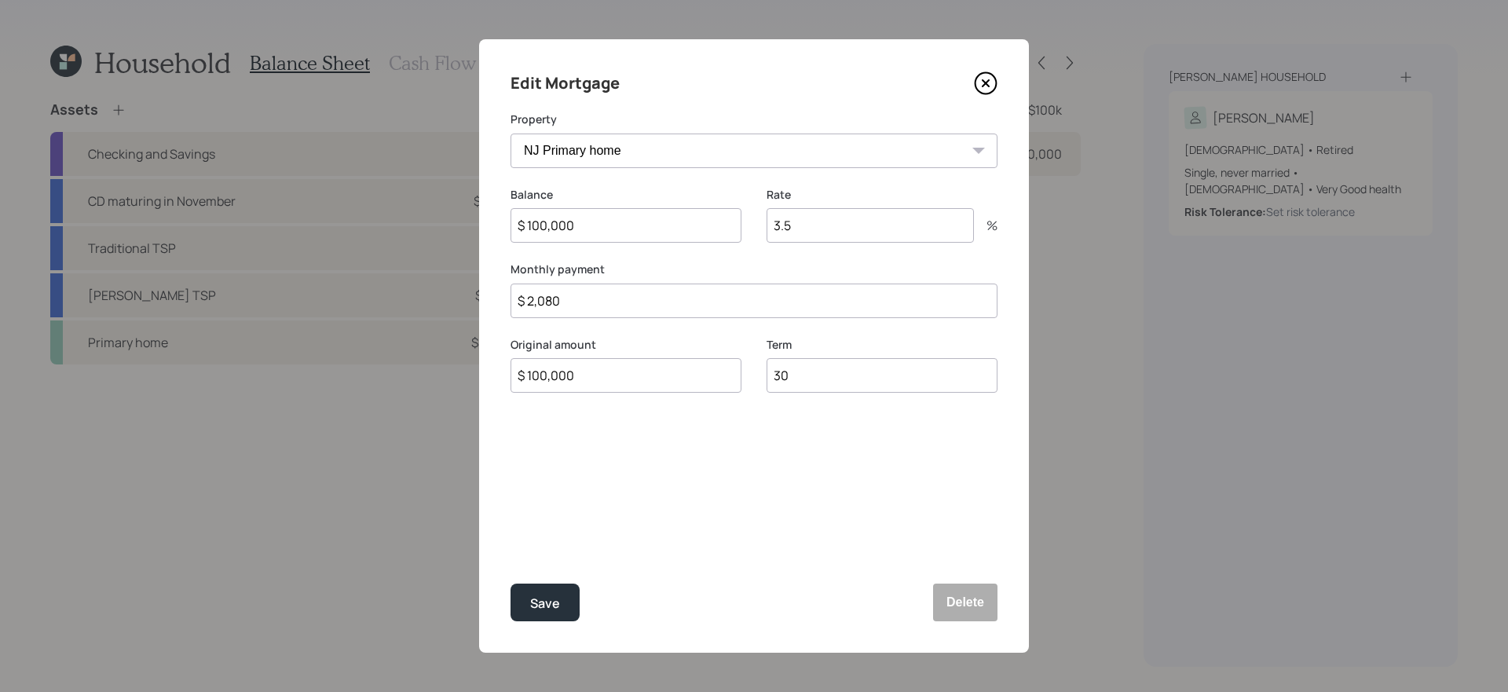
click at [599, 310] on input "$ 2,080" at bounding box center [754, 301] width 487 height 35
type input "$ 705"
click at [511, 584] on button "Save" at bounding box center [545, 603] width 69 height 38
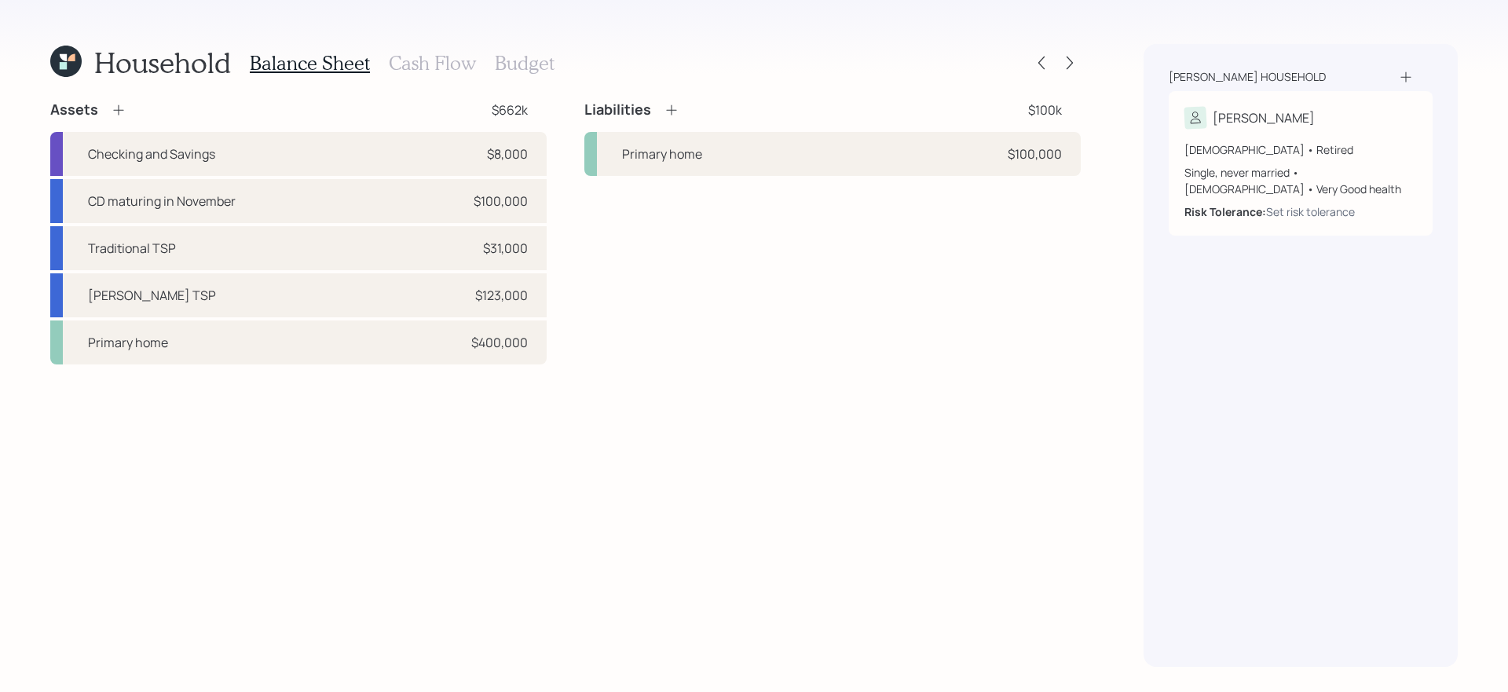
click at [672, 109] on icon at bounding box center [671, 110] width 10 height 10
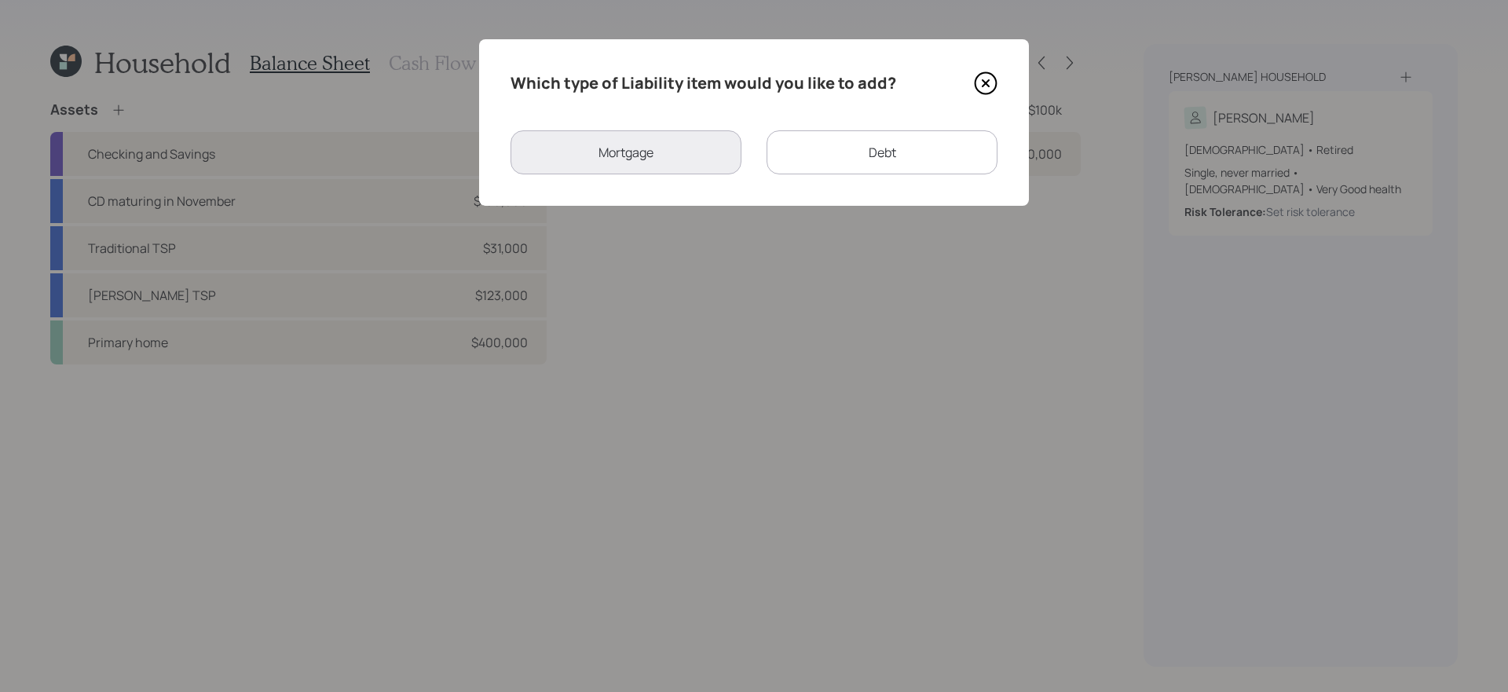
click at [826, 155] on div "Debt" at bounding box center [882, 152] width 231 height 44
select select "credit_card"
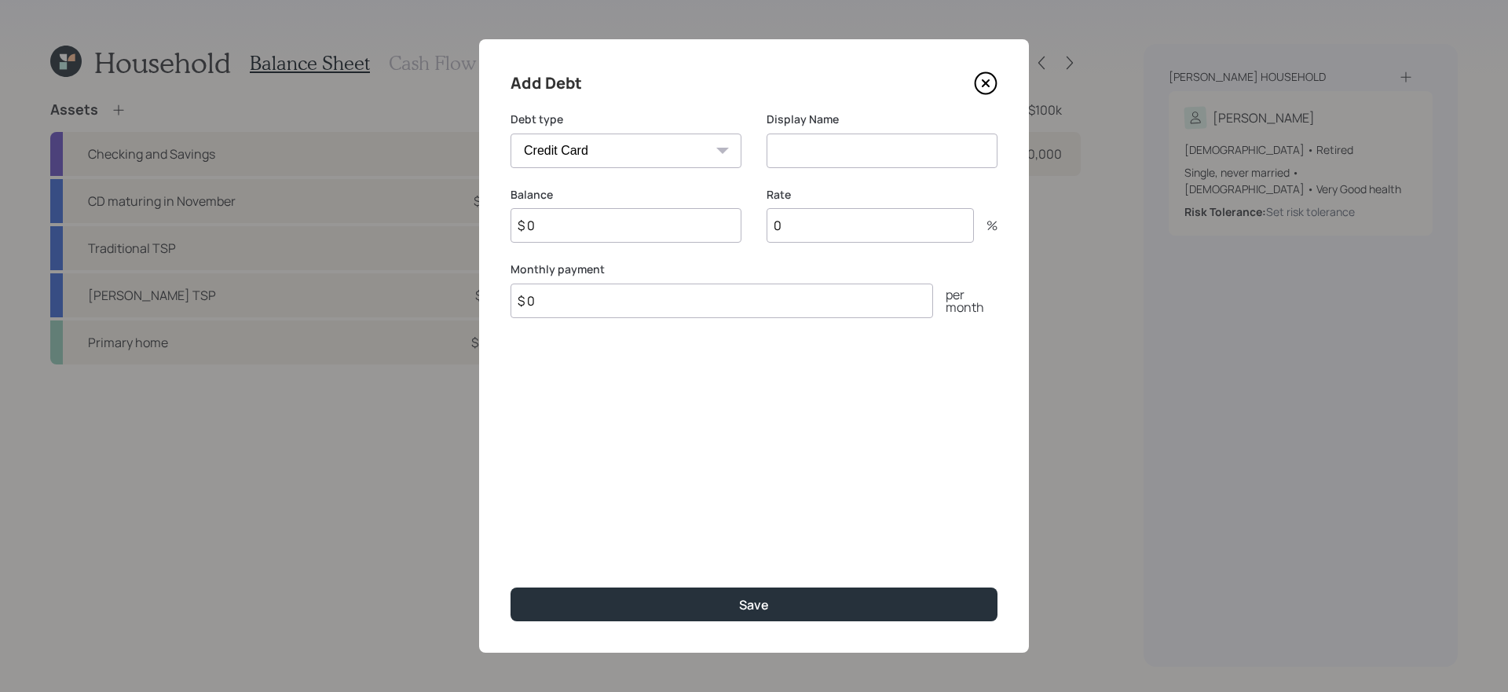
click at [649, 222] on input "$ 0" at bounding box center [626, 225] width 231 height 35
type input "$ 10,000"
type input "CC Debt"
click at [632, 302] on input "$ 0" at bounding box center [722, 301] width 423 height 35
type input "$ 2,000"
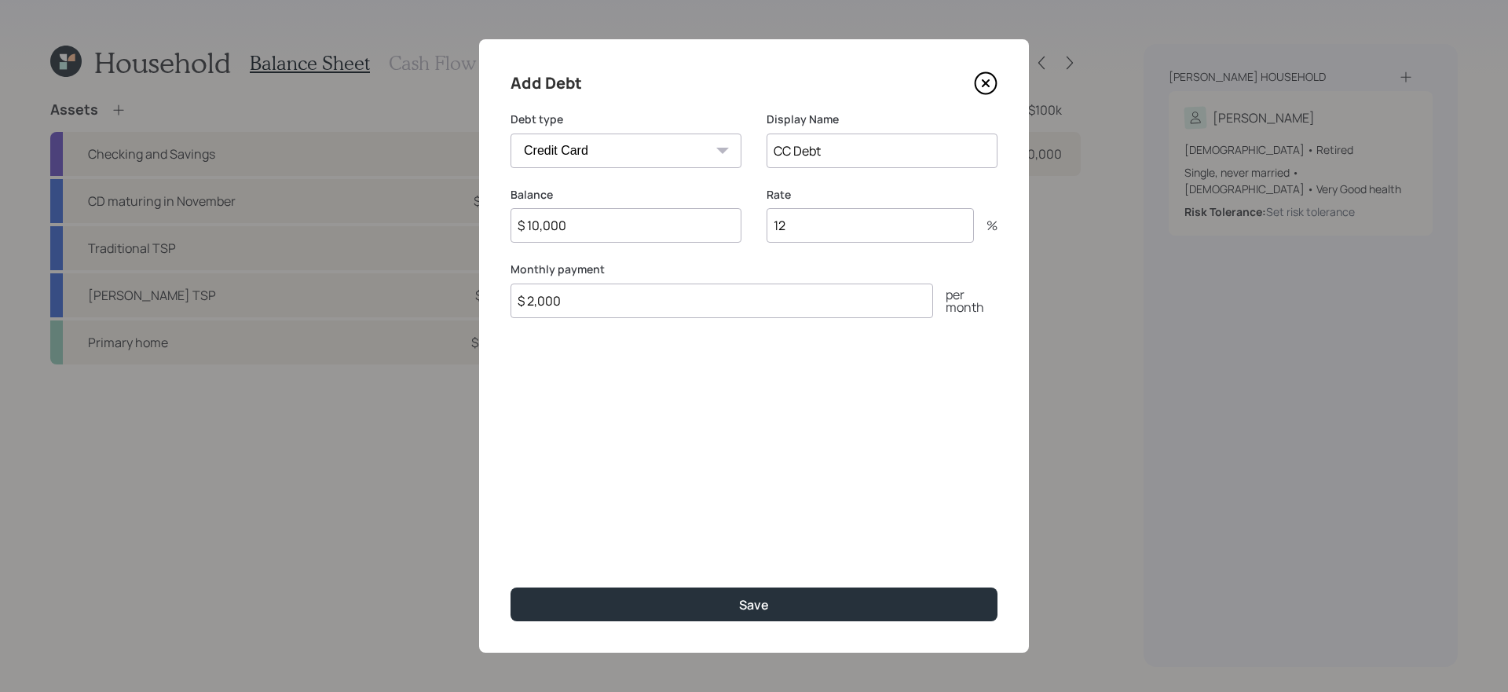
type input "12"
click at [511, 588] on button "Save" at bounding box center [754, 605] width 487 height 34
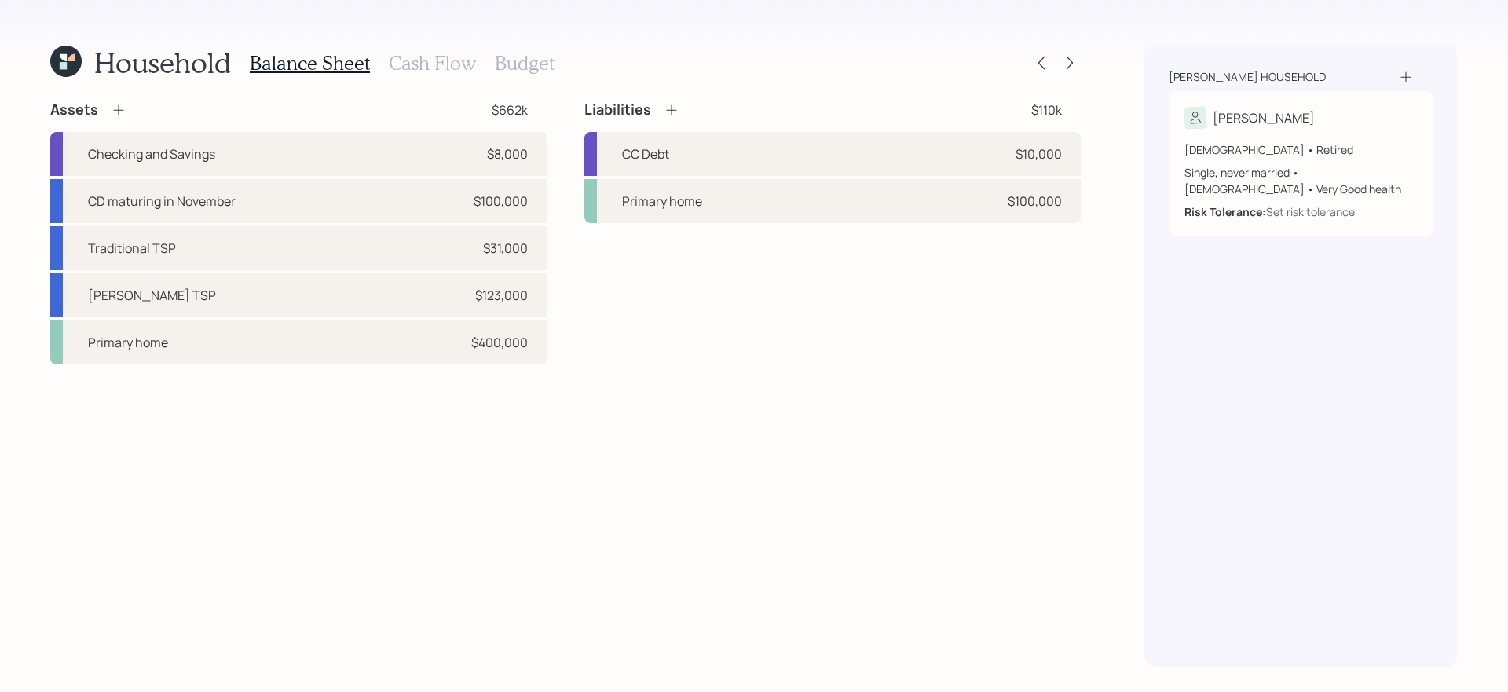
click at [663, 503] on div "Assets $662k Checking and Savings $8,000 CD maturing in November $100,000 Tradi…" at bounding box center [565, 384] width 1031 height 566
click at [636, 372] on div "Assets $662k Checking and Savings $8,000 CD maturing in November $100,000 Tradi…" at bounding box center [565, 384] width 1031 height 566
click at [421, 67] on h3 "Cash Flow" at bounding box center [432, 63] width 87 height 23
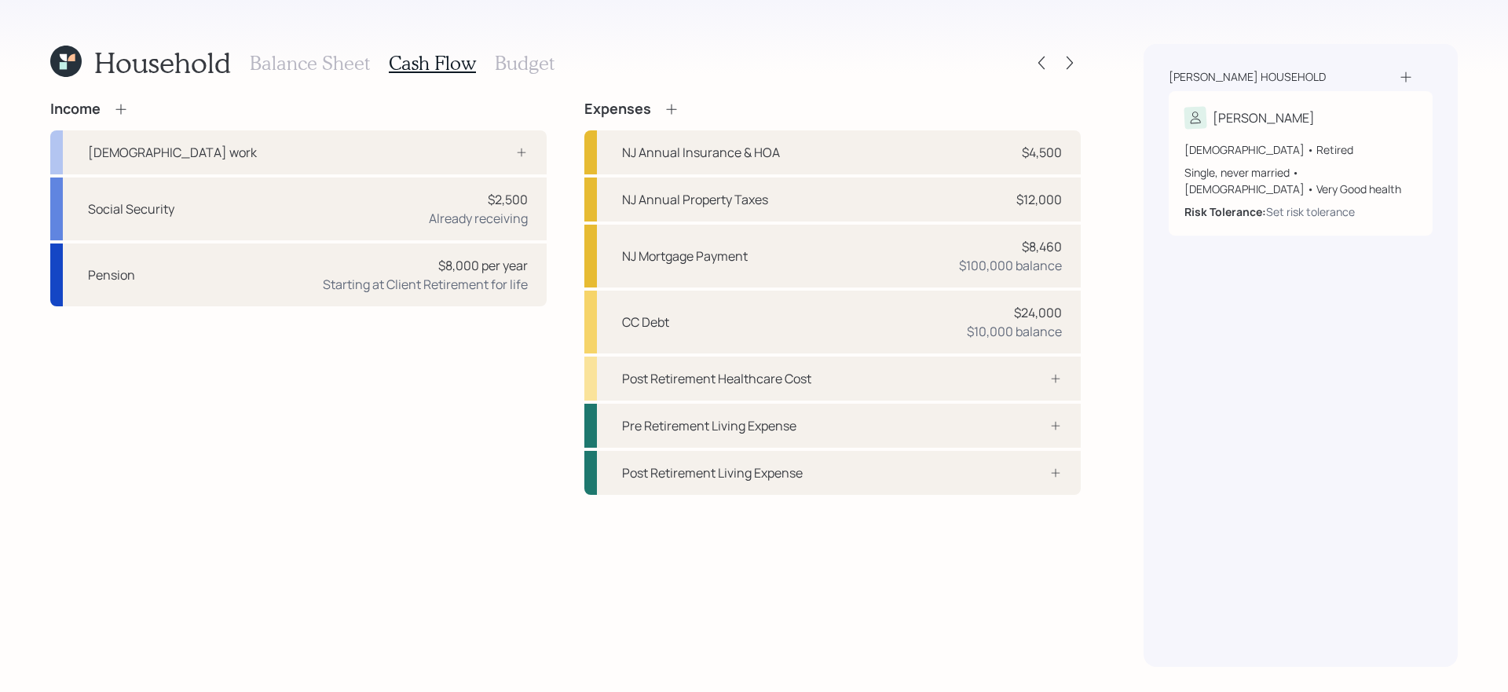
click at [424, 487] on div "Income [DEMOGRAPHIC_DATA] work Social Security $2,500 Already receiving Pension…" at bounding box center [298, 298] width 496 height 394
click at [511, 153] on div at bounding box center [504, 152] width 47 height 13
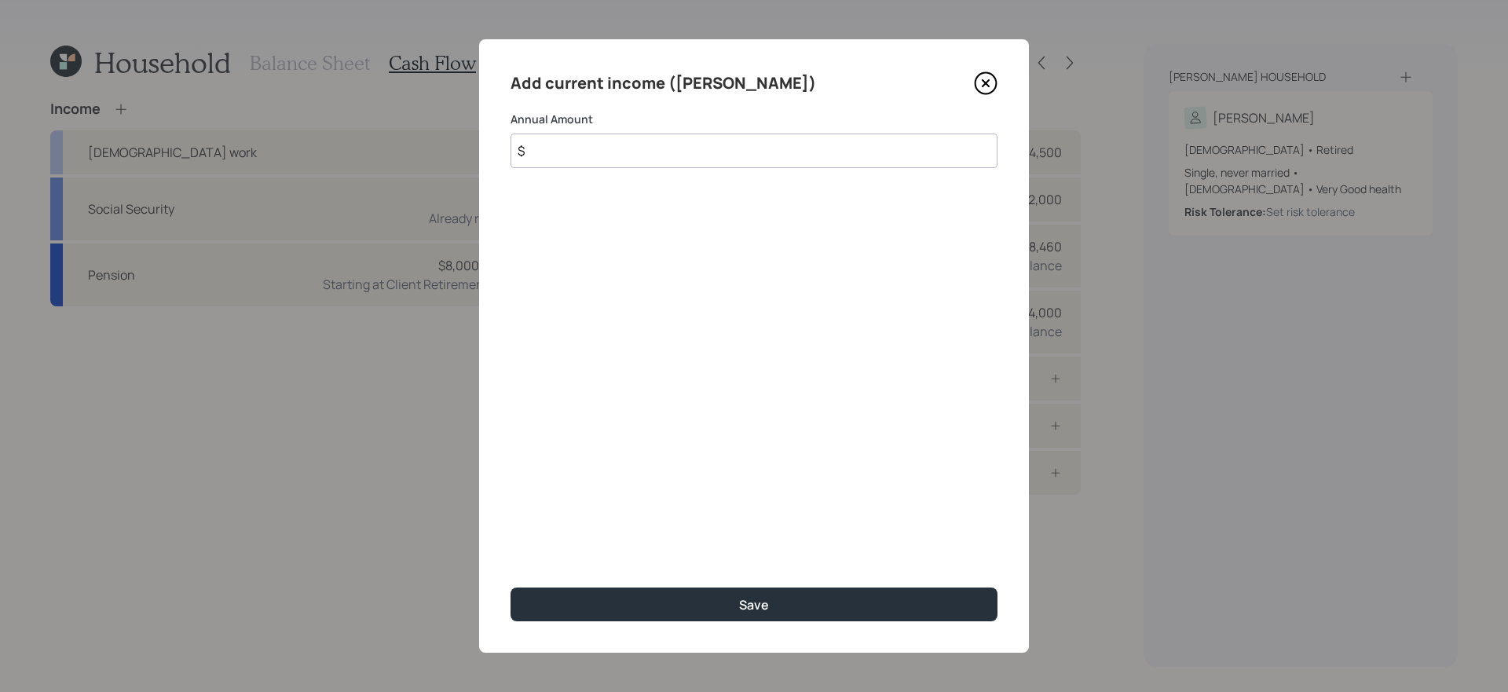
click at [567, 154] on input "$" at bounding box center [754, 151] width 487 height 35
type input "$ 115,000"
click at [511, 588] on button "Save" at bounding box center [754, 605] width 487 height 34
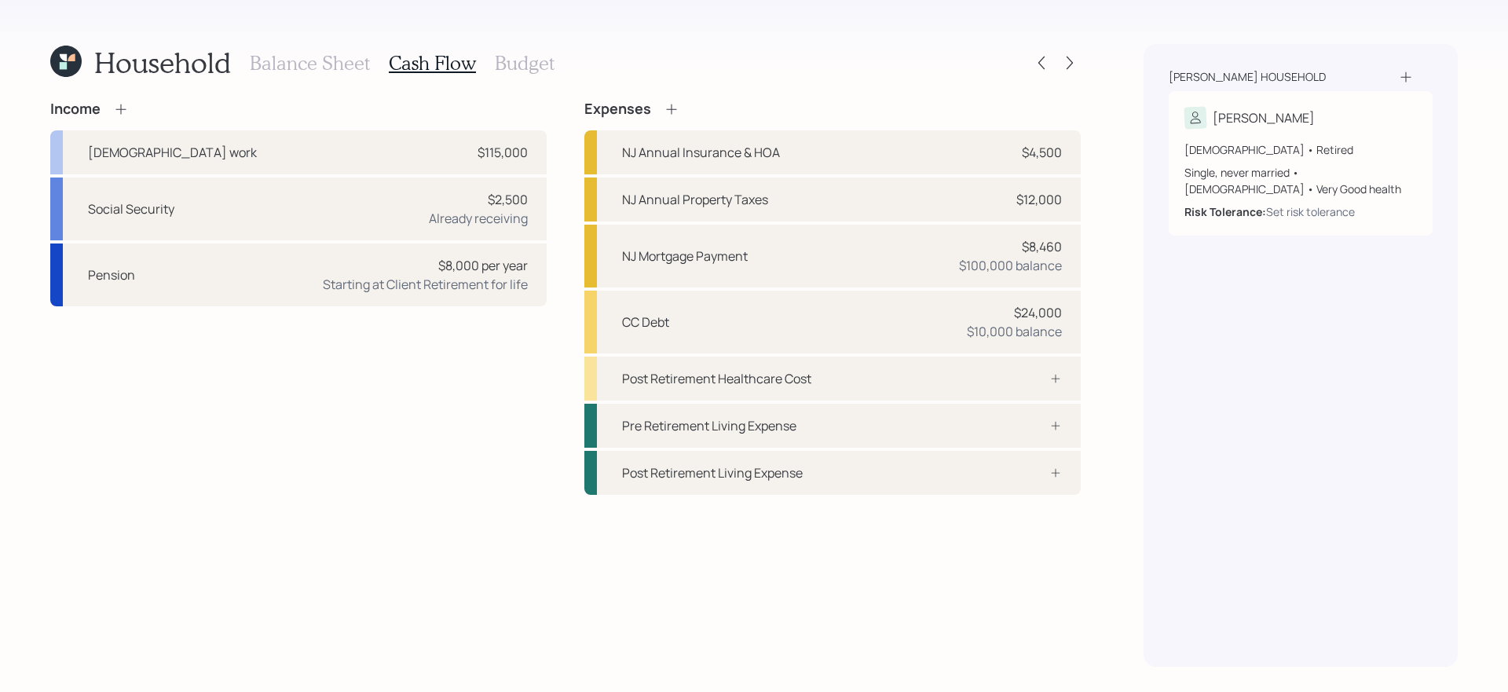
click at [405, 391] on div "Income [DEMOGRAPHIC_DATA] work $115,000 Social Security $2,500 Already receivin…" at bounding box center [298, 298] width 496 height 394
click at [120, 108] on icon at bounding box center [120, 109] width 10 height 10
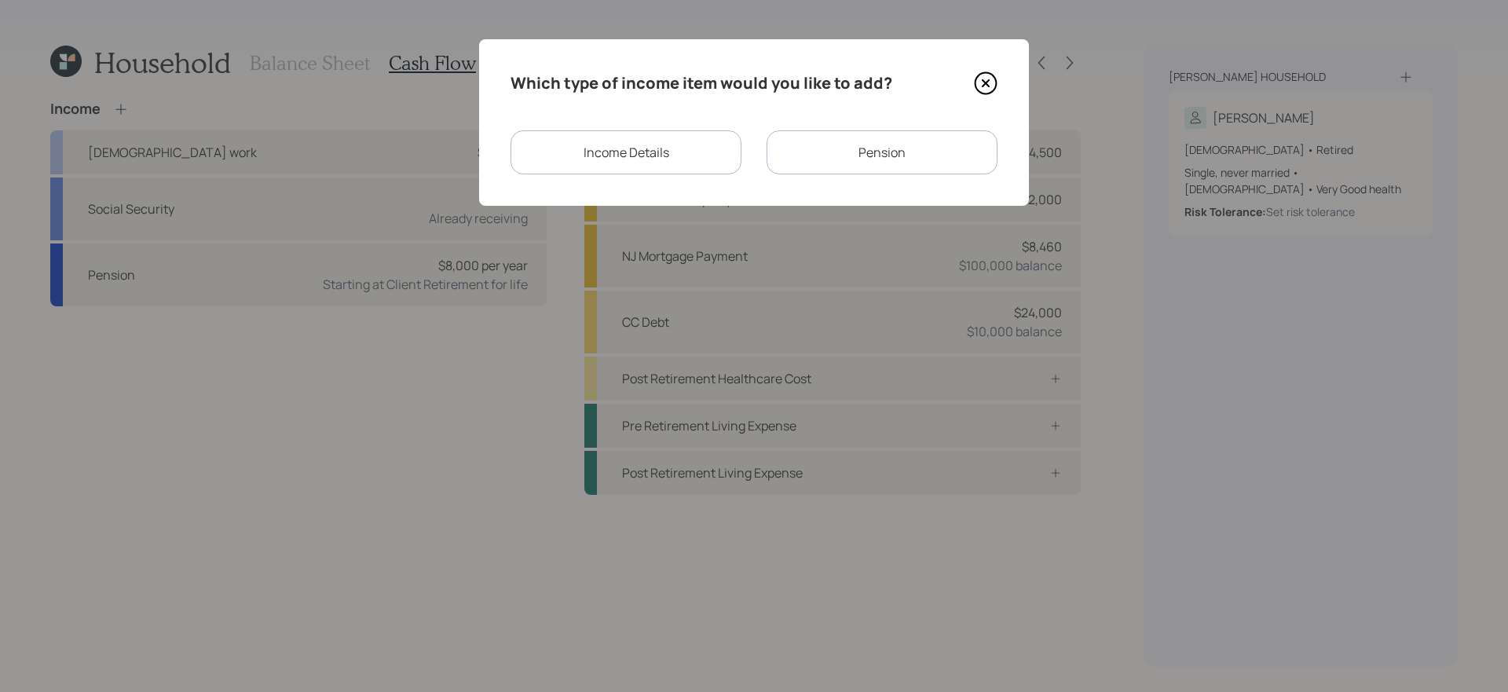
click at [991, 90] on icon at bounding box center [986, 83] width 24 height 24
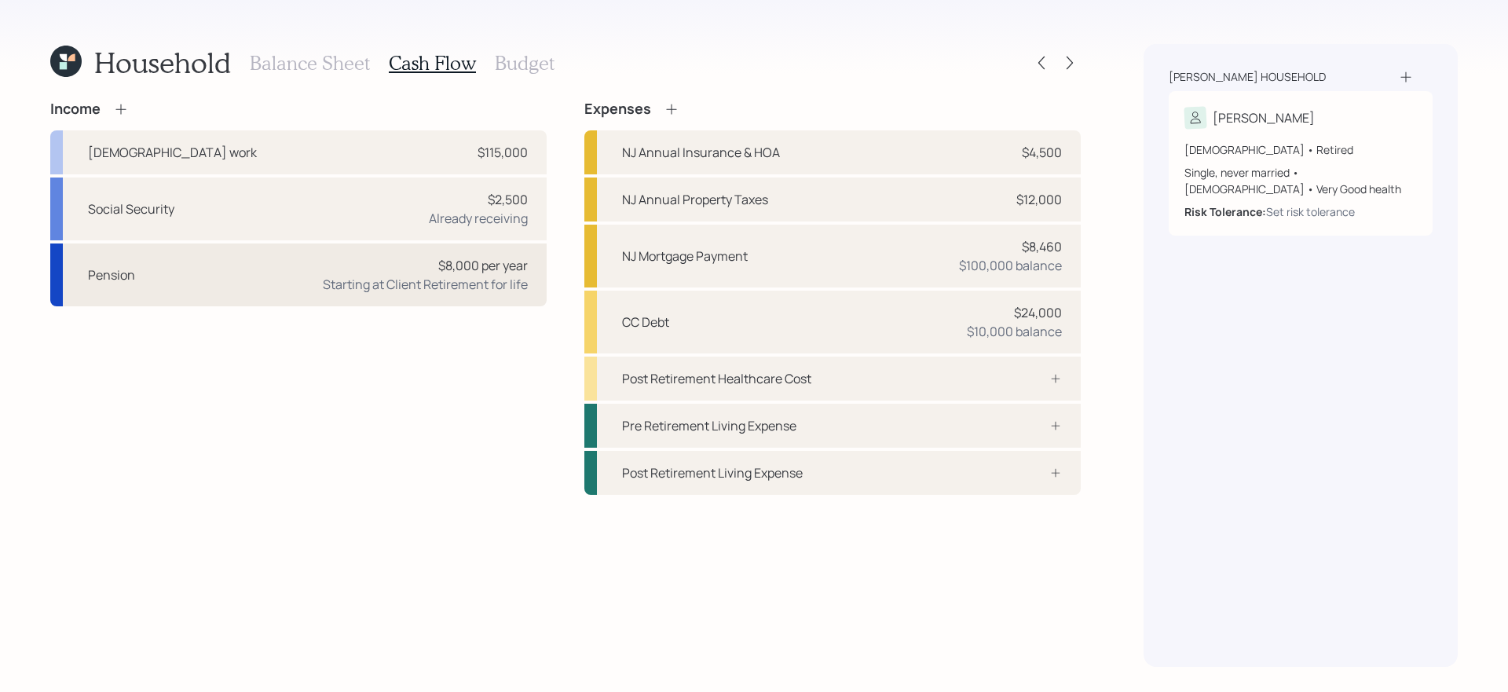
click at [343, 275] on div "Starting at Client Retirement for life" at bounding box center [425, 284] width 205 height 19
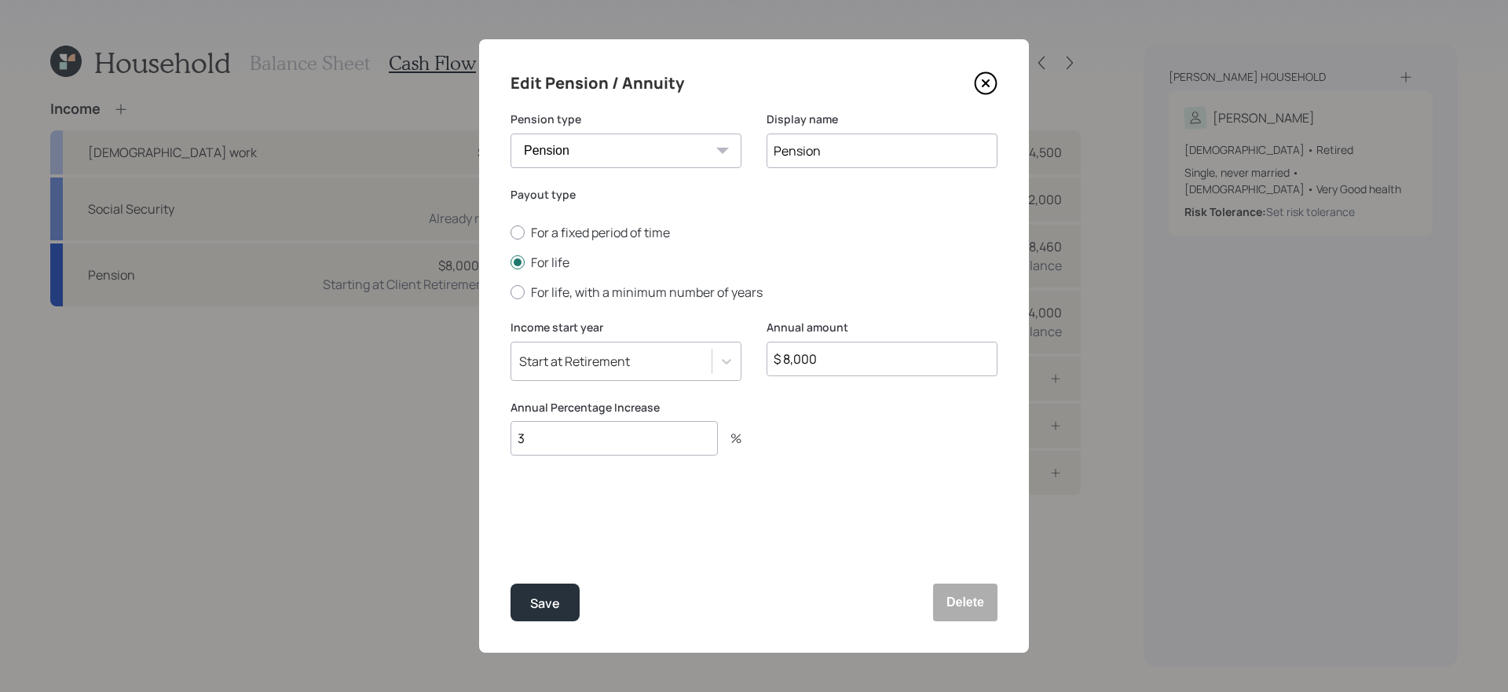
click at [838, 361] on input "$ 8,000" at bounding box center [882, 359] width 231 height 35
type input "$ 30,000"
click at [547, 594] on div "Save" at bounding box center [545, 603] width 30 height 21
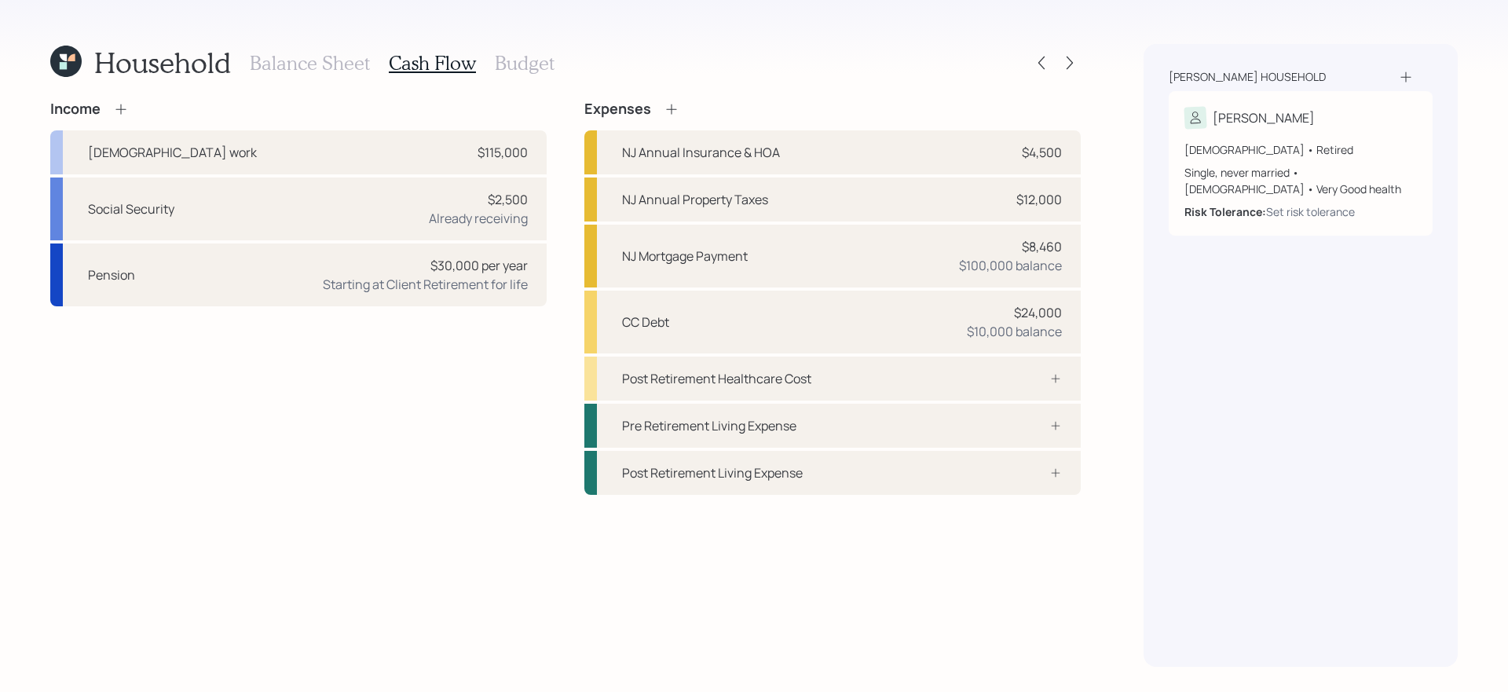
click at [518, 423] on div "Income [DEMOGRAPHIC_DATA] work $115,000 Social Security $2,500 Already receivin…" at bounding box center [298, 298] width 496 height 394
click at [784, 380] on div "Post Retirement Healthcare Cost" at bounding box center [716, 378] width 189 height 19
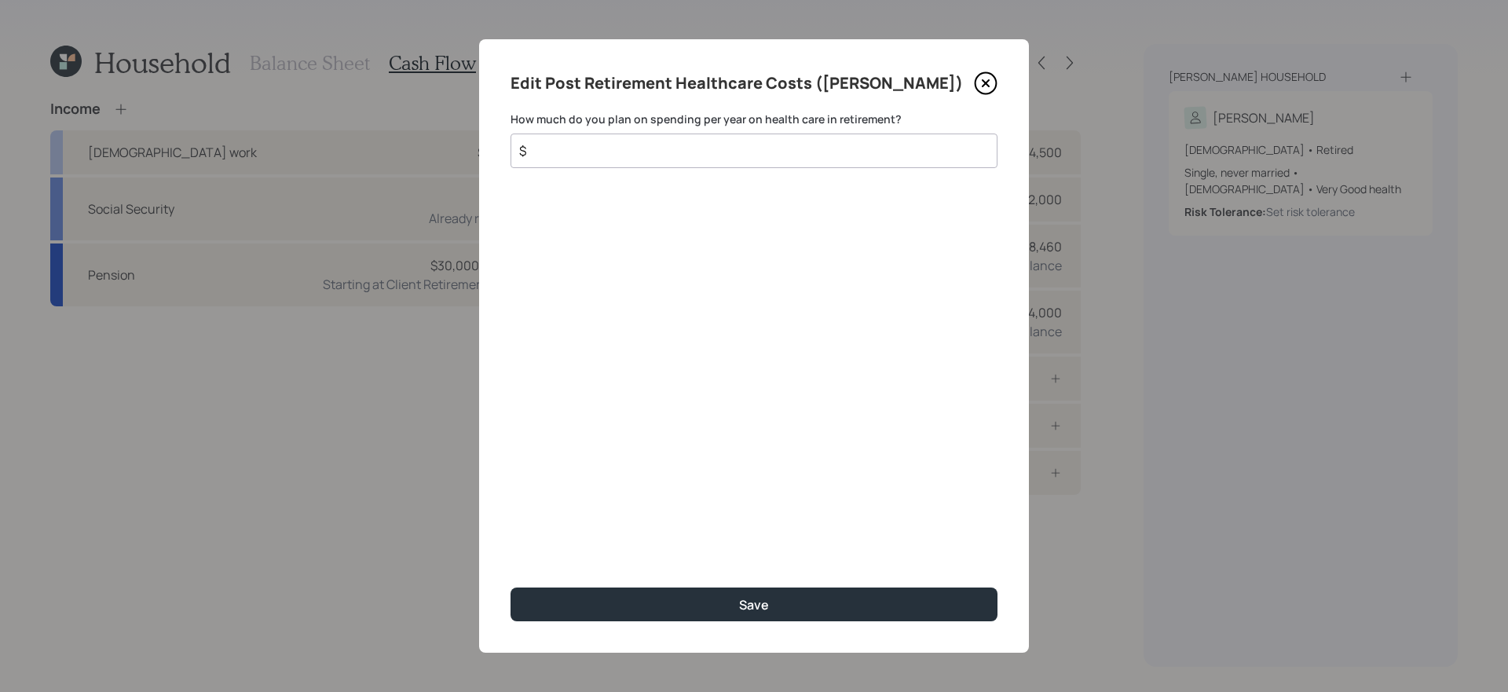
click at [806, 152] on input "$" at bounding box center [748, 150] width 460 height 19
type input "$ 2,220"
click at [511, 588] on button "Save" at bounding box center [754, 605] width 487 height 34
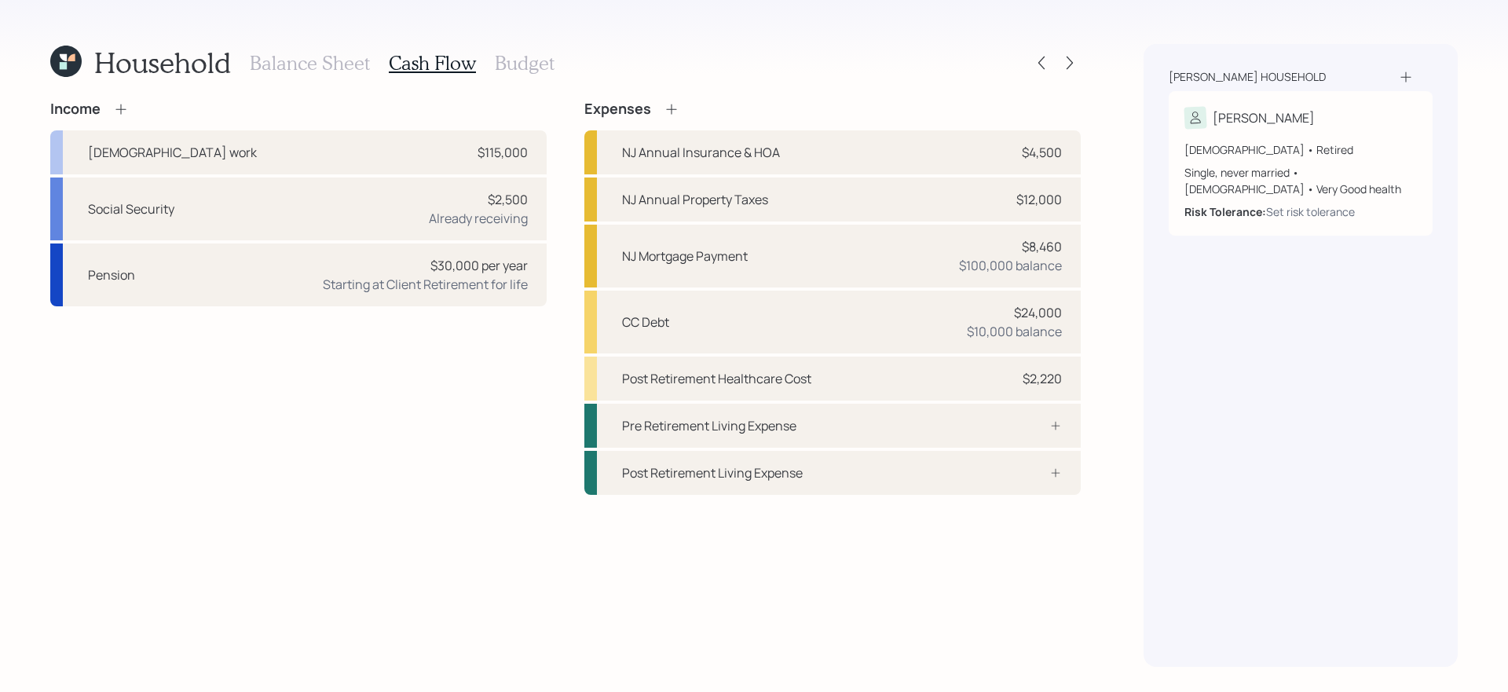
click at [800, 568] on div "Income [DEMOGRAPHIC_DATA] work $115,000 Social Security $2,500 Already receivin…" at bounding box center [565, 384] width 1031 height 566
click at [521, 68] on h3 "Budget" at bounding box center [525, 63] width 60 height 23
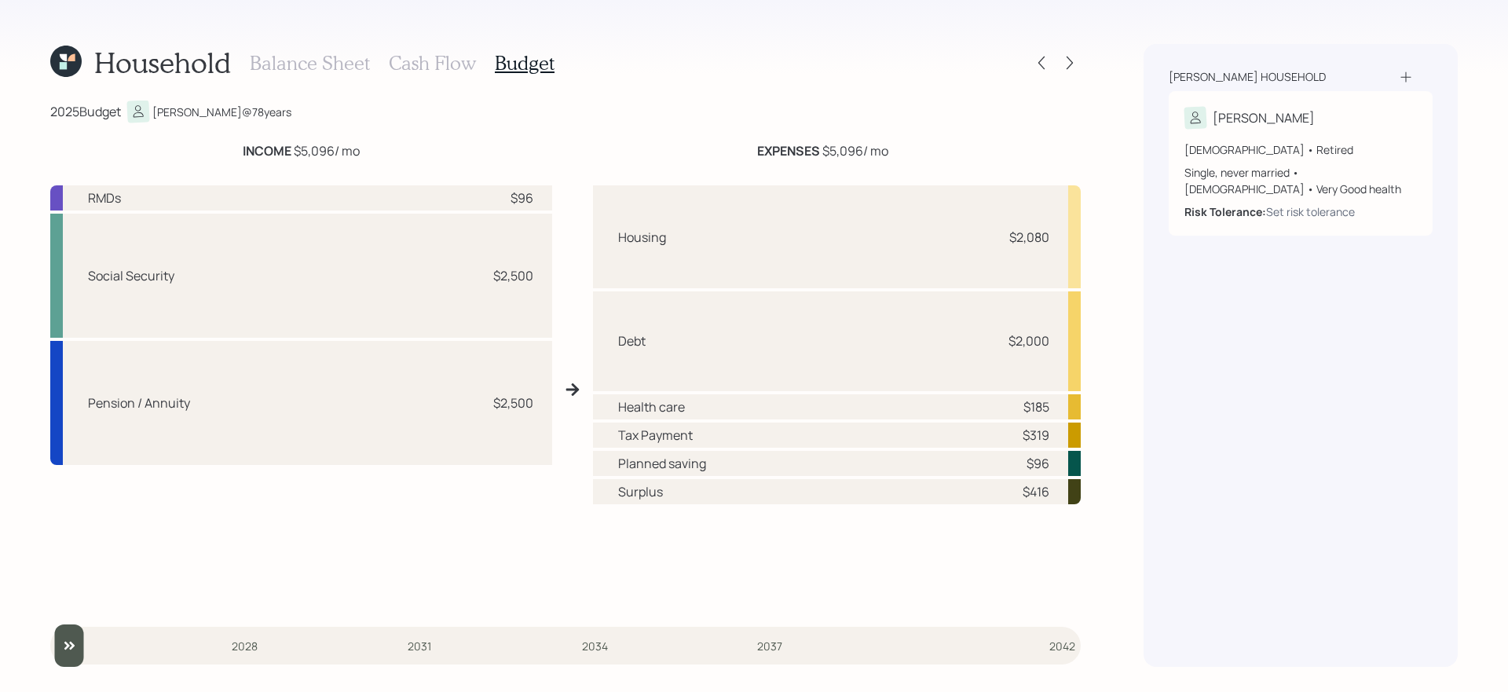
click at [448, 65] on h3 "Cash Flow" at bounding box center [432, 63] width 87 height 23
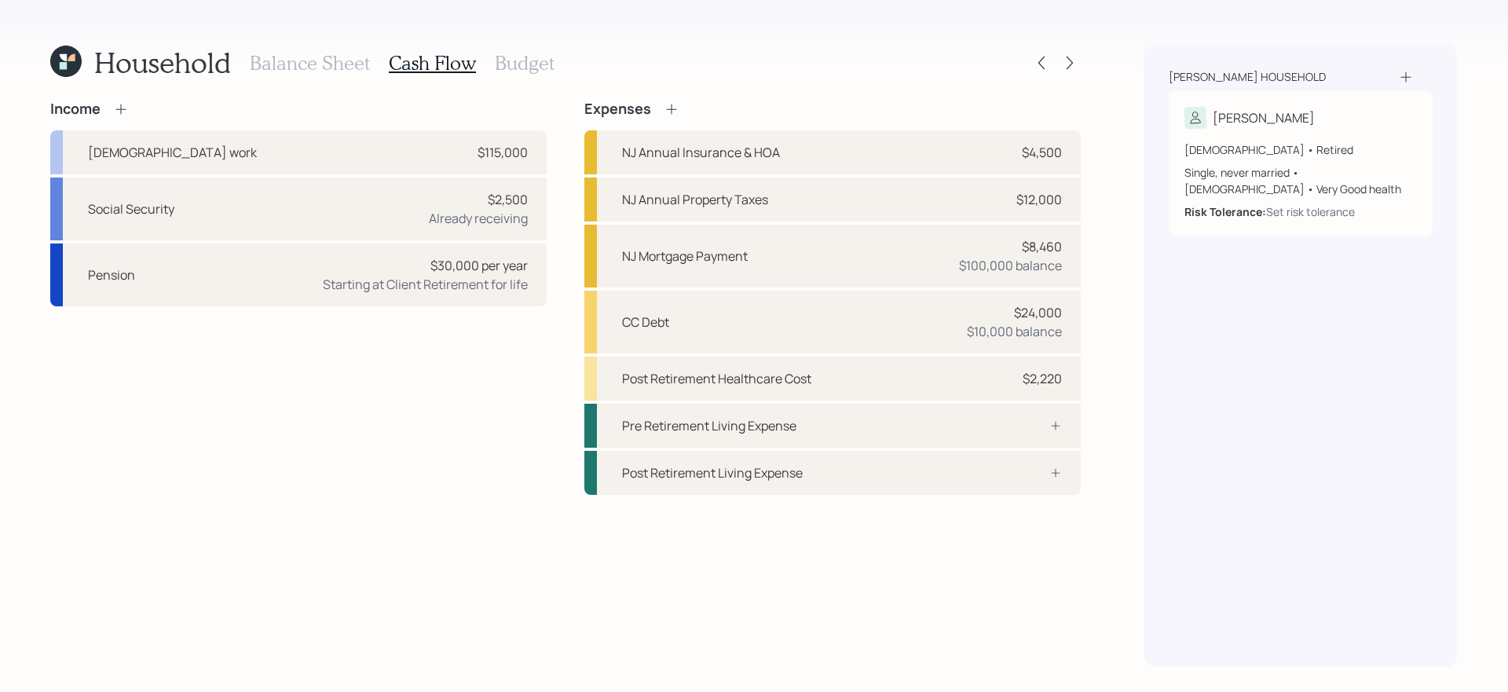
click at [511, 67] on h3 "Budget" at bounding box center [525, 63] width 60 height 23
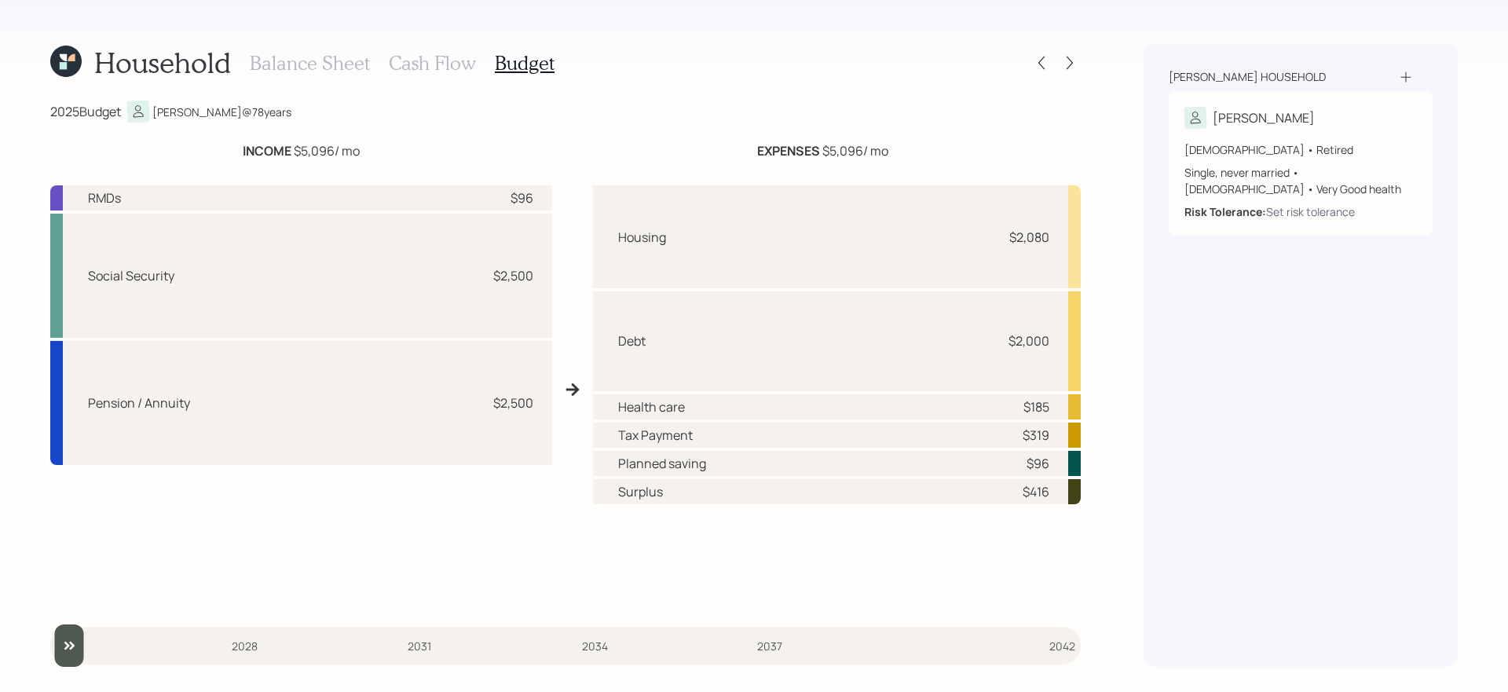
click at [429, 67] on h3 "Cash Flow" at bounding box center [432, 63] width 87 height 23
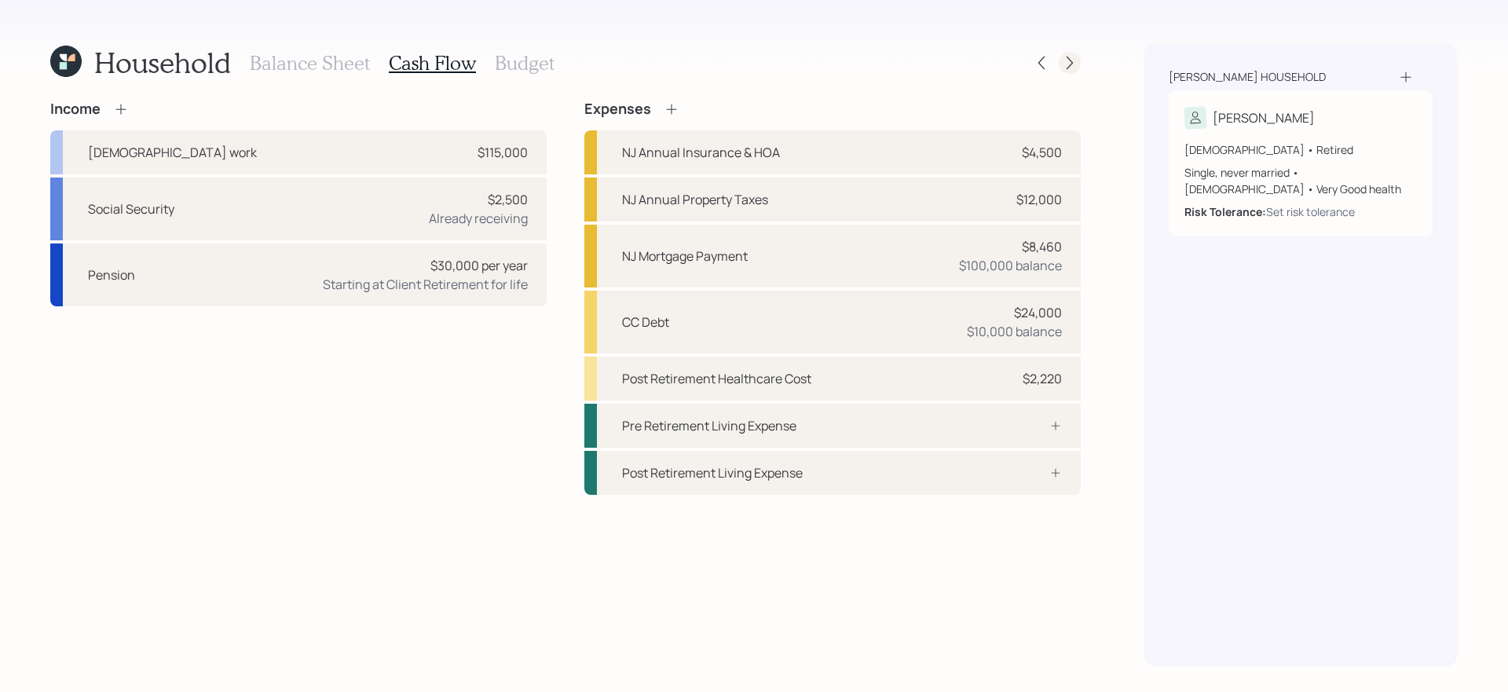
click at [1069, 60] on icon at bounding box center [1070, 63] width 16 height 16
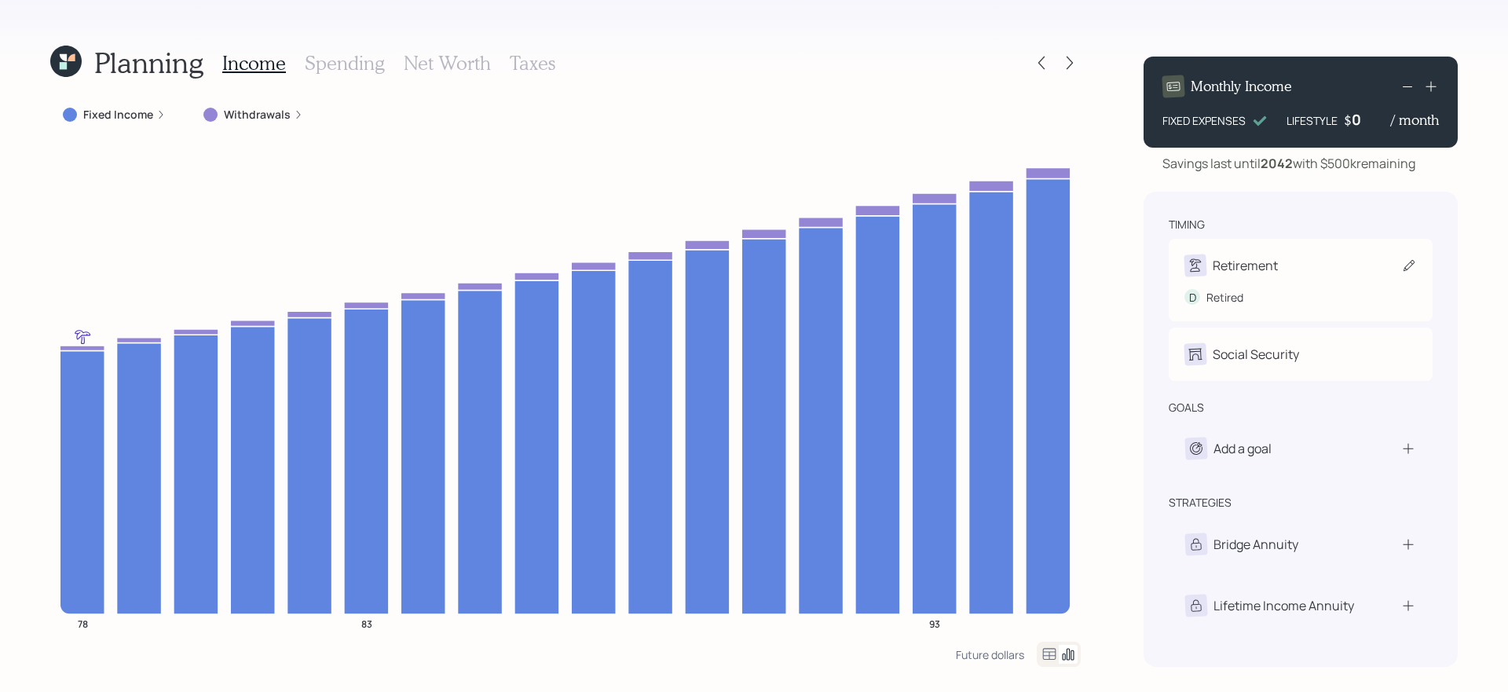
click at [1387, 265] on div "Retirement" at bounding box center [1301, 265] width 233 height 22
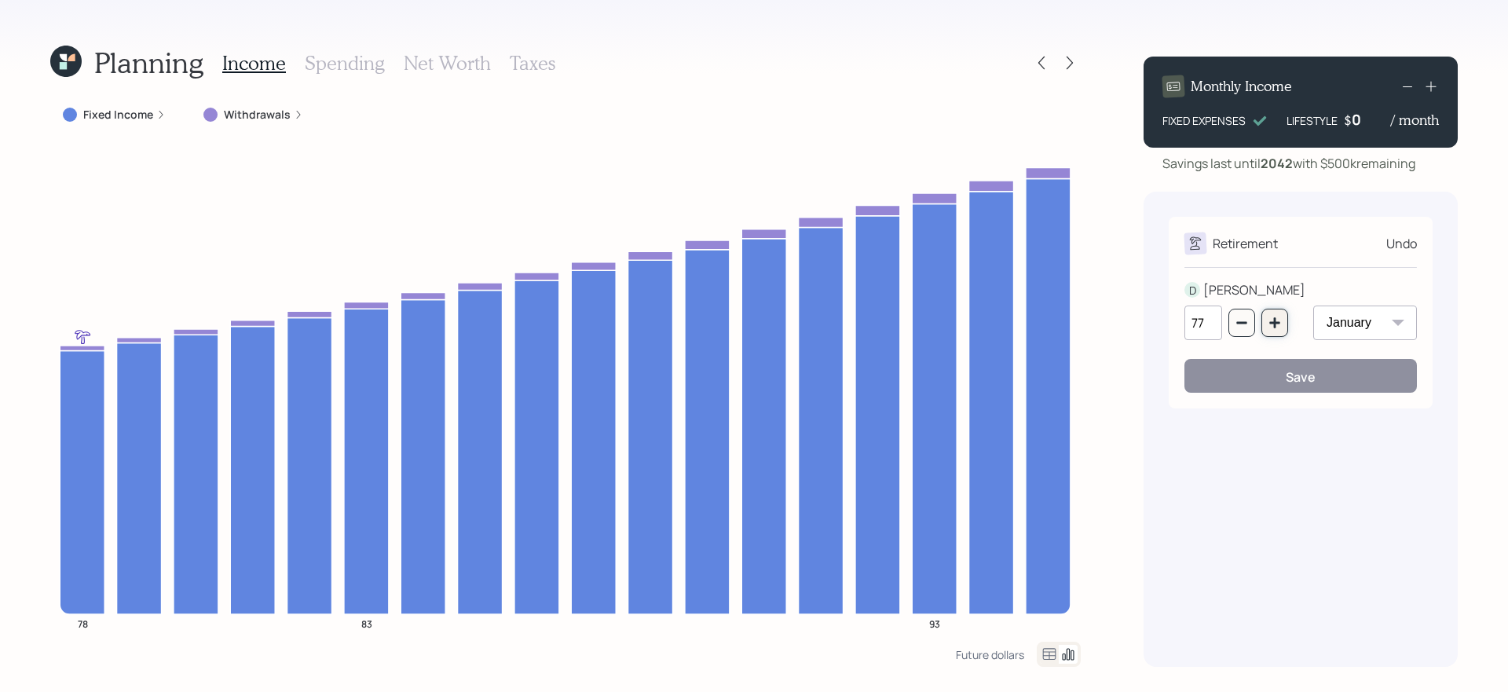
click at [1276, 320] on icon "button" at bounding box center [1275, 323] width 13 height 13
click at [1270, 317] on icon "button" at bounding box center [1275, 323] width 13 height 13
type input "79"
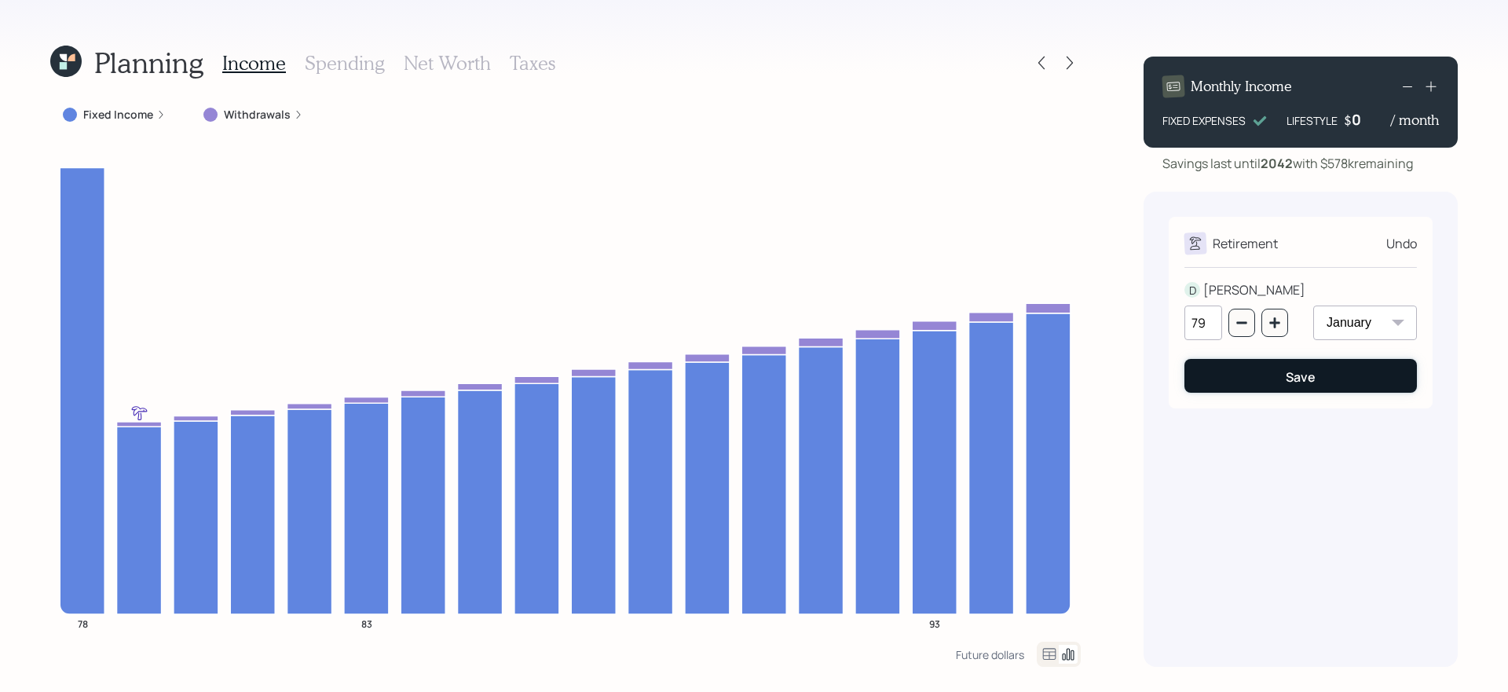
click at [1257, 385] on button "Save" at bounding box center [1301, 376] width 233 height 34
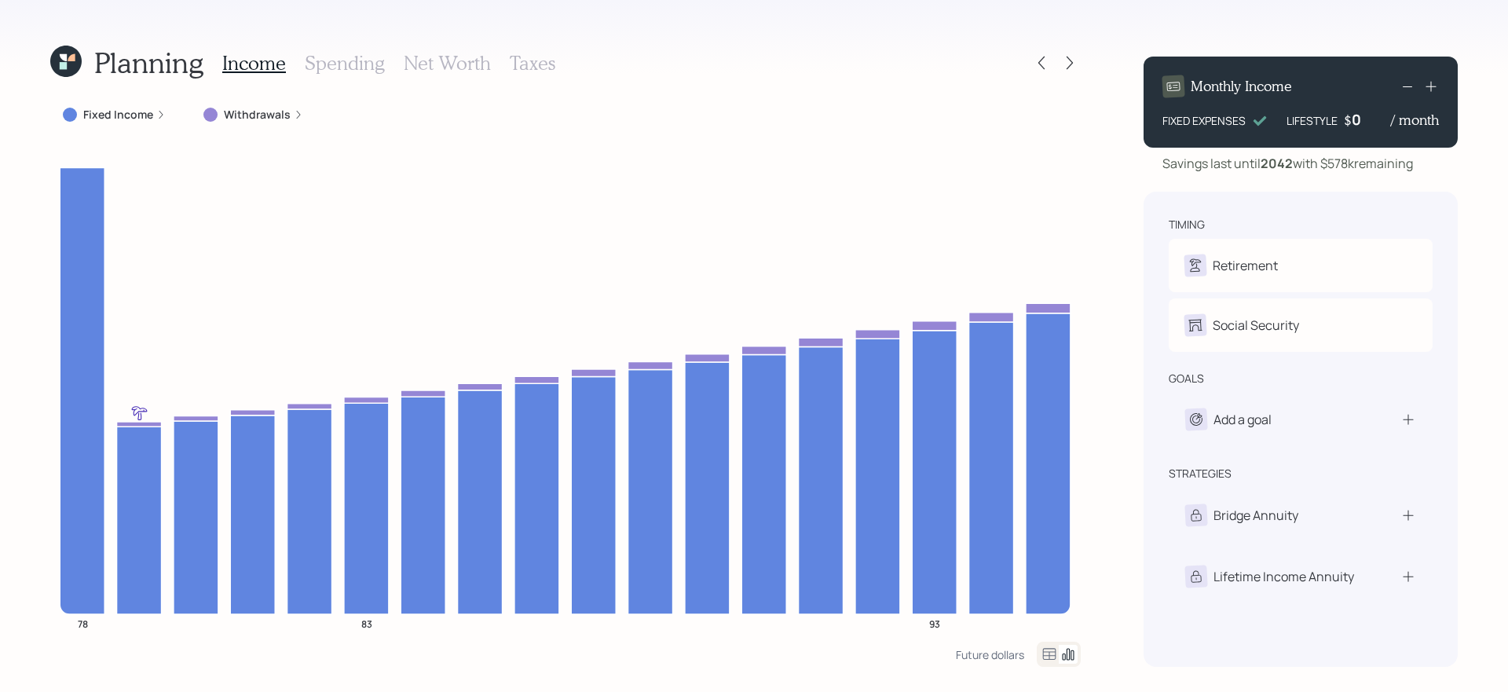
click at [1025, 49] on div "Planning Income Spending Net Worth Taxes" at bounding box center [565, 63] width 1031 height 38
click at [1035, 60] on icon at bounding box center [1042, 63] width 16 height 16
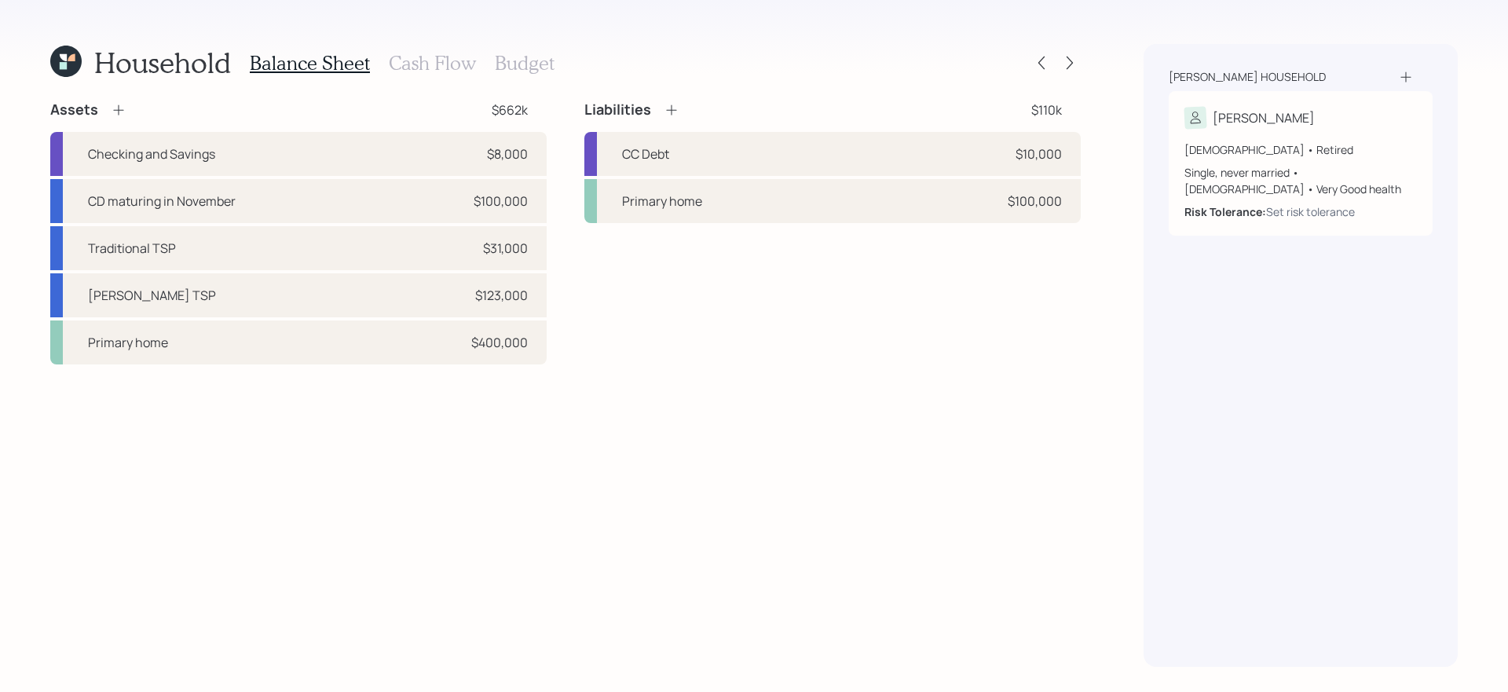
click at [416, 57] on h3 "Cash Flow" at bounding box center [432, 63] width 87 height 23
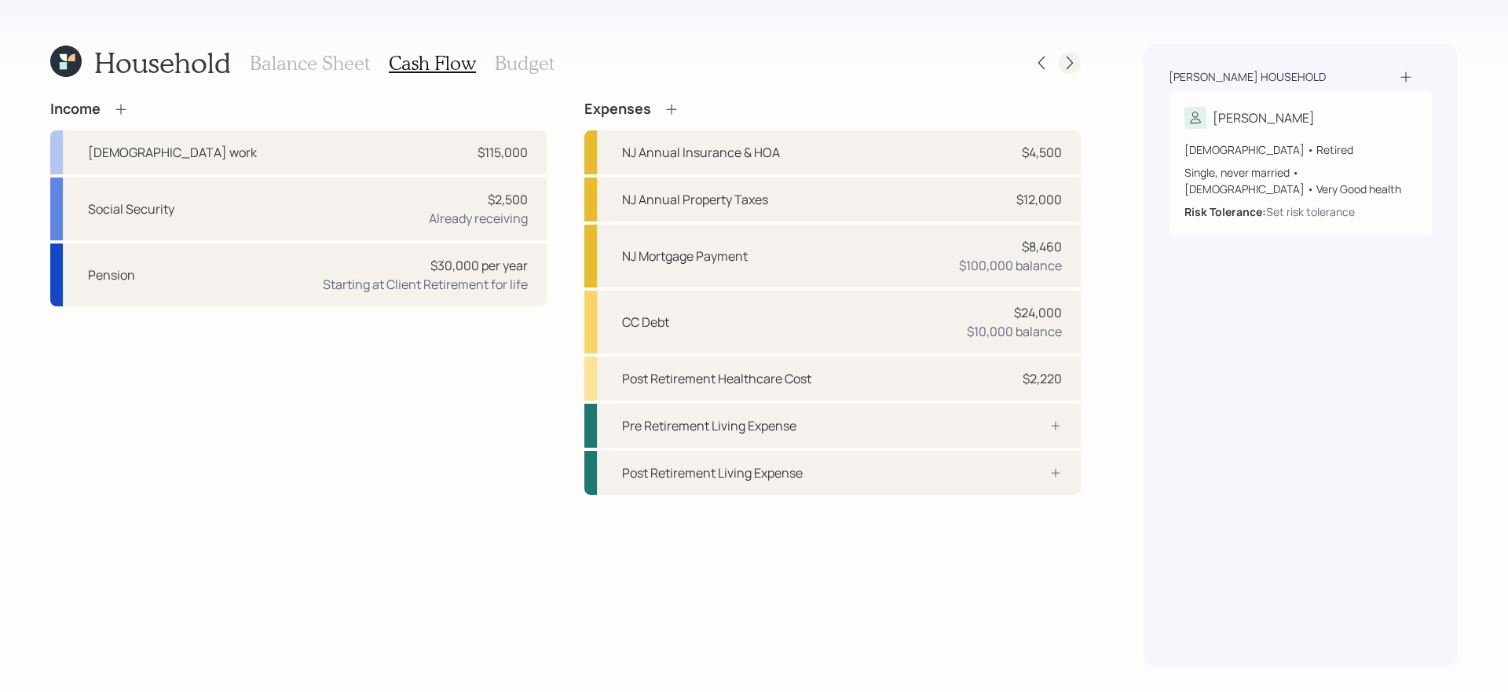
click at [1076, 64] on icon at bounding box center [1070, 63] width 16 height 16
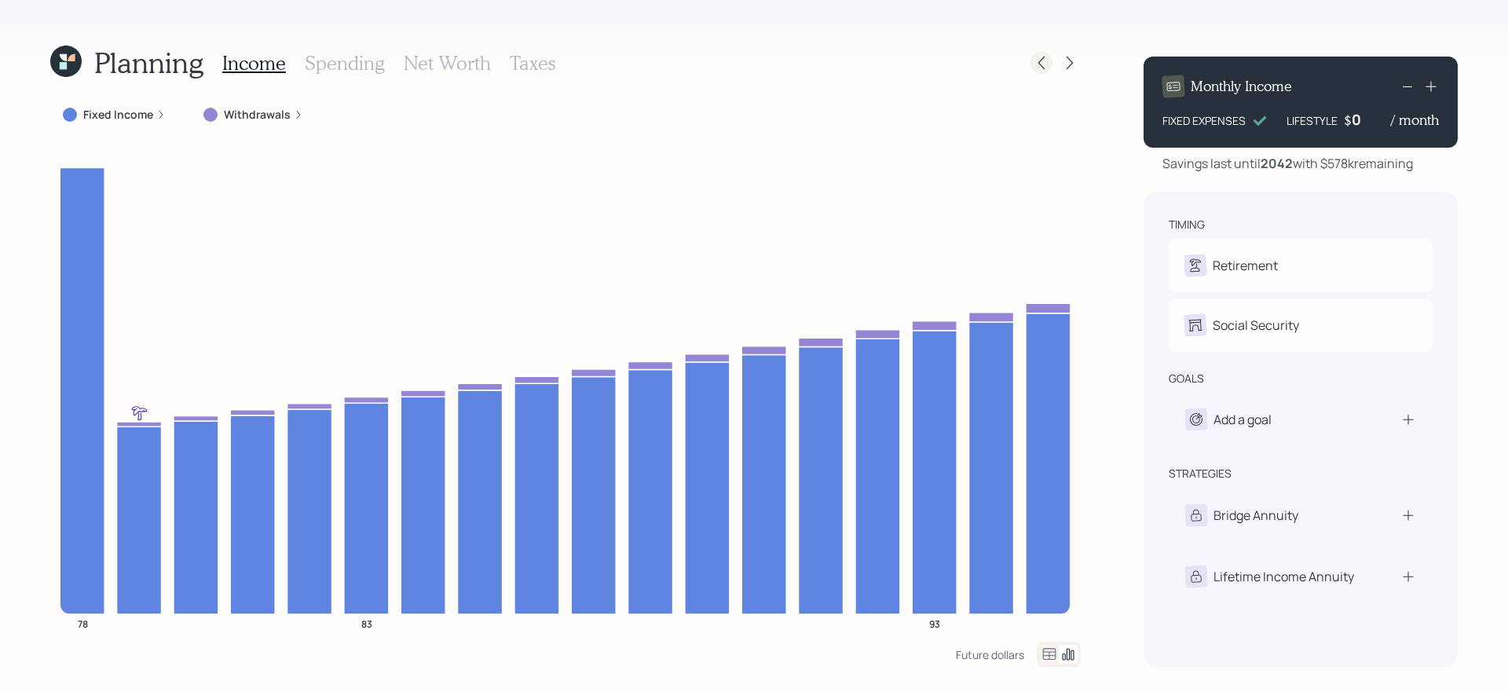
click at [1038, 60] on icon at bounding box center [1042, 63] width 16 height 16
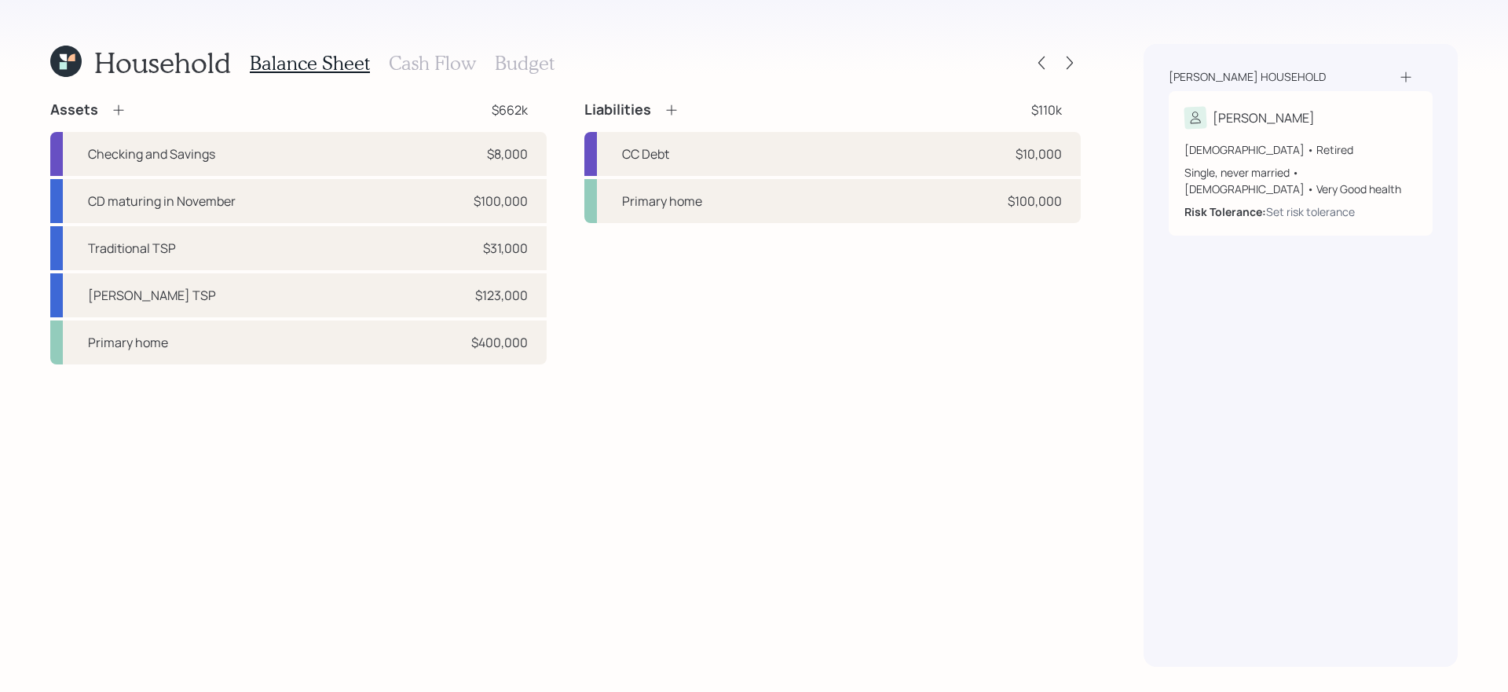
click at [424, 64] on h3 "Cash Flow" at bounding box center [432, 63] width 87 height 23
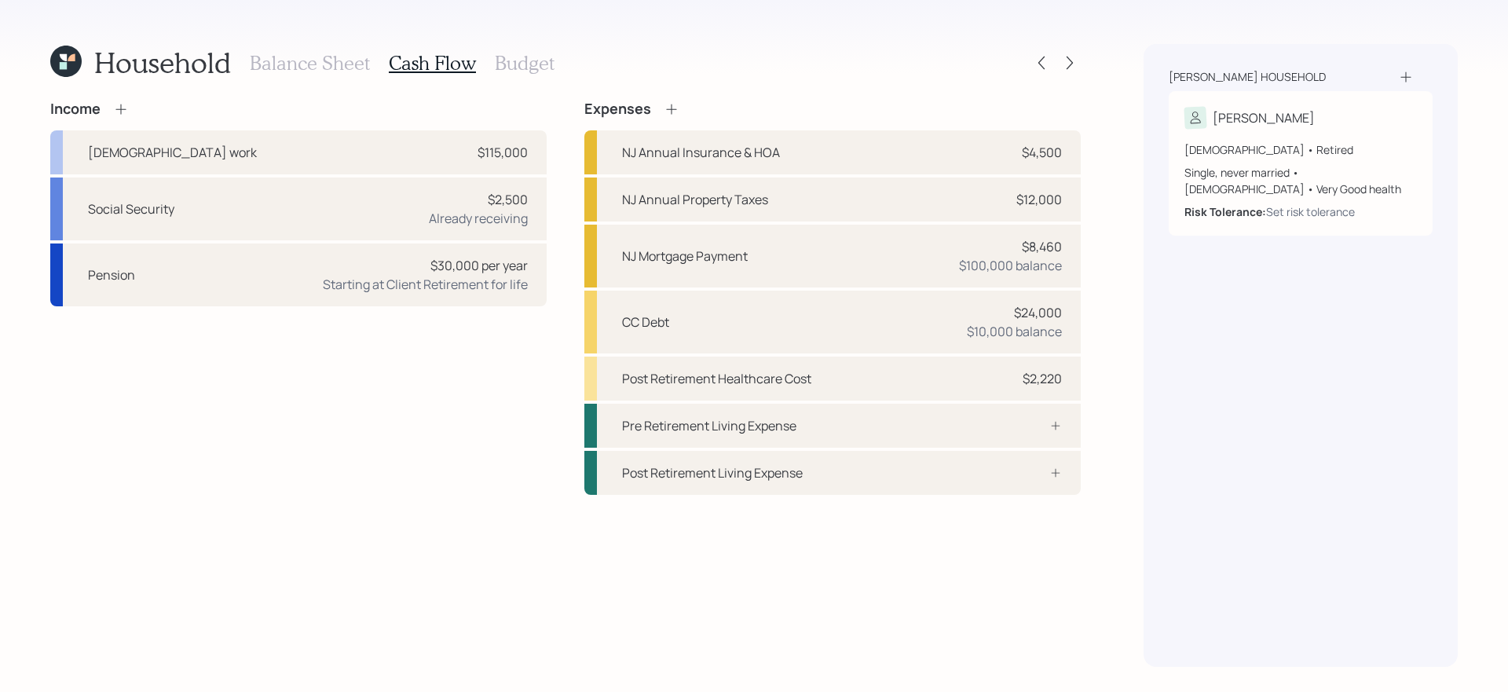
click at [508, 52] on h3 "Budget" at bounding box center [525, 63] width 60 height 23
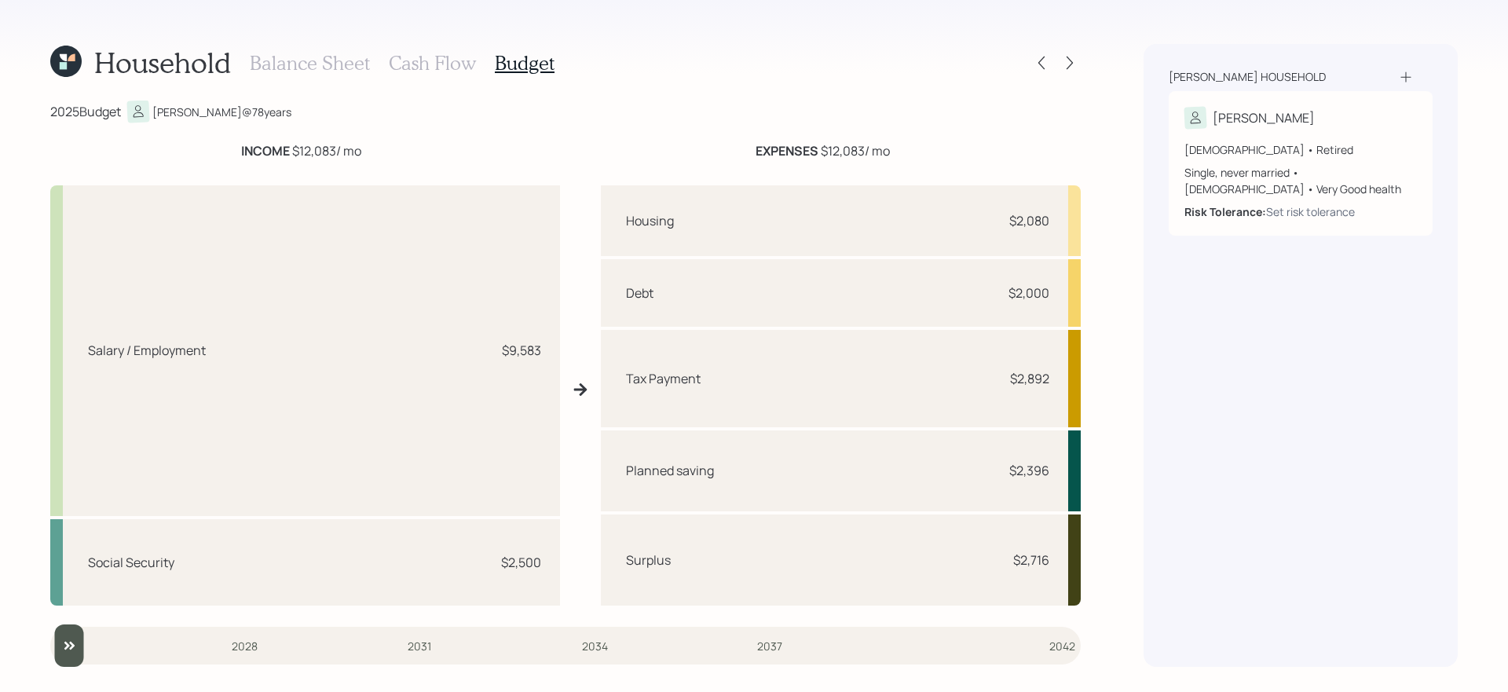
click at [427, 70] on h3 "Cash Flow" at bounding box center [432, 63] width 87 height 23
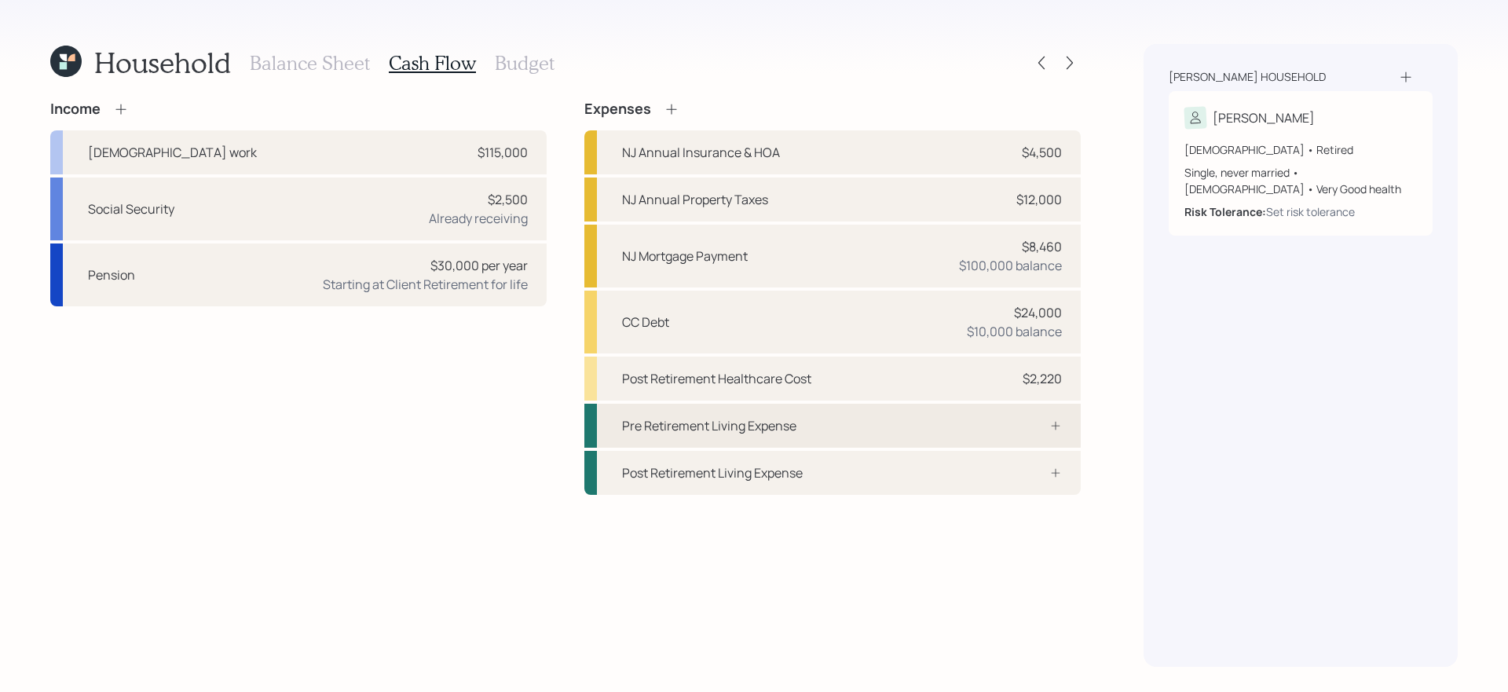
click at [804, 418] on div "Pre Retirement Living Expense" at bounding box center [832, 426] width 496 height 44
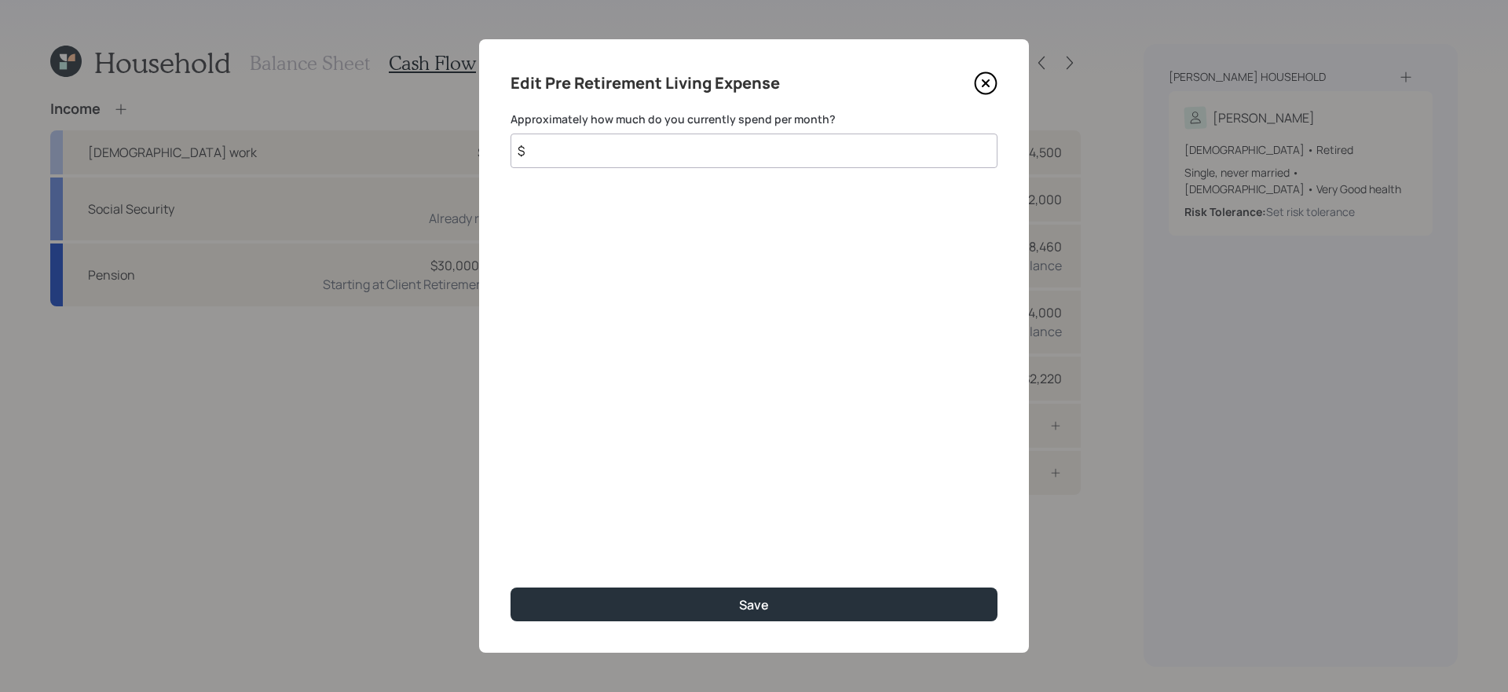
click at [806, 152] on input "$" at bounding box center [754, 151] width 487 height 35
type input "$ 900"
click at [511, 588] on button "Save" at bounding box center [754, 605] width 487 height 34
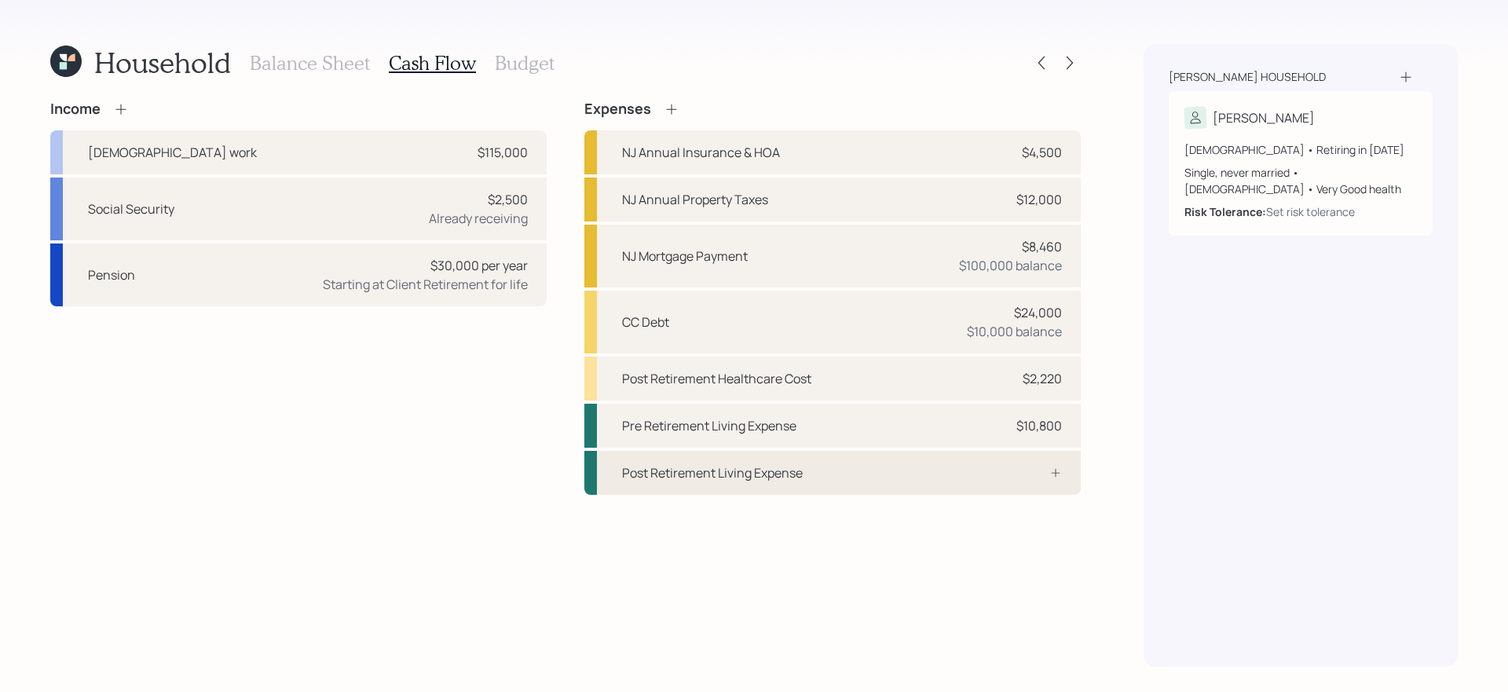
click at [766, 471] on div "Post Retirement Living Expense" at bounding box center [712, 472] width 181 height 19
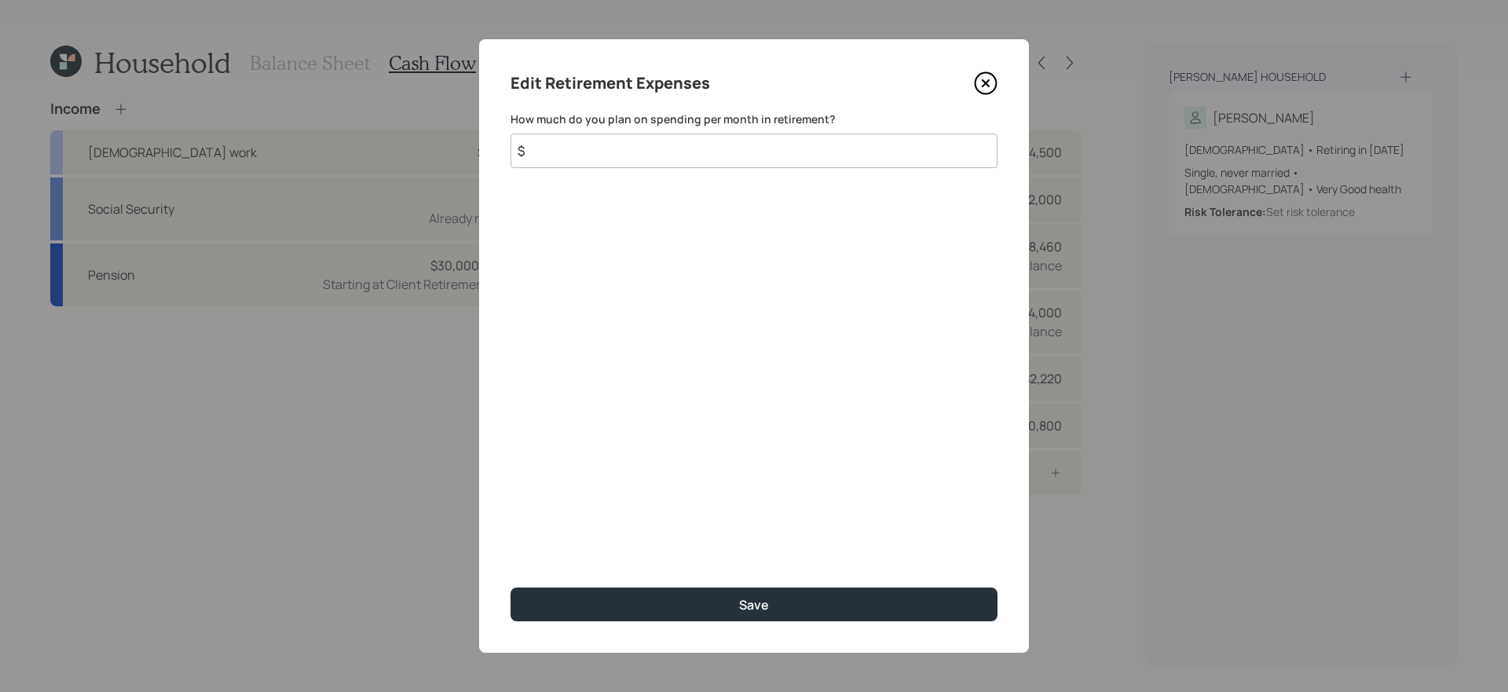
click at [709, 148] on input "$" at bounding box center [754, 151] width 487 height 35
type input "$ 900"
click at [511, 588] on button "Save" at bounding box center [754, 605] width 487 height 34
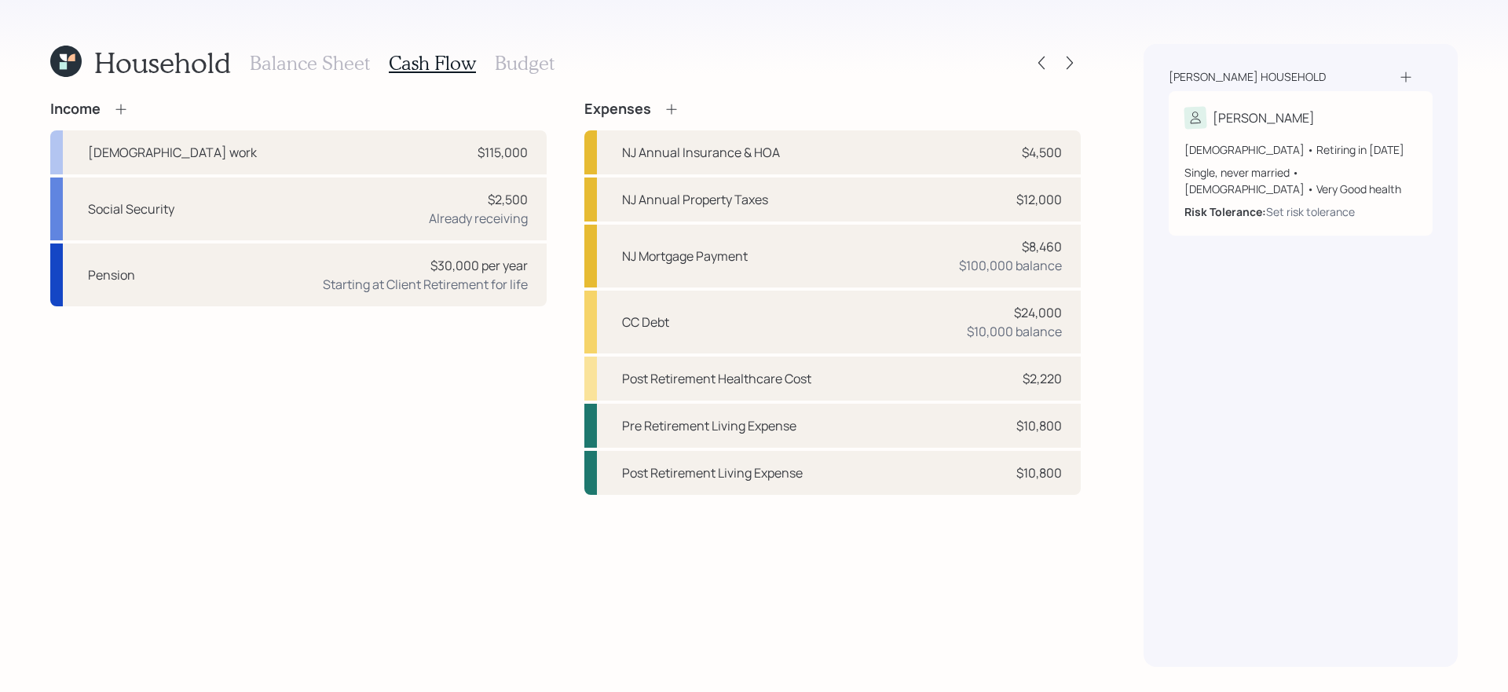
click at [526, 65] on h3 "Budget" at bounding box center [525, 63] width 60 height 23
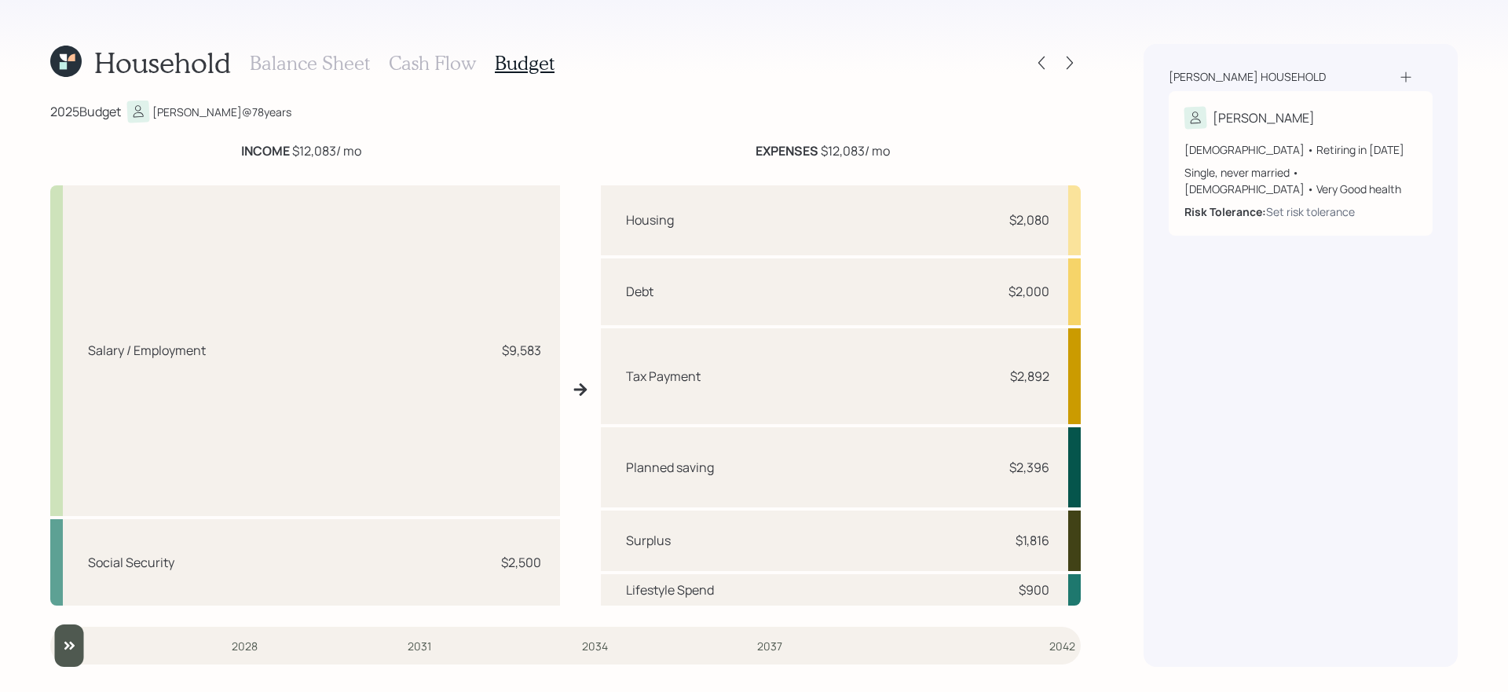
click at [425, 62] on h3 "Cash Flow" at bounding box center [432, 63] width 87 height 23
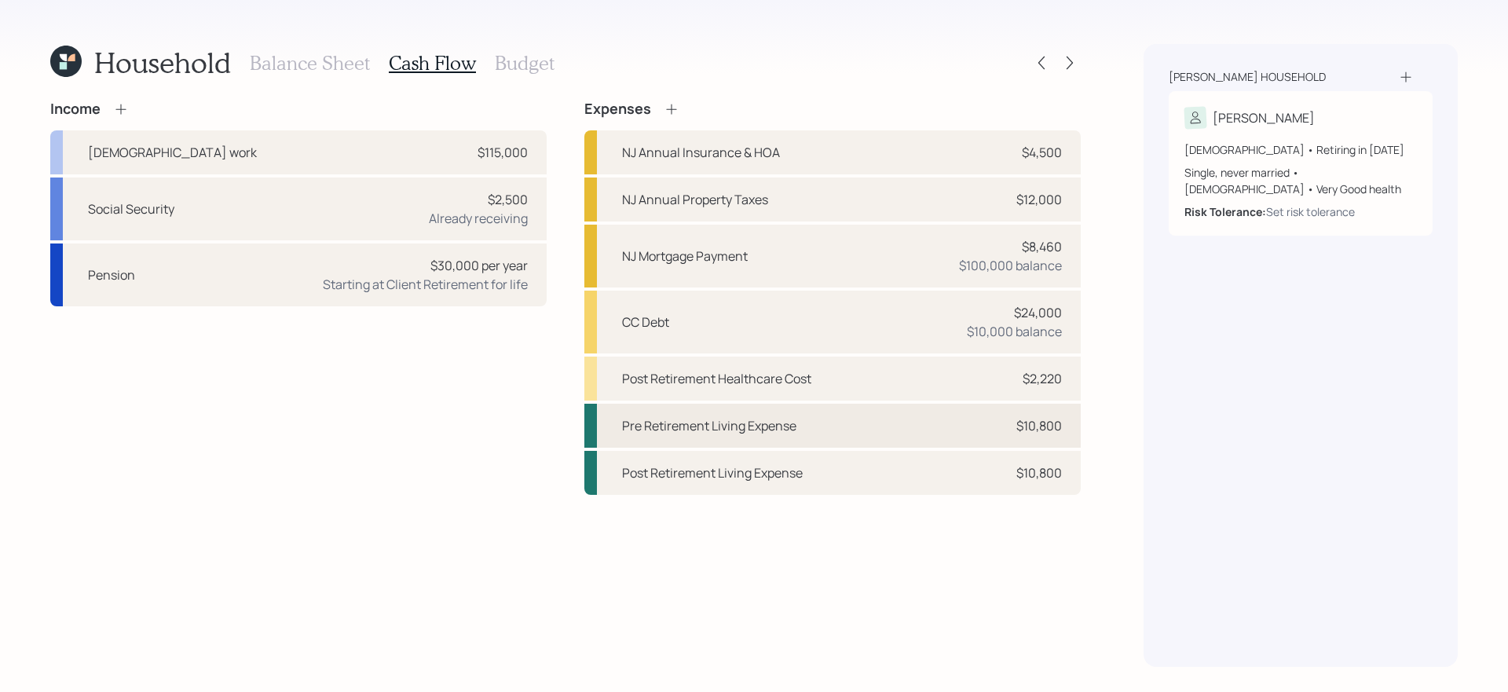
click at [949, 419] on div "Pre Retirement Living Expense $10,800" at bounding box center [832, 426] width 496 height 44
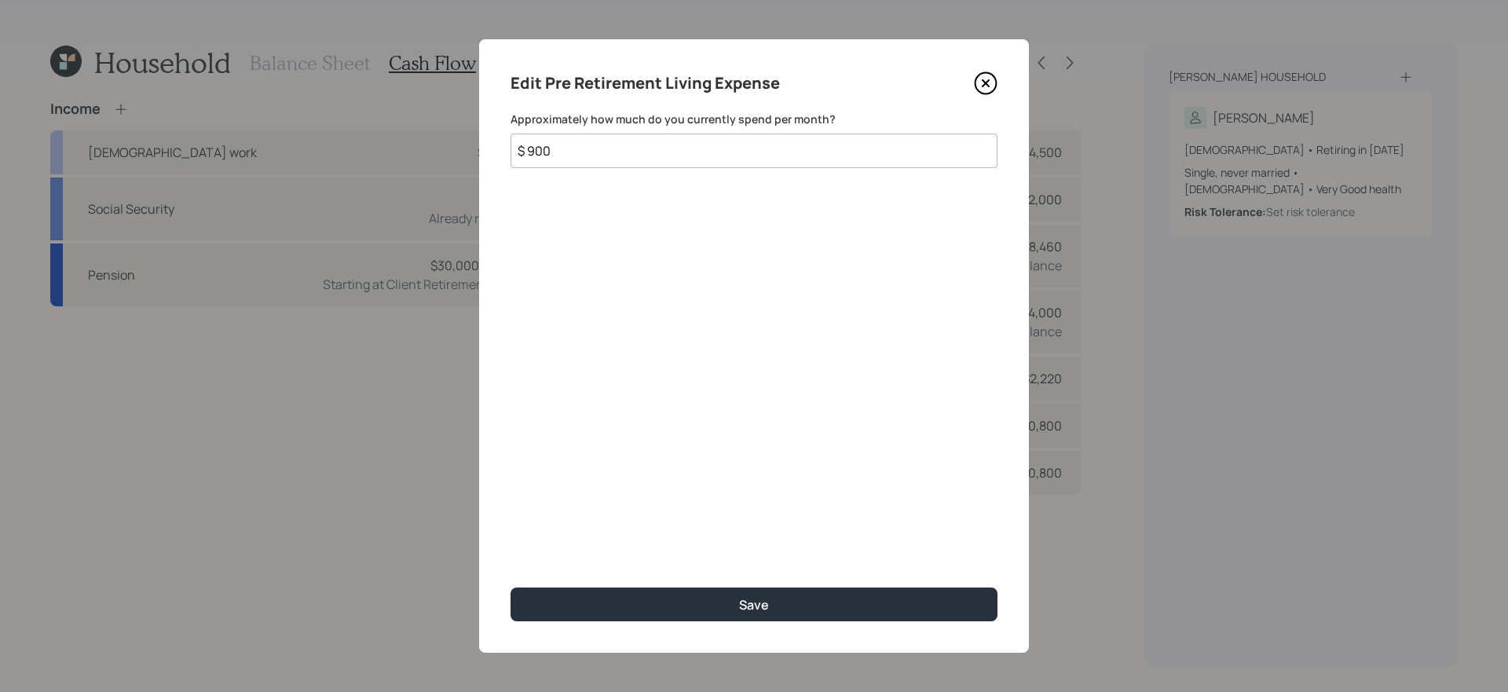
click at [734, 155] on input "$ 900" at bounding box center [754, 151] width 487 height 35
type input "$ 2,700"
click at [511, 588] on button "Save" at bounding box center [754, 605] width 487 height 34
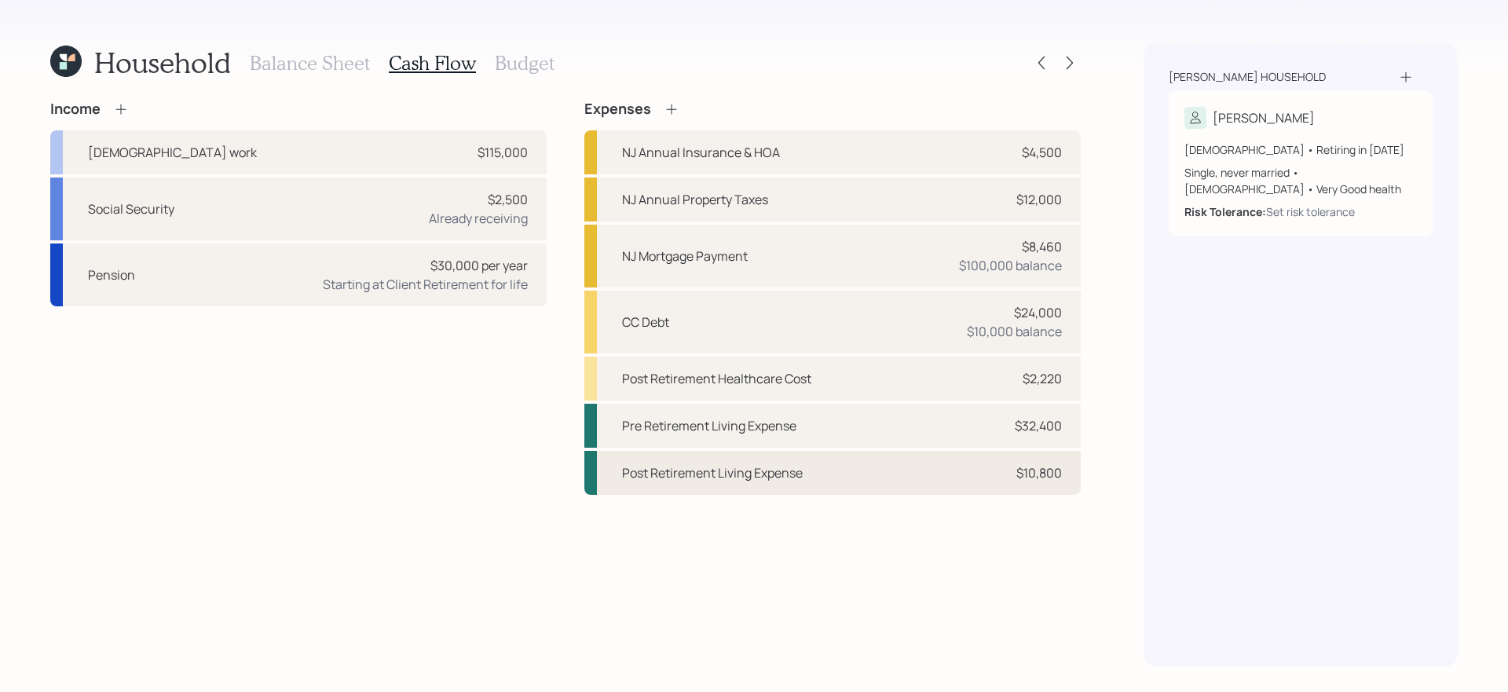
click at [827, 484] on div "Post Retirement Living Expense $10,800" at bounding box center [832, 473] width 496 height 44
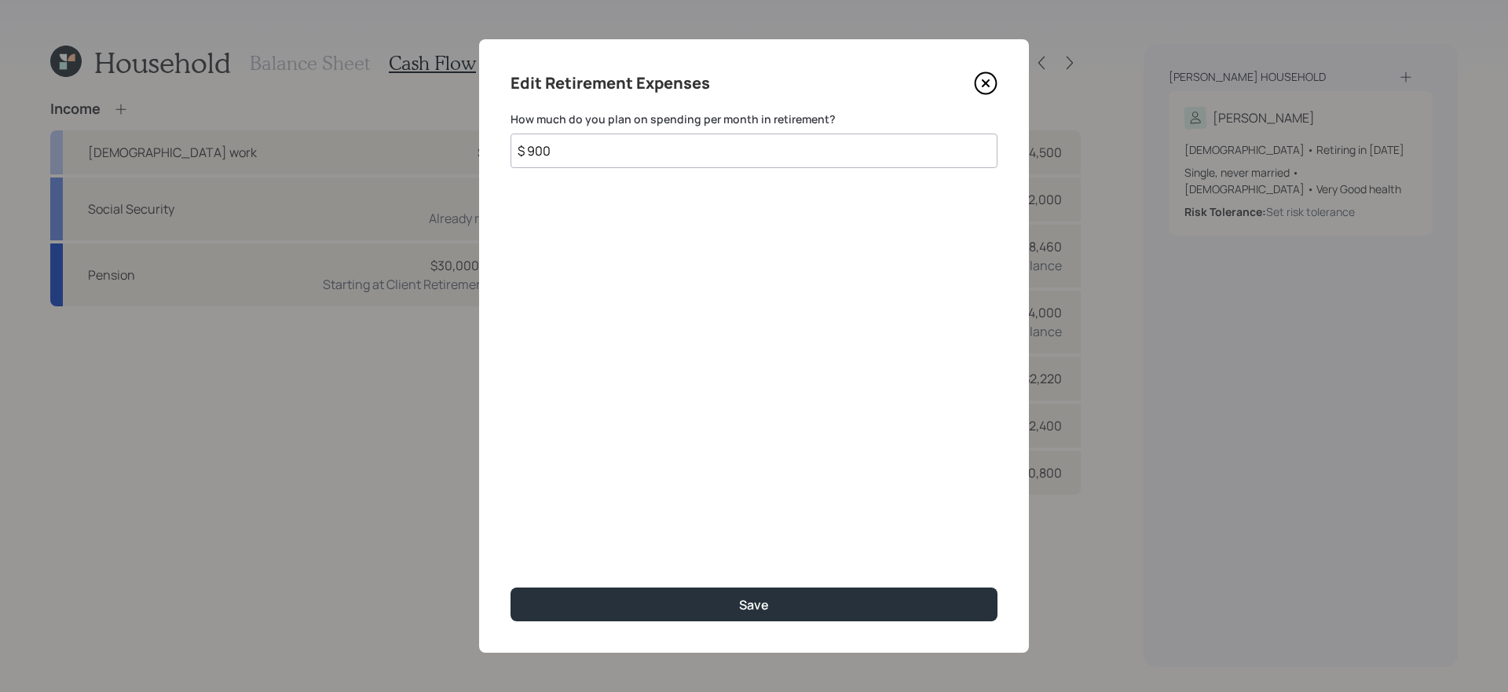
click at [656, 157] on input "$ 900" at bounding box center [754, 151] width 487 height 35
type input "$ 2,700"
click at [511, 588] on button "Save" at bounding box center [754, 605] width 487 height 34
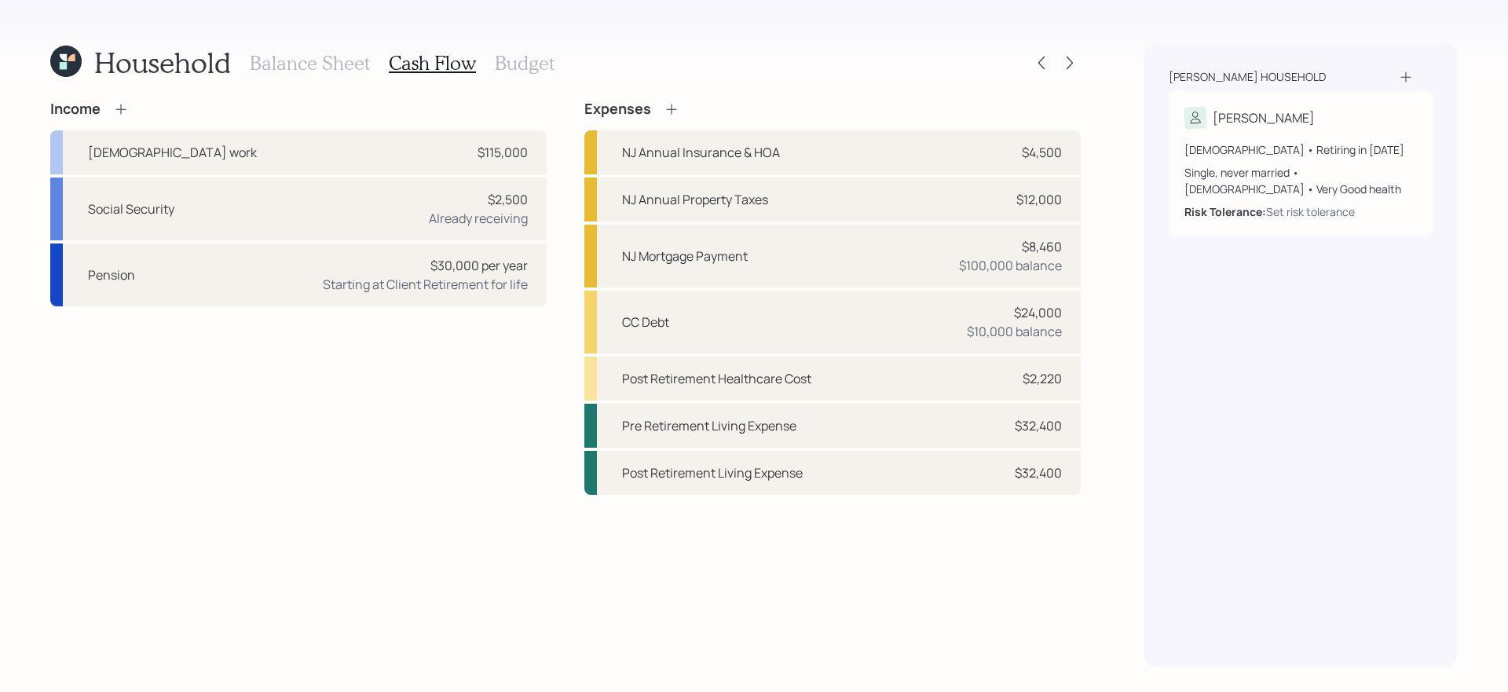
click at [649, 522] on div "Income [DEMOGRAPHIC_DATA] work $115,000 Social Security $2,500 Already receivin…" at bounding box center [565, 384] width 1031 height 566
click at [1067, 62] on icon at bounding box center [1070, 63] width 16 height 16
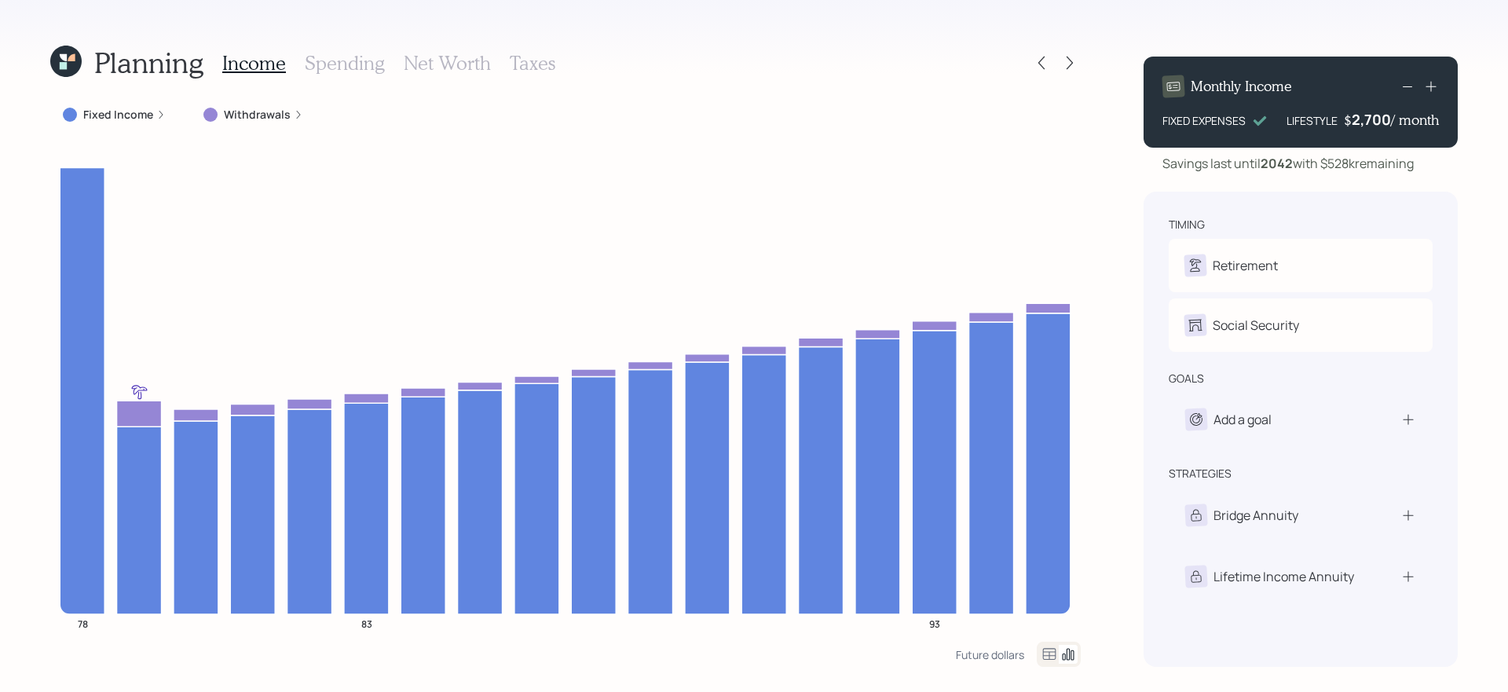
click at [244, 113] on label "Withdrawals" at bounding box center [257, 115] width 67 height 16
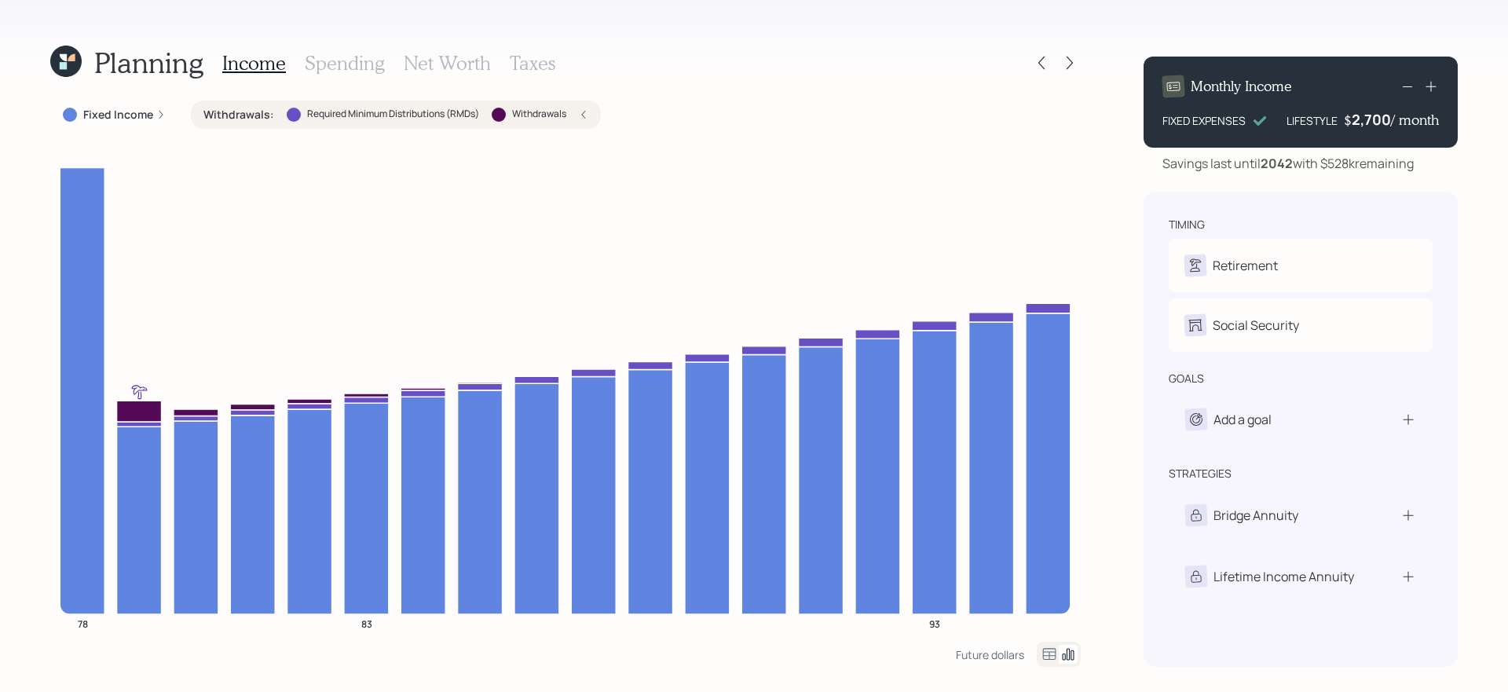
click at [244, 113] on label "Withdrawals :" at bounding box center [238, 115] width 71 height 16
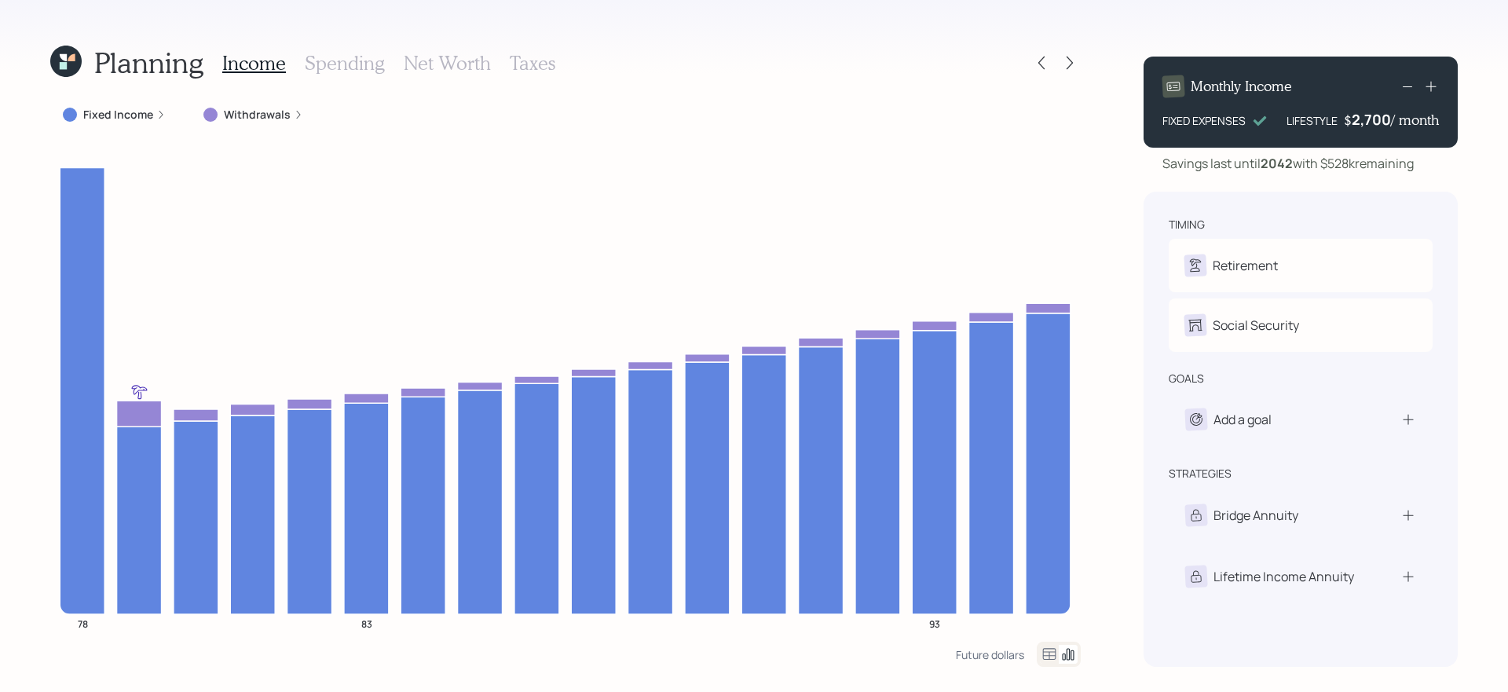
click at [1376, 119] on div "2,700" at bounding box center [1371, 119] width 39 height 19
click at [1376, 119] on div "2700" at bounding box center [1371, 119] width 39 height 19
click at [1468, 182] on div "Planning Income Spending Net Worth Taxes Fixed Income Withdrawals 78 83 93 Futu…" at bounding box center [754, 346] width 1508 height 692
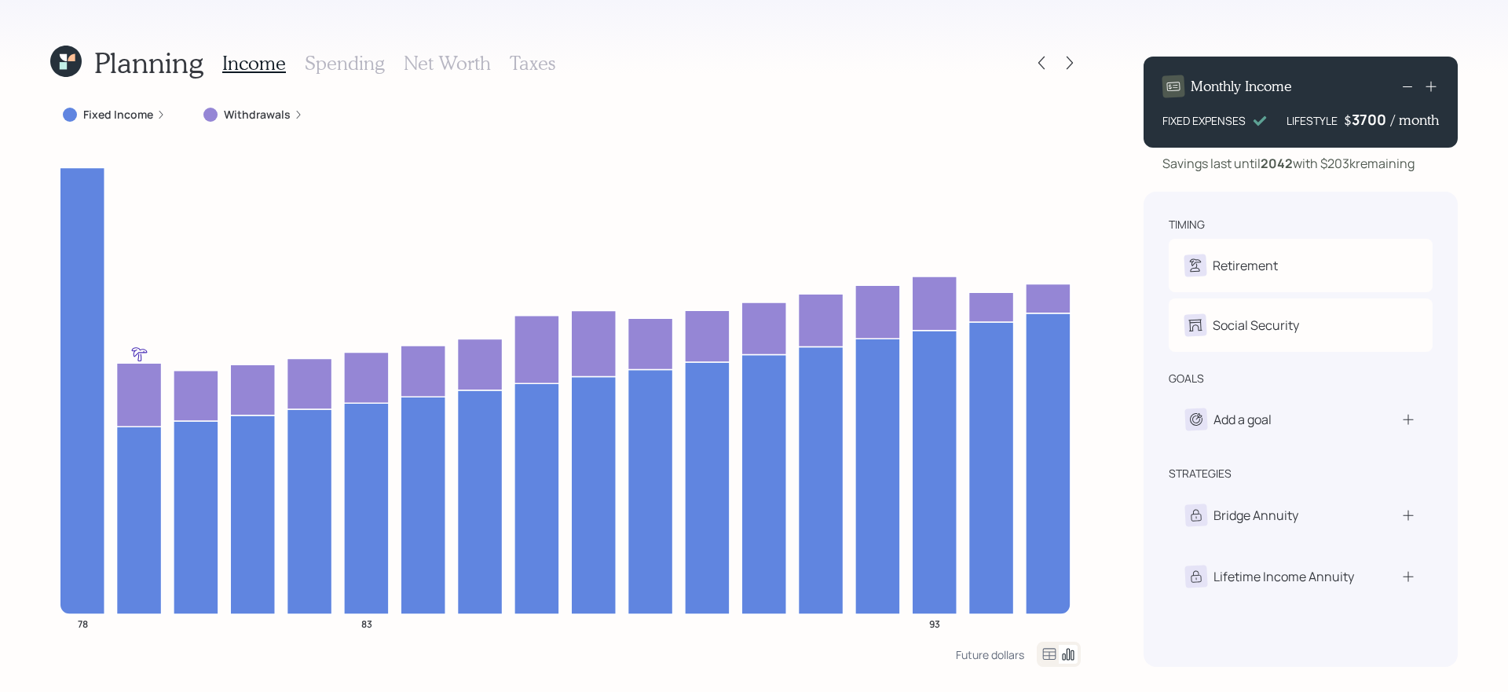
click at [1375, 126] on div "3700" at bounding box center [1371, 119] width 39 height 19
click at [1477, 215] on div "Planning Income Spending Net Worth Taxes Fixed Income Withdrawals 78 83 93 Futu…" at bounding box center [754, 346] width 1508 height 692
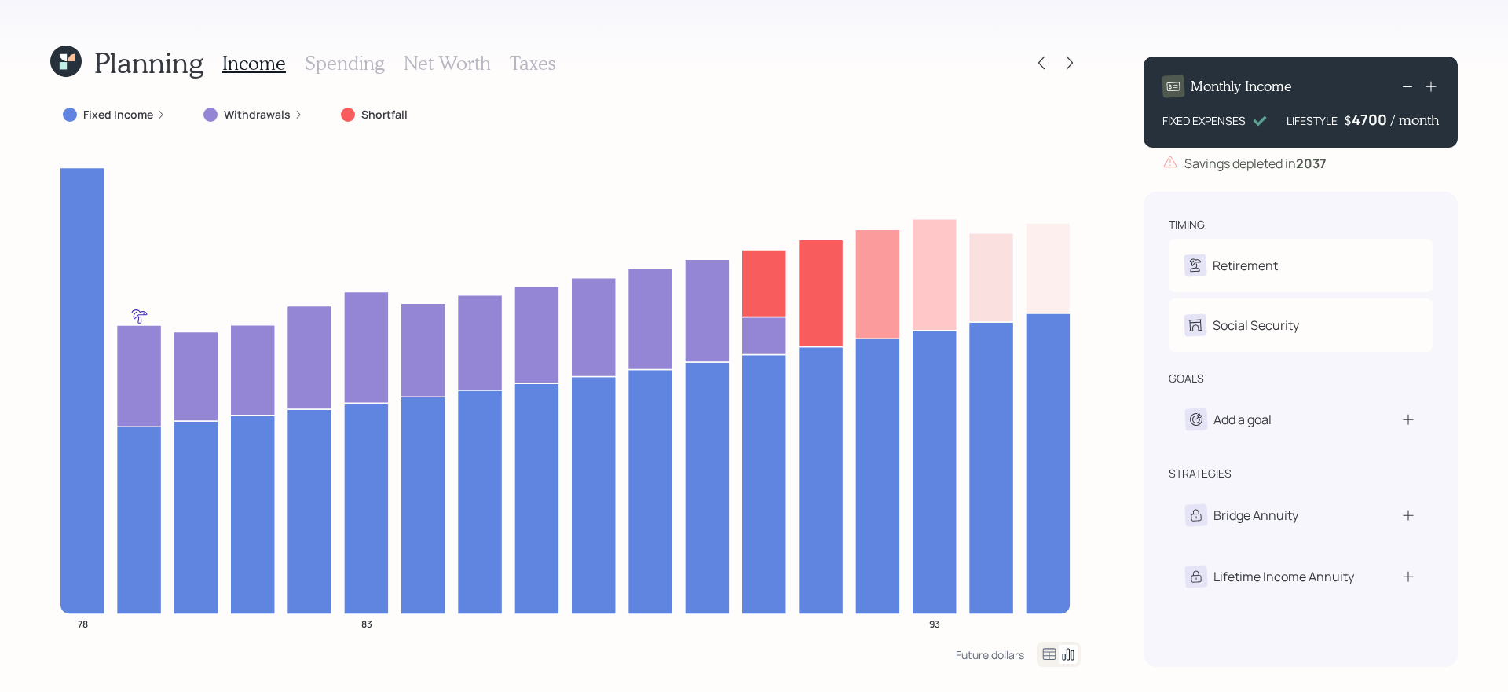
click at [1365, 121] on div "4700" at bounding box center [1371, 119] width 39 height 19
click at [1490, 203] on div "Planning Income Spending Net Worth Taxes Fixed Income Withdrawals Shortfall 78 …" at bounding box center [754, 346] width 1508 height 692
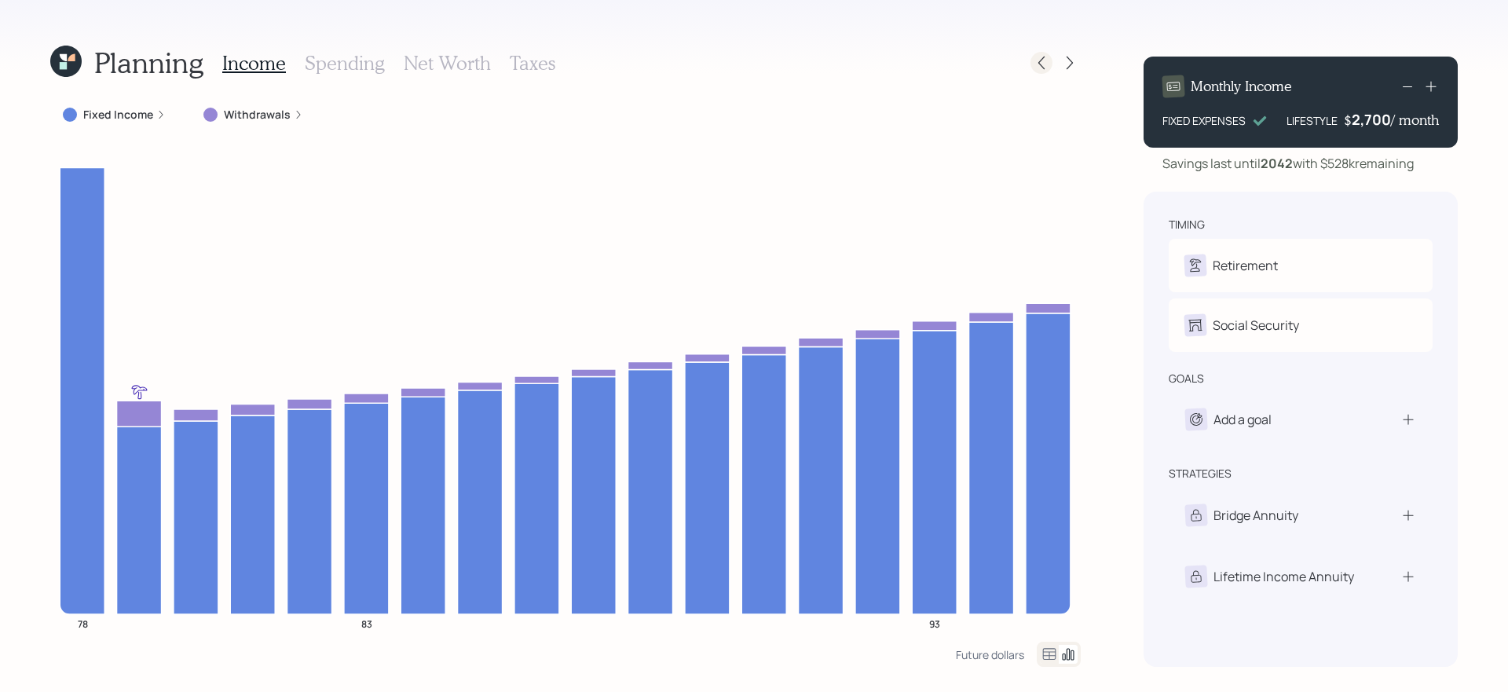
click at [1034, 65] on icon at bounding box center [1042, 63] width 16 height 16
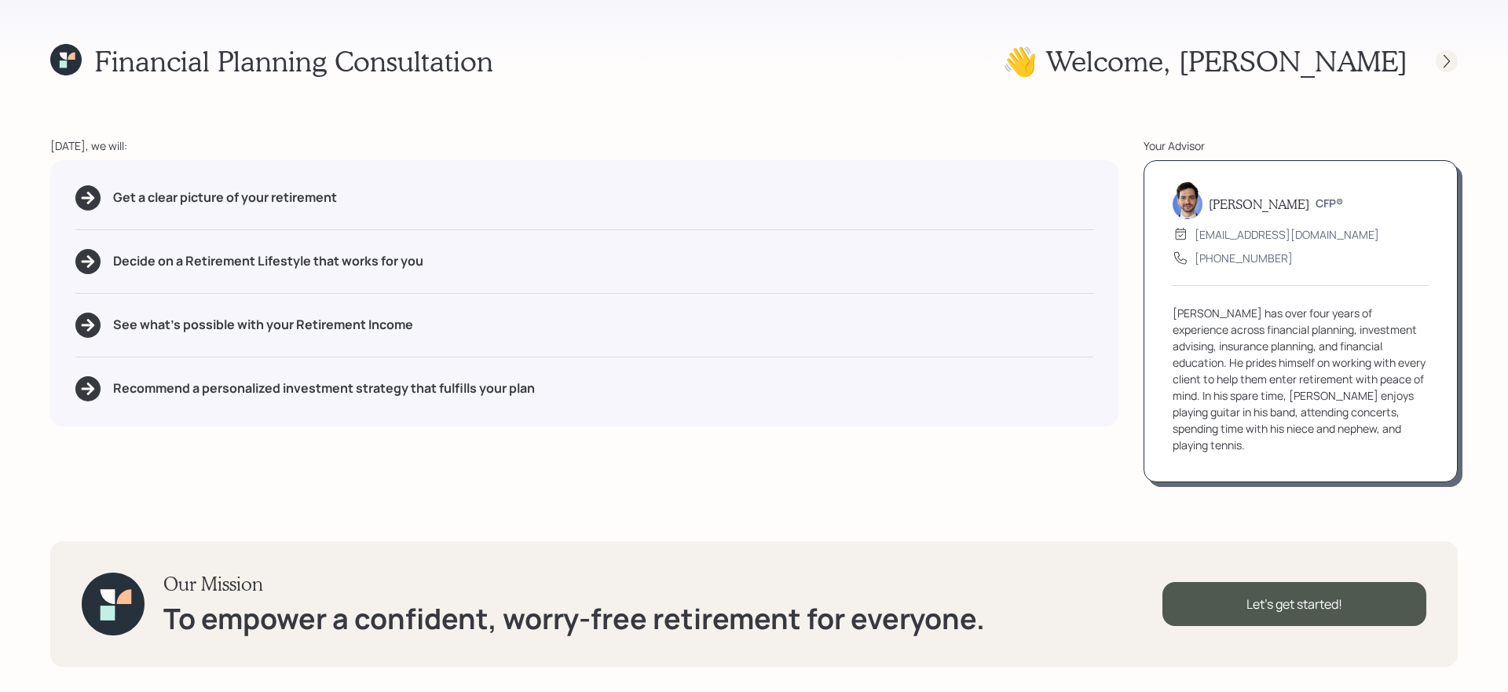
click at [1448, 64] on icon at bounding box center [1447, 61] width 16 height 16
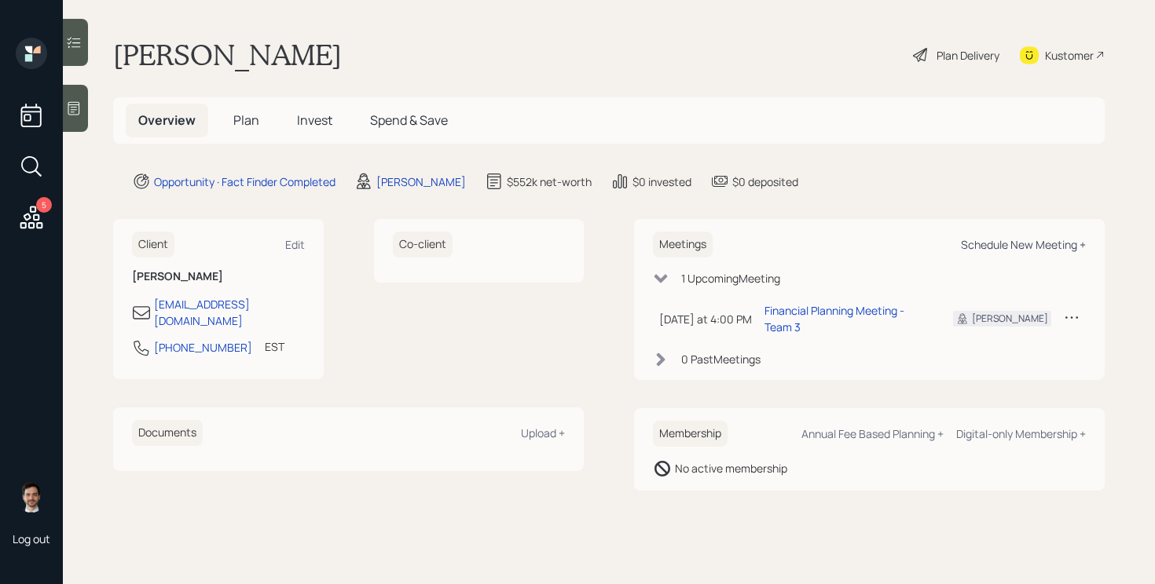
click at [1042, 247] on div "Schedule New Meeting +" at bounding box center [1023, 244] width 125 height 15
select select "ef6b64e1-8f62-4a74-b865-a7df4b35b836"
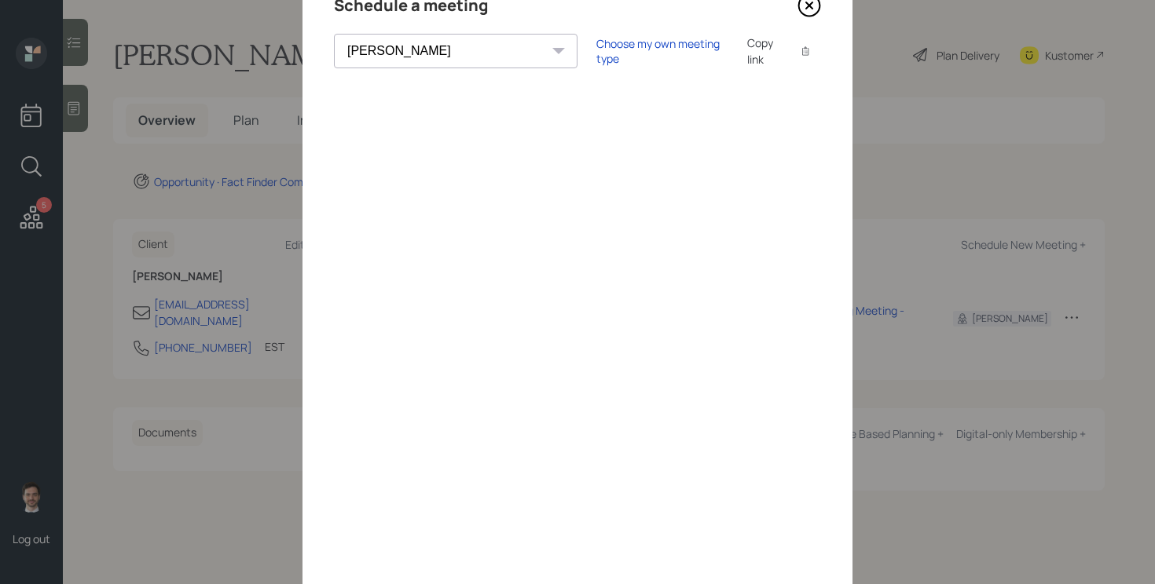
scroll to position [79, 0]
click at [808, 12] on icon at bounding box center [809, 5] width 24 height 24
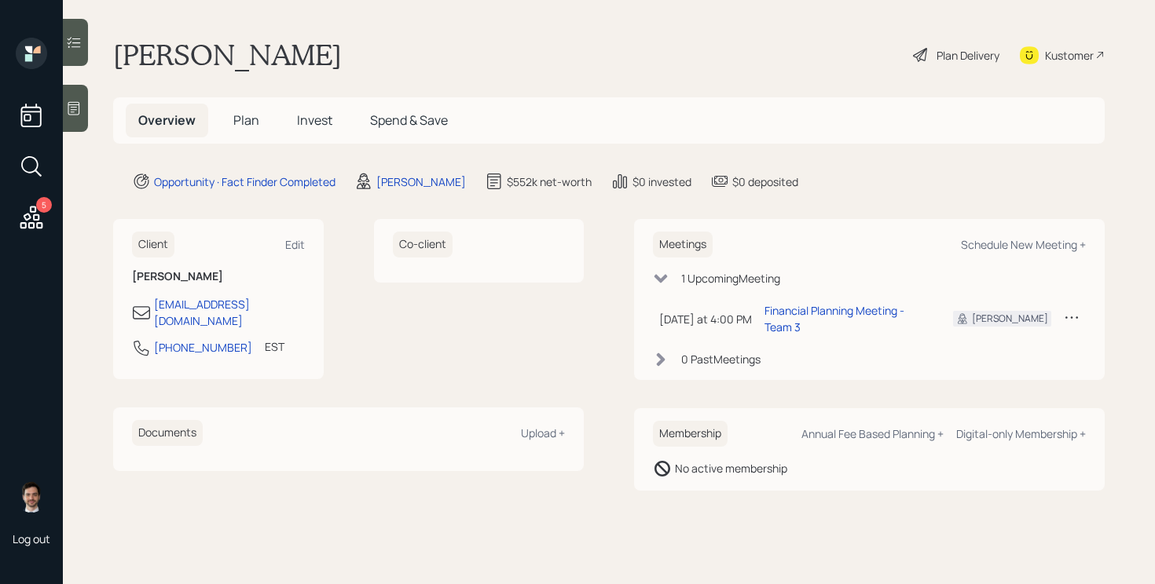
click at [247, 111] on h5 "Plan" at bounding box center [246, 121] width 51 height 34
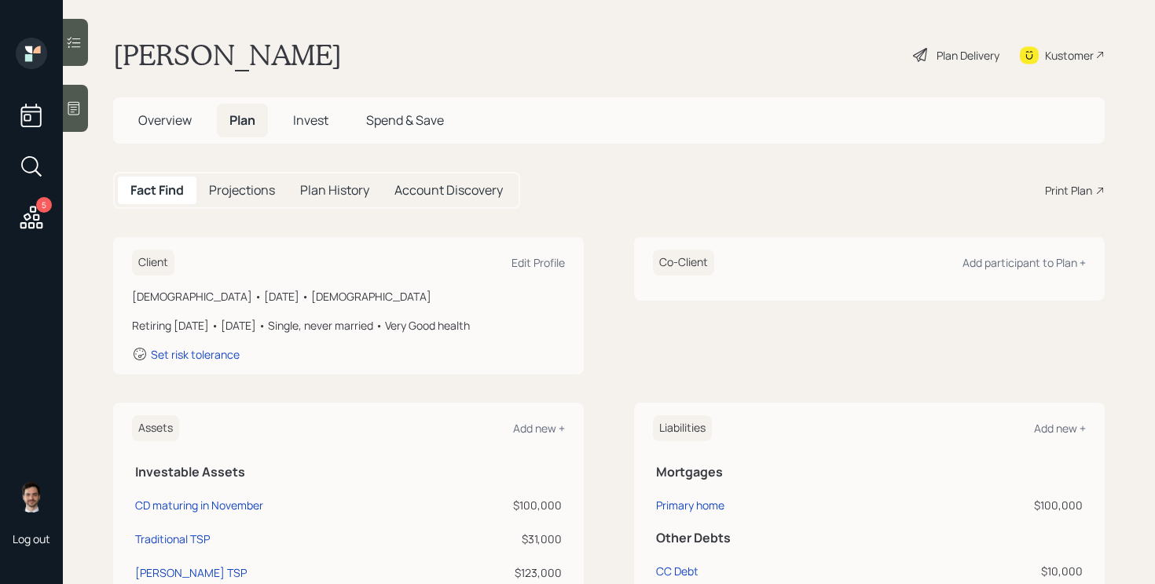
click at [1081, 181] on div "Fact Find Projections Plan History Account Discovery Print Plan" at bounding box center [608, 190] width 991 height 37
click at [1064, 193] on div "Print Plan" at bounding box center [1068, 190] width 47 height 16
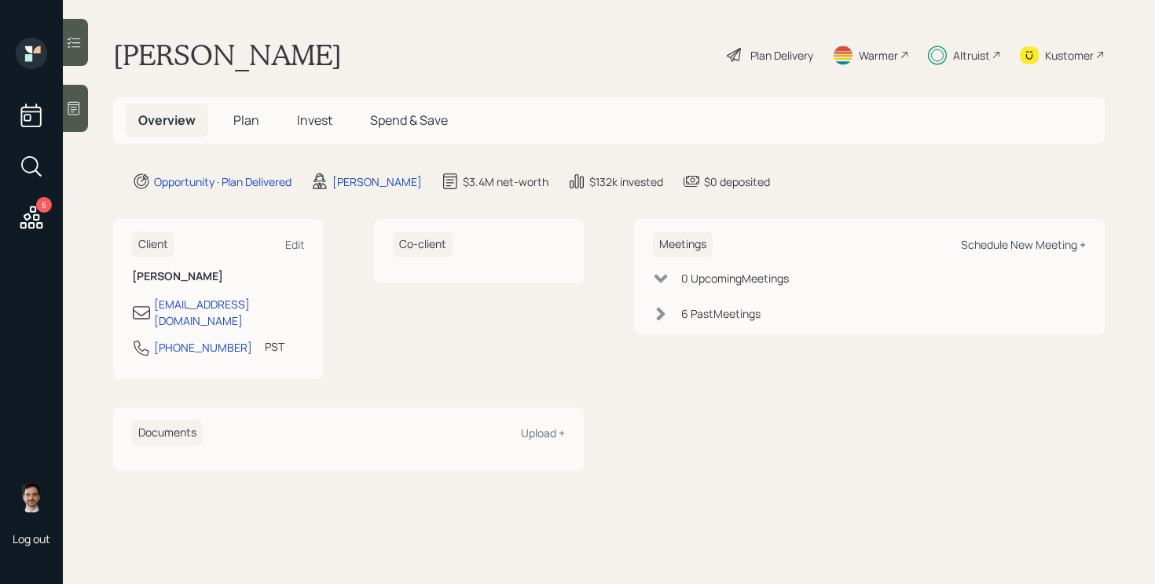
click at [1000, 245] on div "Schedule New Meeting +" at bounding box center [1023, 244] width 125 height 15
select select "ef6b64e1-8f62-4a74-b865-a7df4b35b836"
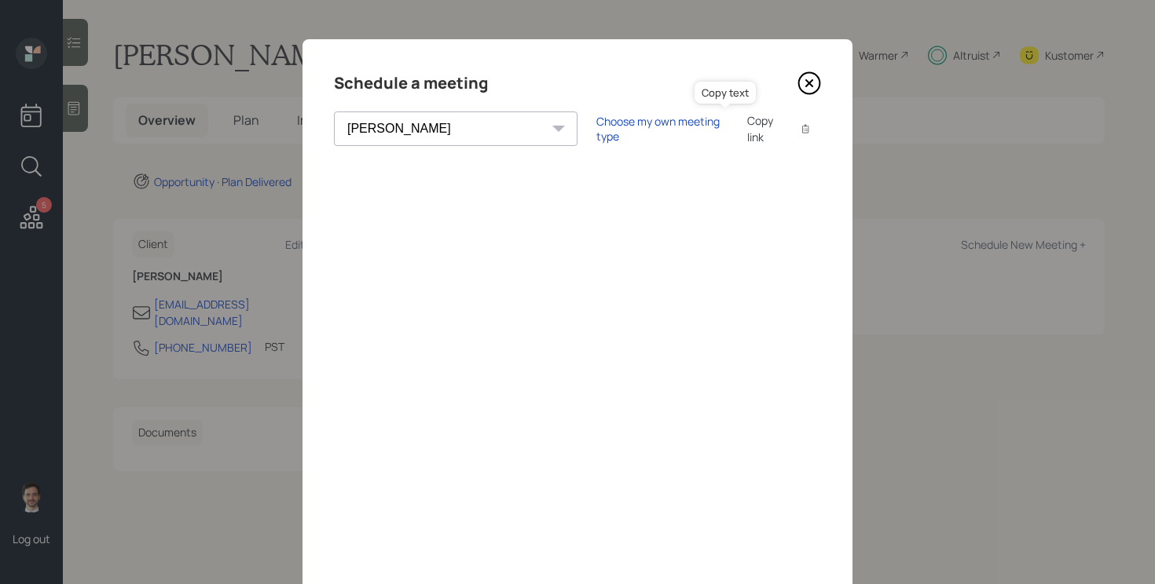
click at [789, 119] on div at bounding box center [804, 128] width 31 height 31
